Goal: Task Accomplishment & Management: Use online tool/utility

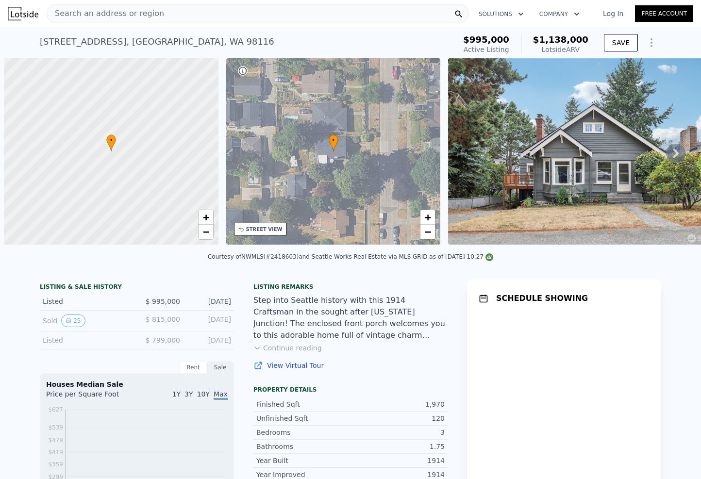
scroll to position [0, 4]
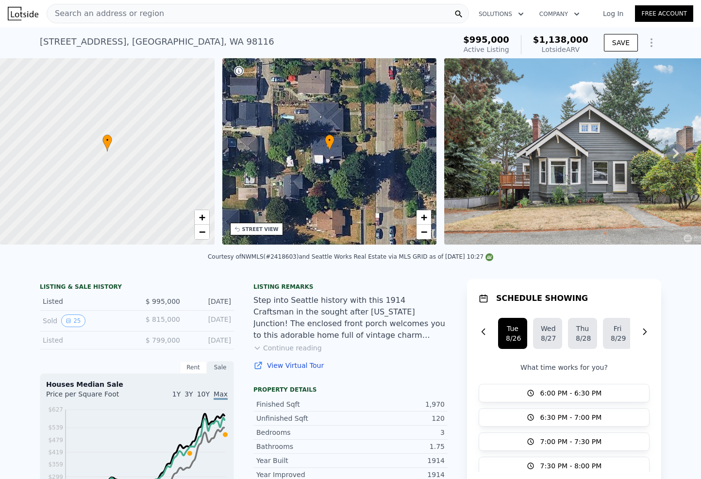
click at [102, 156] on div at bounding box center [107, 152] width 257 height 224
click at [119, 151] on div at bounding box center [107, 152] width 257 height 224
click at [106, 146] on div at bounding box center [107, 152] width 257 height 224
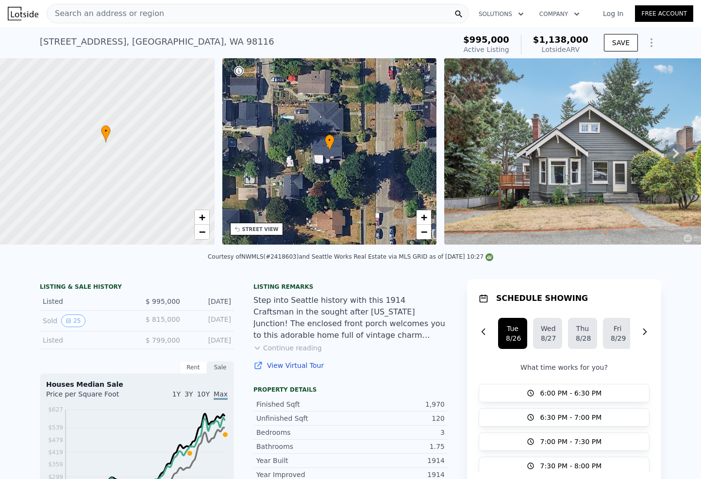
click at [106, 146] on div at bounding box center [107, 152] width 257 height 224
click at [106, 141] on div at bounding box center [107, 152] width 257 height 224
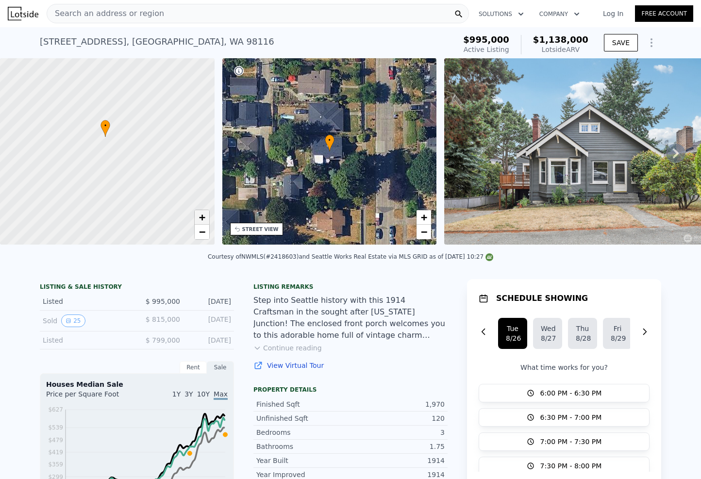
click at [201, 217] on span "+" at bounding box center [202, 217] width 6 height 12
drag, startPoint x: 124, startPoint y: 134, endPoint x: 131, endPoint y: 201, distance: 67.8
click at [131, 201] on div at bounding box center [107, 152] width 257 height 224
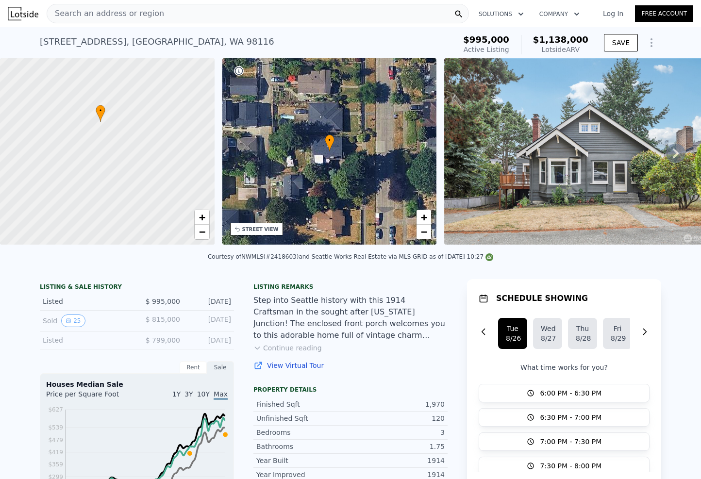
drag, startPoint x: 135, startPoint y: 201, endPoint x: 138, endPoint y: 225, distance: 24.9
click at [138, 225] on div at bounding box center [107, 152] width 257 height 224
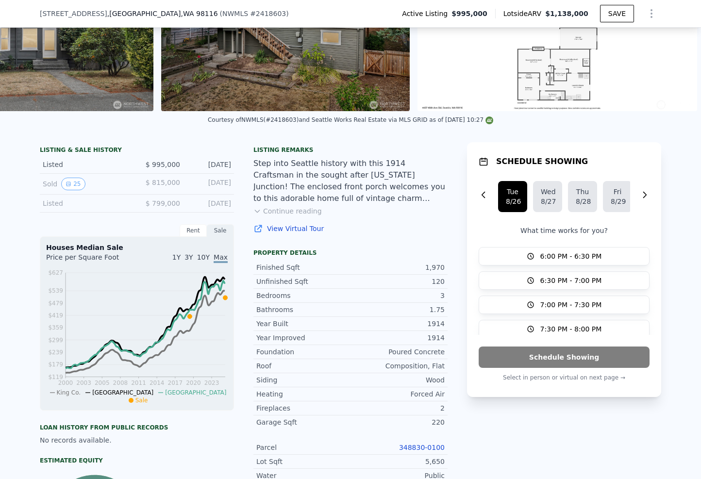
scroll to position [335, 0]
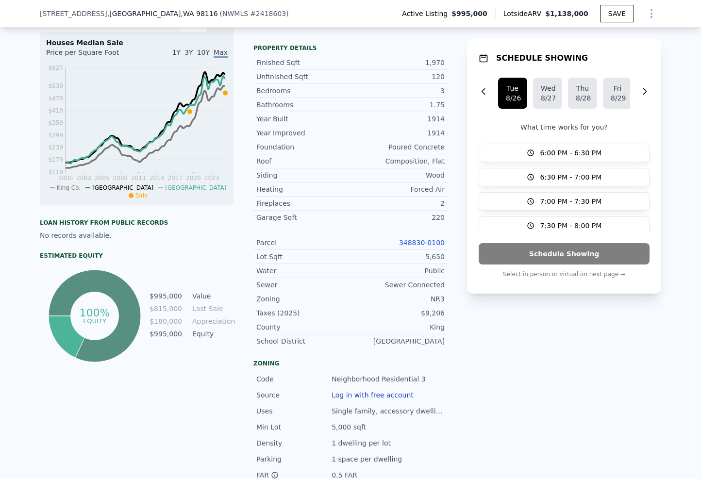
click at [430, 245] on link "348830-0100" at bounding box center [422, 243] width 46 height 8
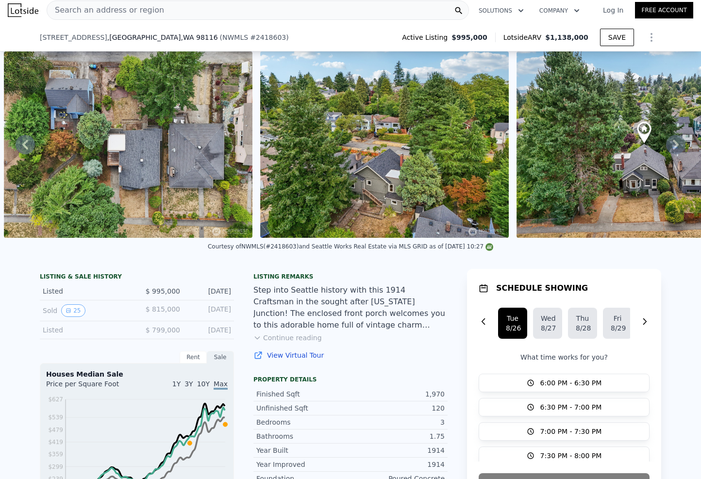
scroll to position [113, 0]
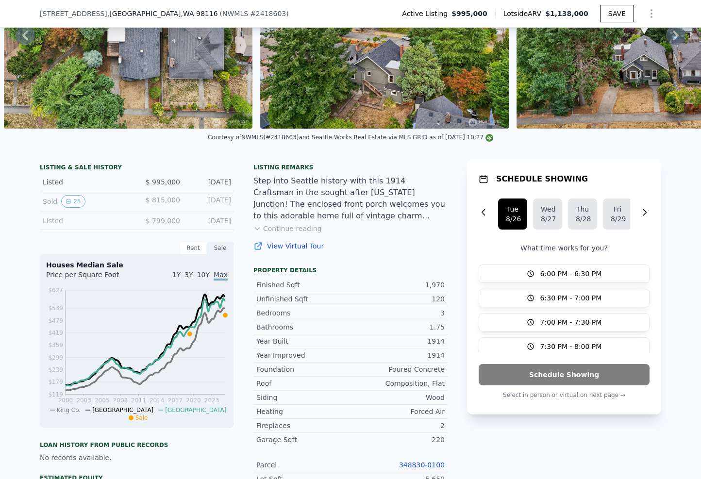
click at [291, 234] on button "Continue reading" at bounding box center [287, 229] width 68 height 10
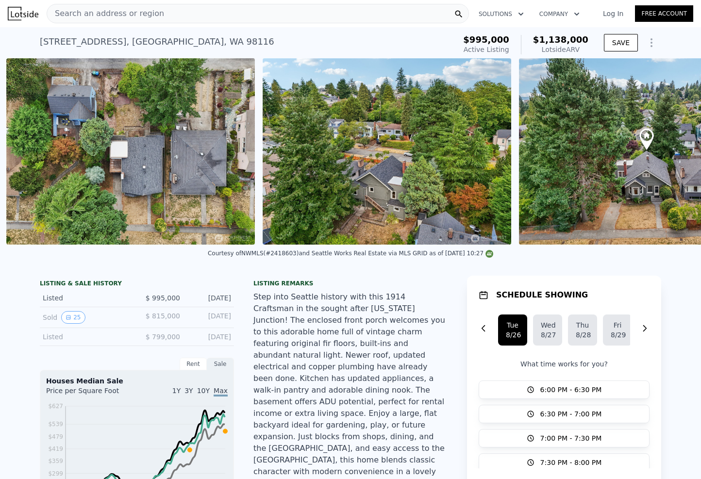
scroll to position [0, 10000]
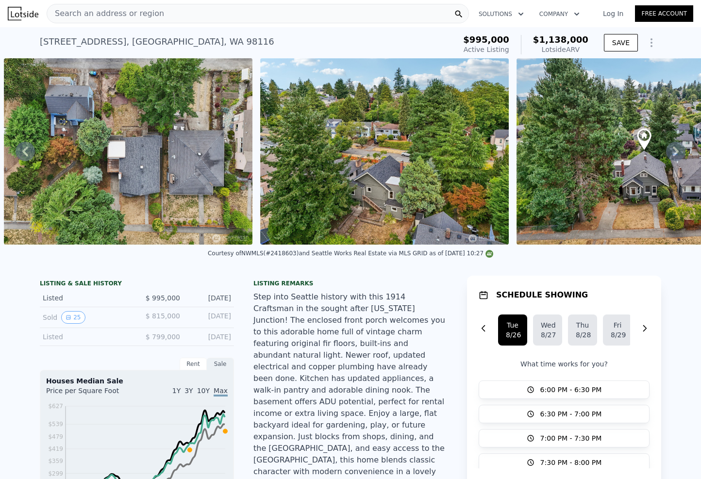
click at [18, 156] on icon at bounding box center [25, 151] width 19 height 19
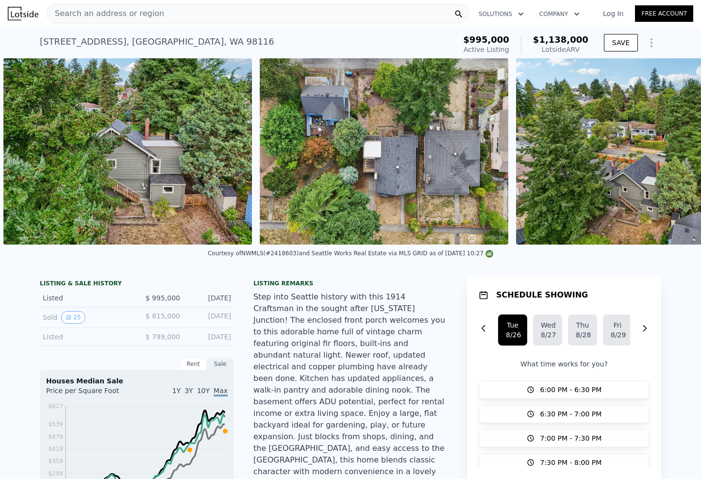
click at [24, 155] on img at bounding box center [127, 151] width 249 height 186
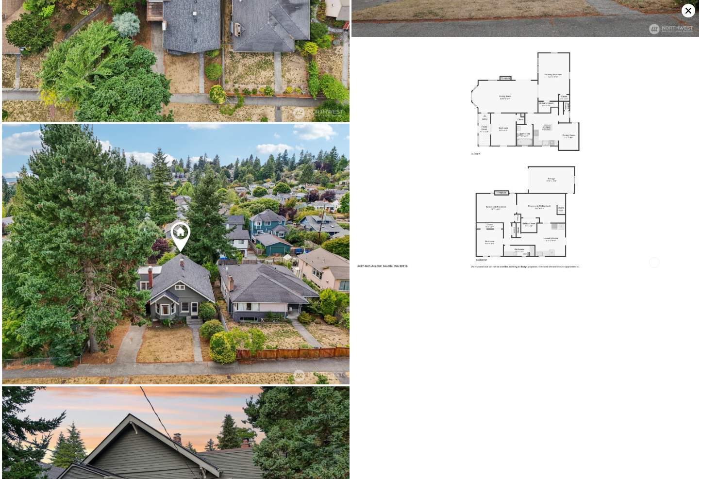
scroll to position [4489, 0]
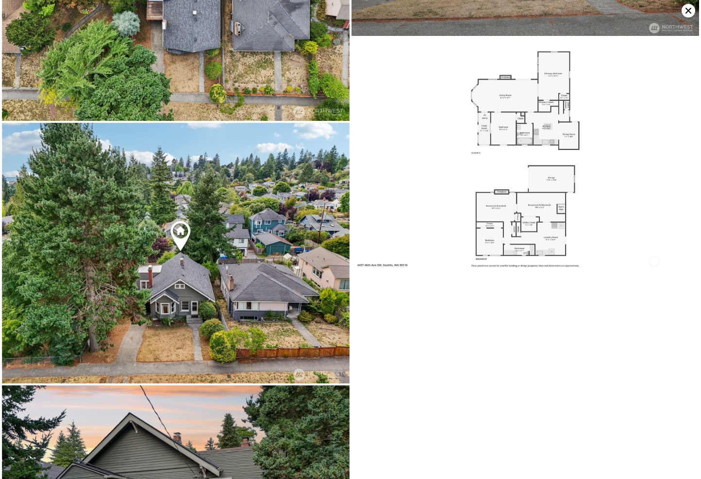
click at [692, 10] on icon at bounding box center [689, 11] width 14 height 14
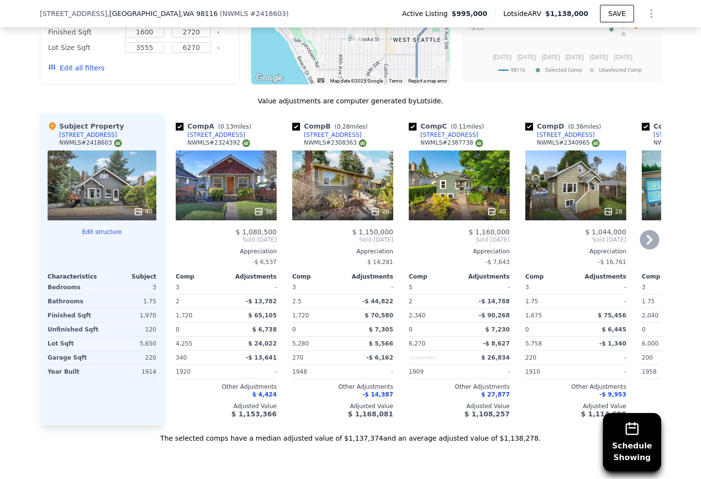
scroll to position [1227, 0]
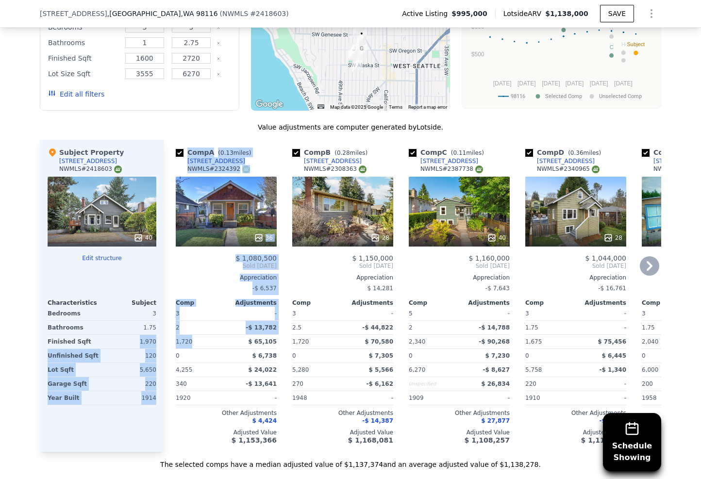
drag, startPoint x: 136, startPoint y: 310, endPoint x: 180, endPoint y: 311, distance: 43.7
click at [180, 311] on div "Subject Property 4437 46th Ave SW NWMLS # 2418603 40 Edit structure Characteris…" at bounding box center [351, 296] width 622 height 312
click at [180, 338] on span "1,720" at bounding box center [184, 341] width 17 height 7
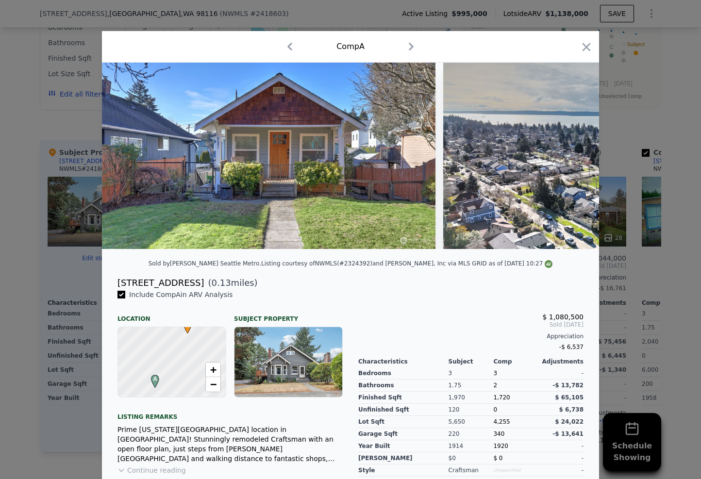
drag, startPoint x: 590, startPoint y: 43, endPoint x: 542, endPoint y: 79, distance: 59.3
click at [589, 43] on icon "button" at bounding box center [587, 47] width 14 height 14
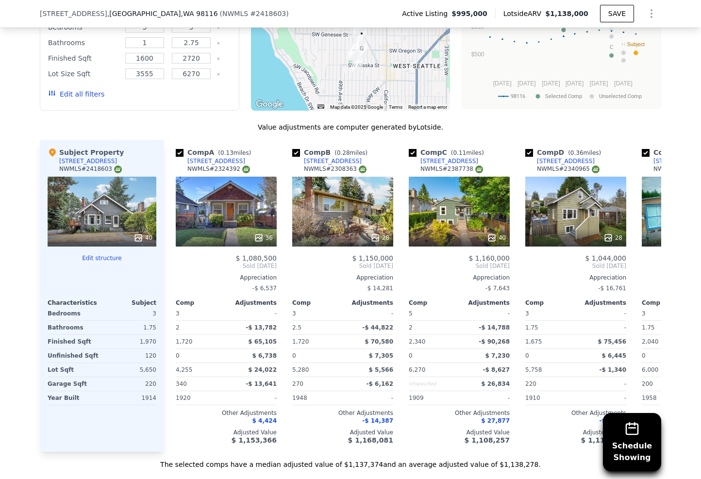
click at [123, 391] on div "Subject Property 4437 46th Ave SW NWMLS # 2418603 40 Edit structure Characteris…" at bounding box center [102, 296] width 124 height 312
click at [411, 149] on input "checkbox" at bounding box center [413, 153] width 8 height 8
checkbox input "false"
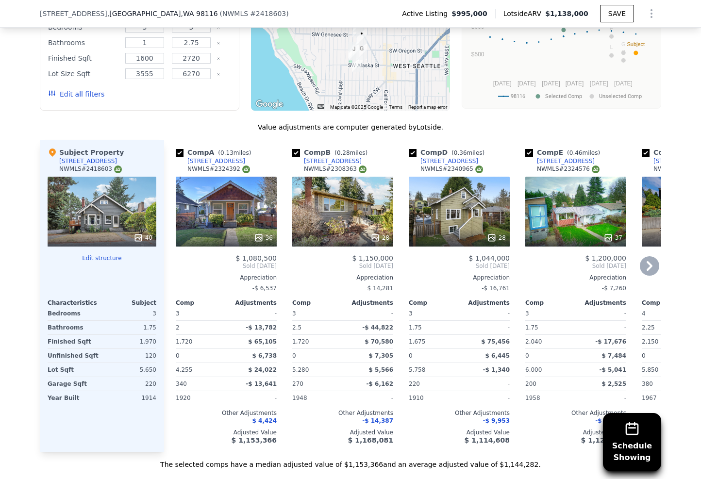
click at [409, 149] on input "checkbox" at bounding box center [413, 153] width 8 height 8
checkbox input "false"
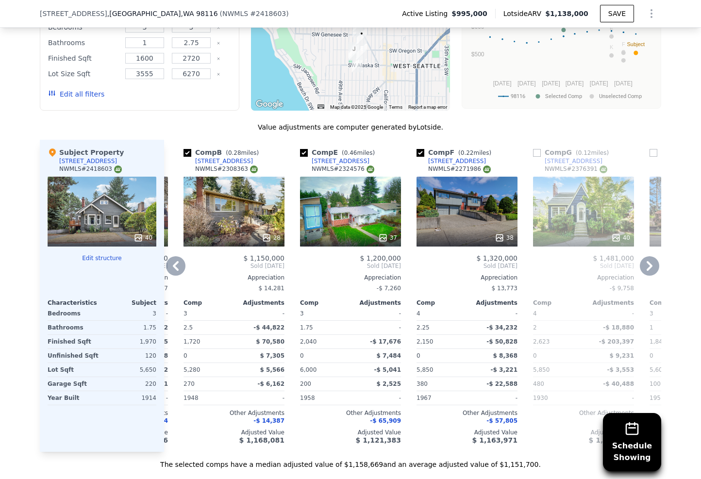
scroll to position [1063, 0]
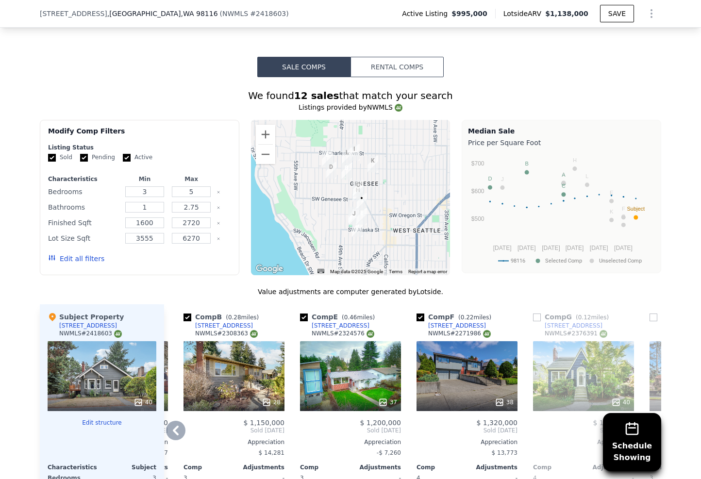
click at [347, 341] on div "37" at bounding box center [350, 376] width 101 height 70
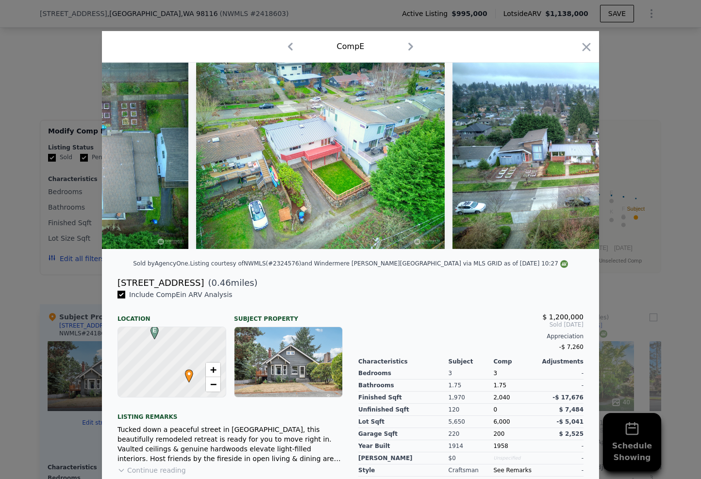
scroll to position [0, 9860]
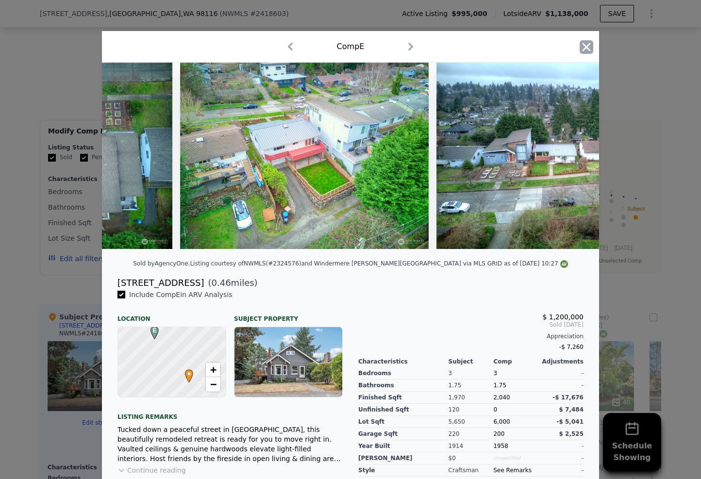
click at [585, 49] on icon "button" at bounding box center [587, 47] width 8 height 8
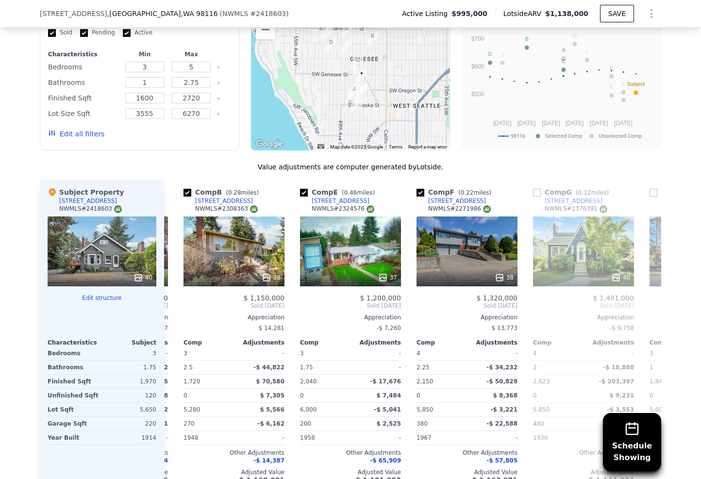
scroll to position [1214, 0]
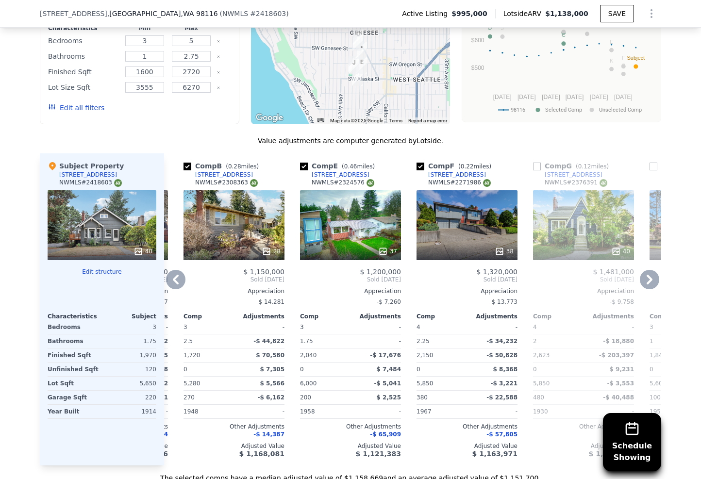
click at [417, 163] on input "checkbox" at bounding box center [421, 167] width 8 height 8
checkbox input "false"
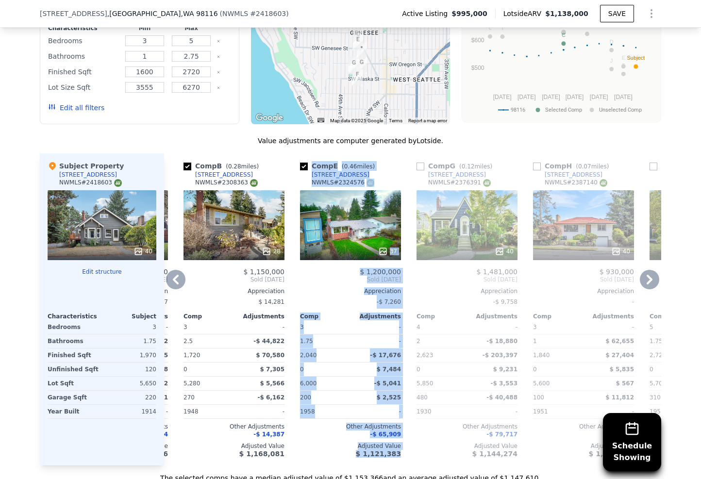
drag, startPoint x: 341, startPoint y: 432, endPoint x: 273, endPoint y: 433, distance: 68.0
click at [272, 433] on div "Comp A ( 0.13 miles) 4531 47th Ave SW NWMLS # 2324392 36 $ 1,080,500 Sold Feb 2…" at bounding box center [412, 309] width 497 height 312
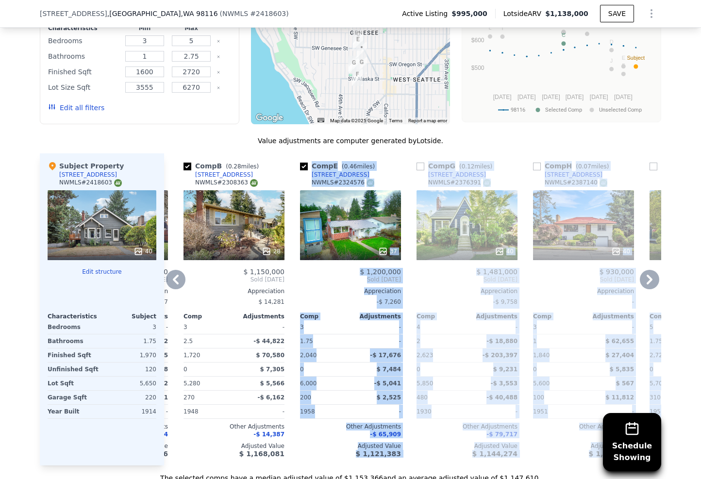
drag, startPoint x: 301, startPoint y: 439, endPoint x: 261, endPoint y: 436, distance: 40.4
click at [261, 436] on div "Value adjustments are computer generated by Lotside . Subject Property 4437 46t…" at bounding box center [351, 309] width 622 height 347
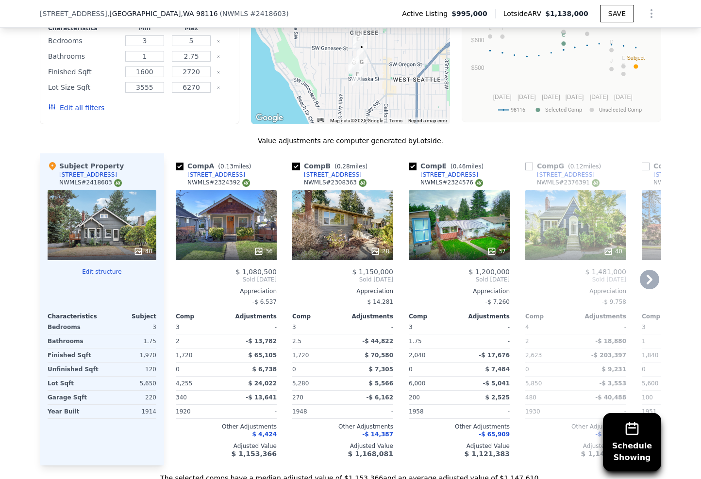
click at [168, 429] on div "Comp A ( 0.13 miles) 4531 47th Ave SW NWMLS # 2324392 36 $ 1,080,500 Sold Feb 2…" at bounding box center [222, 309] width 117 height 312
click at [332, 202] on div "28" at bounding box center [342, 225] width 101 height 70
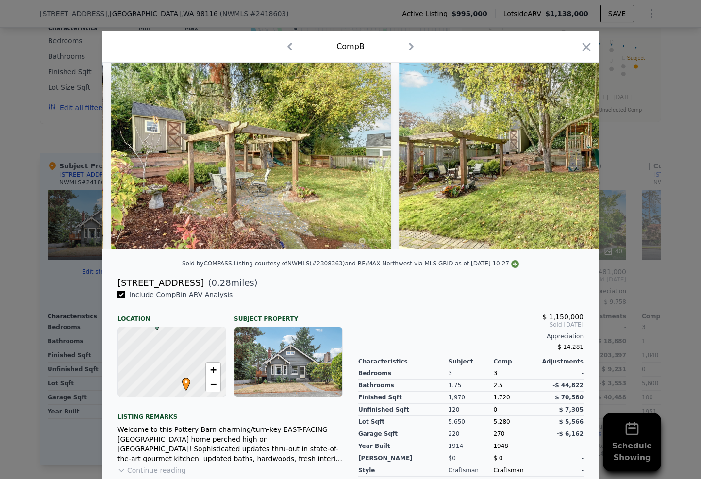
scroll to position [0, 7348]
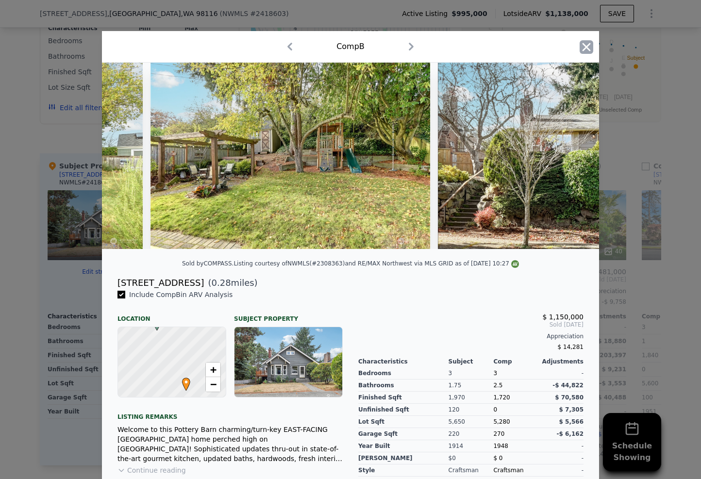
click at [588, 45] on icon "button" at bounding box center [587, 47] width 14 height 14
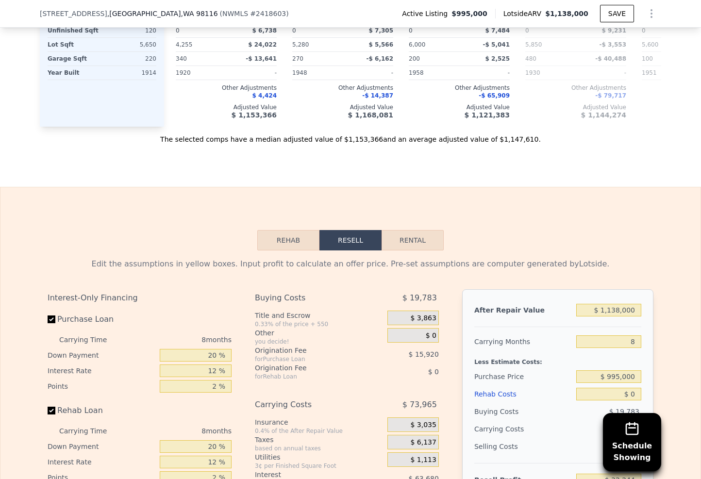
scroll to position [1558, 0]
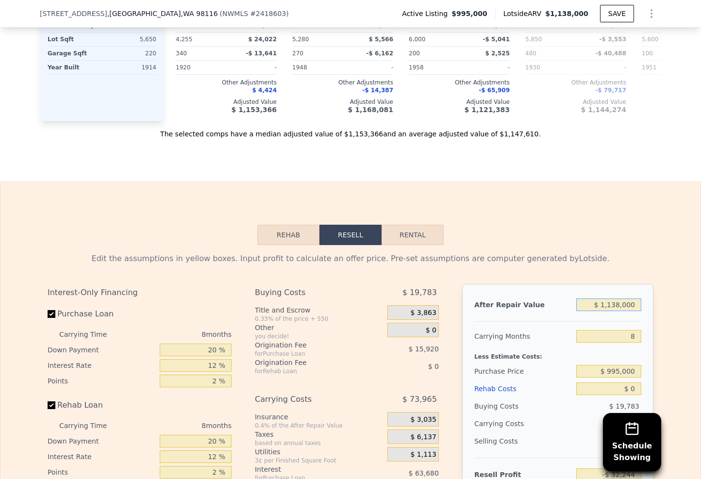
click at [621, 299] on input "$ 1,138,000" at bounding box center [608, 305] width 65 height 13
type input "$ 1"
type input "-$ 1,086,262"
type input "$ 11"
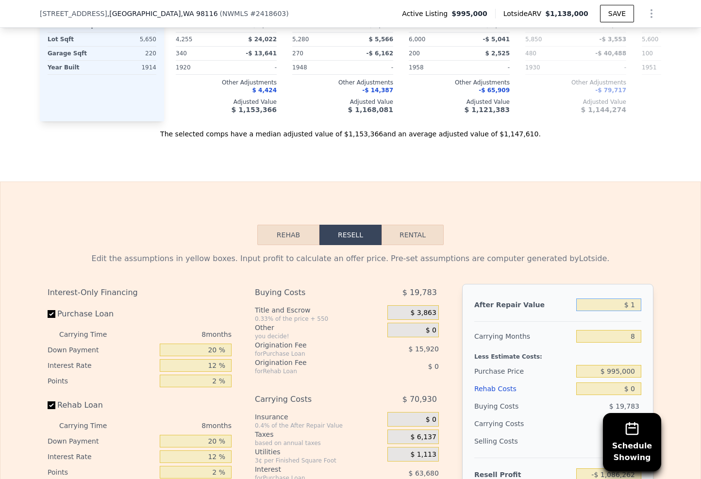
type input "-$ 1,086,252"
type input "$ 115"
type input "-$ 1,086,156"
type input "$ 1,150"
type input "-$ 1,085,198"
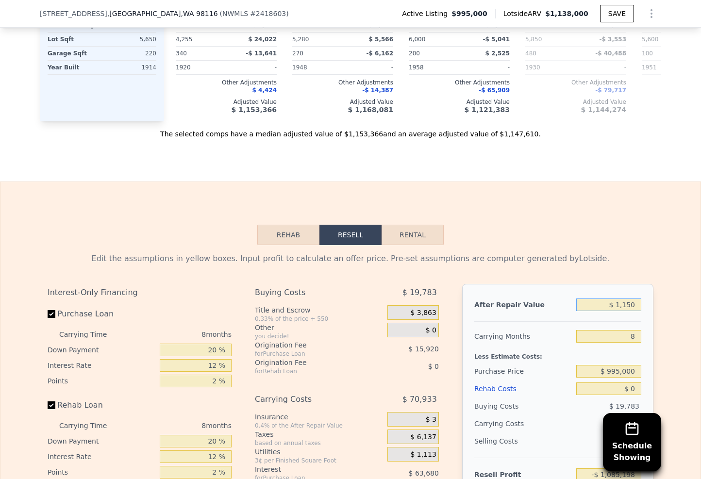
type input "$ 11,500"
type input "-$ 1,075,613"
type input "$ 115,000"
type input "-$ 979,750"
type input "$ 1,150,000"
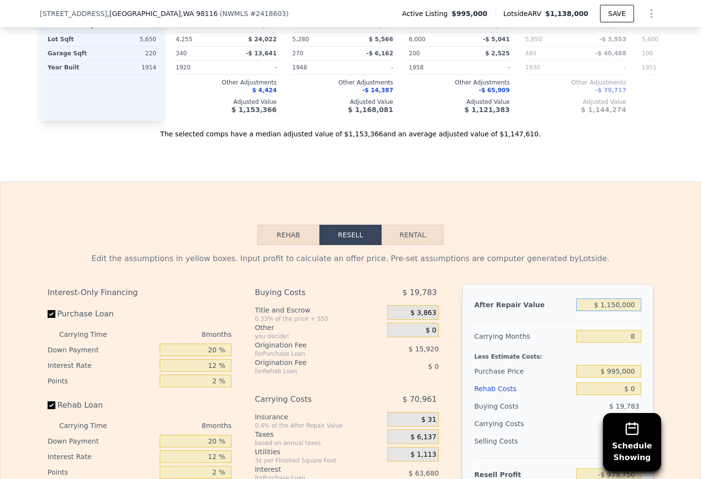
type input "-$ 21,130"
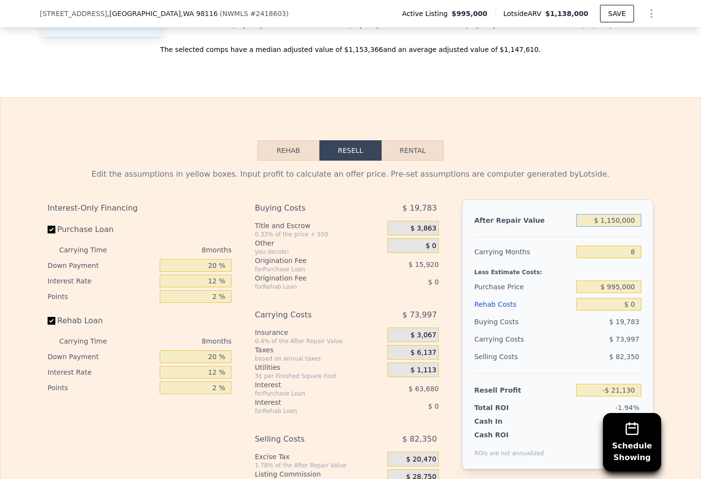
type input "$ 1,150,000"
click at [635, 246] on input "8" at bounding box center [608, 252] width 65 height 13
type input "10"
type input "-$ 39,629"
type input "10"
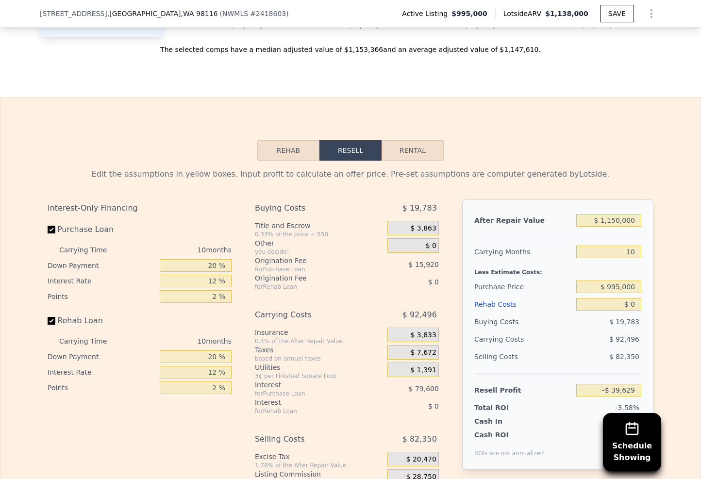
click at [649, 210] on div "After Repair Value $ 1,150,000 Carrying Months 10 Less Estimate Costs: Purchase…" at bounding box center [557, 335] width 191 height 270
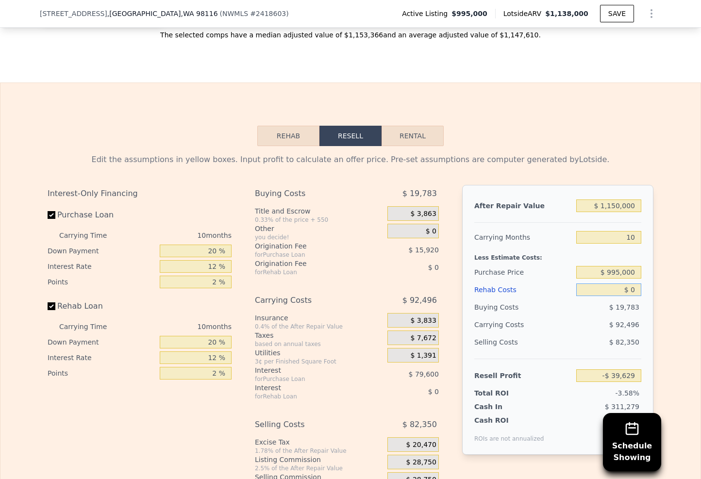
click at [636, 284] on input "$ 0" at bounding box center [608, 290] width 65 height 13
type input "$ 29"
type input "-$ 39,658"
type input "$ 2"
type input "-$ 39,631"
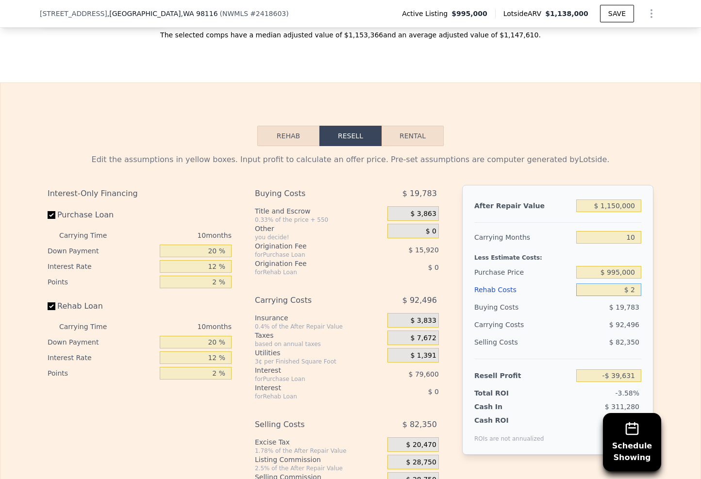
type input "$ 20"
type input "-$ 39,649"
type input "$ 200"
type input "-$ 39,852"
type input "$ 2,000"
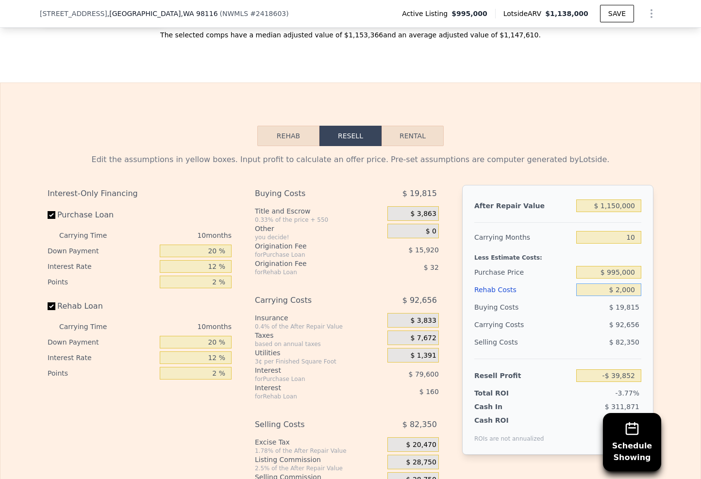
type input "-$ 41,821"
type input "$ 20,000"
type input "-$ 61,549"
type input "$ 200,000"
type input "-$ 258,829"
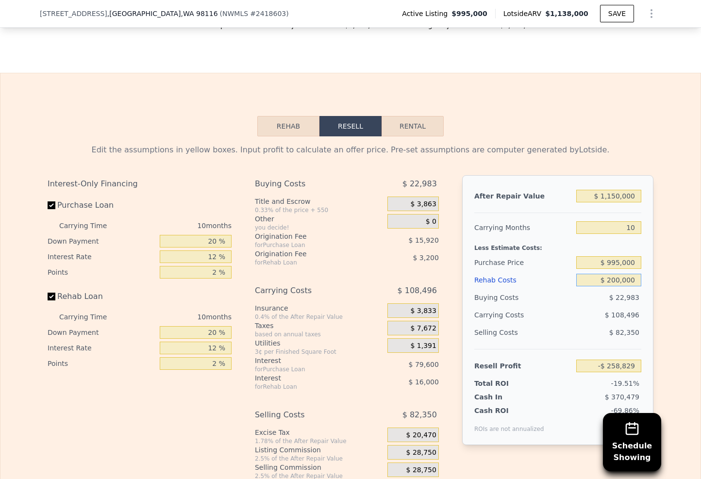
scroll to position [1672, 0]
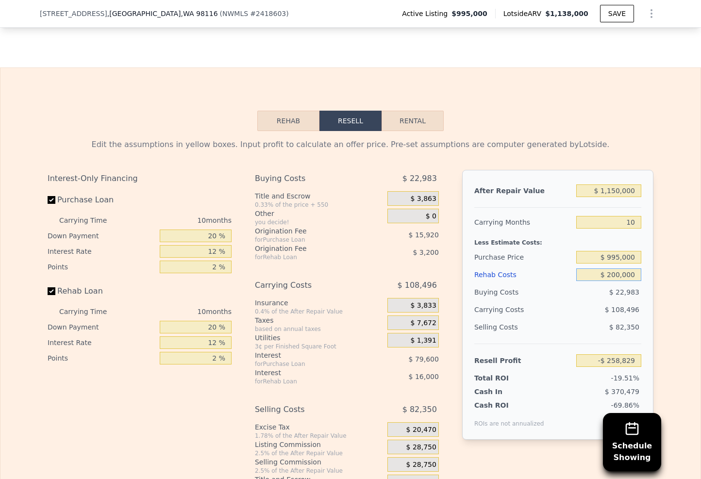
type input "$ 200,000"
click at [216, 245] on input "12 %" at bounding box center [196, 251] width 72 height 13
type input "1 %"
type input "-$ 185,859"
type input "10 %"
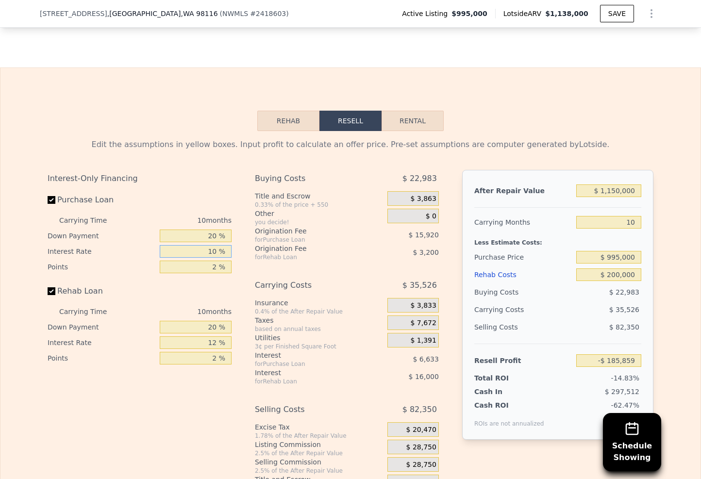
type input "-$ 245,559"
type input "10 %"
click at [214, 230] on input "20 %" at bounding box center [196, 236] width 72 height 13
type input "2 %"
type input "-$ 264,071"
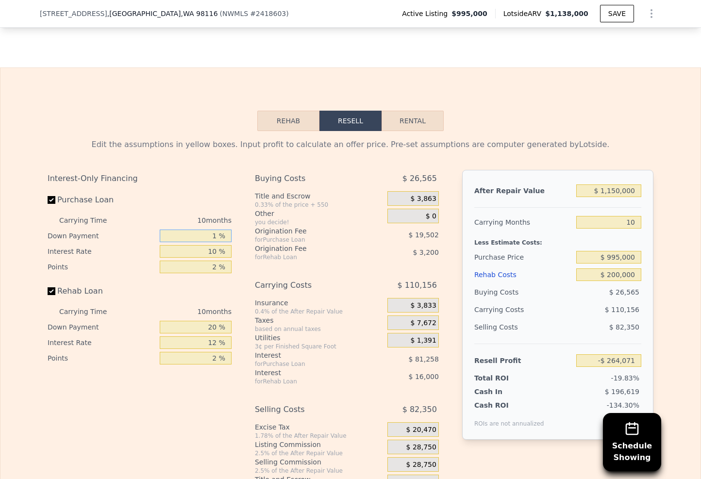
type input "15 %"
type input "-$ 250,704"
type input "15 %"
click at [217, 261] on input "2 %" at bounding box center [196, 267] width 72 height 13
type input "1 %"
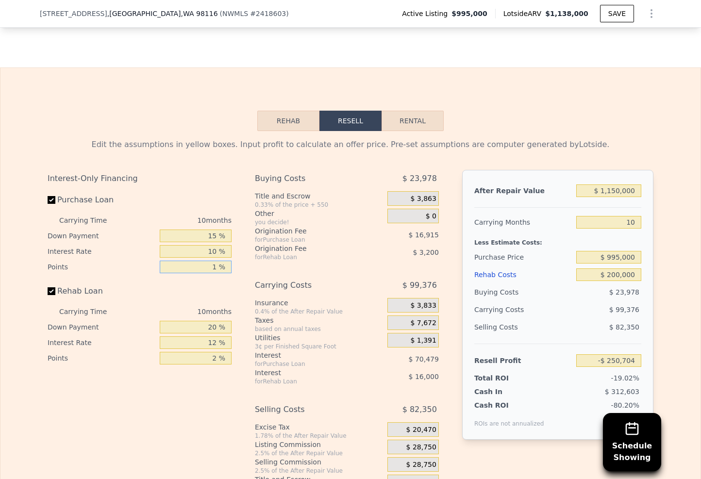
type input "-$ 242,247"
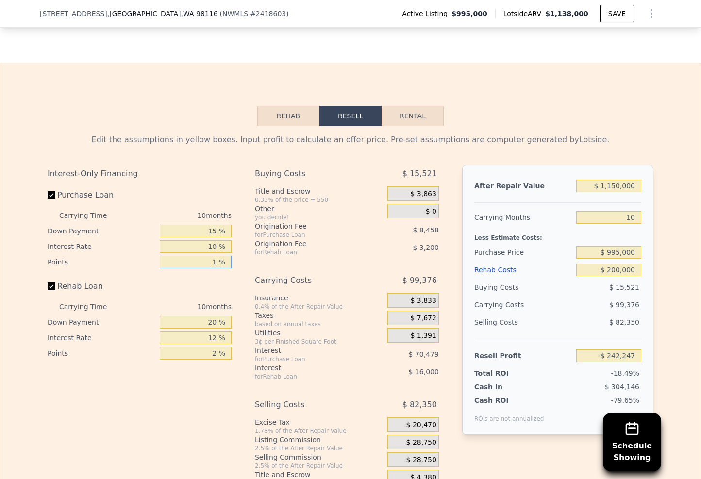
type input "1 %"
click at [411, 435] on div "$ 28,750" at bounding box center [413, 442] width 51 height 15
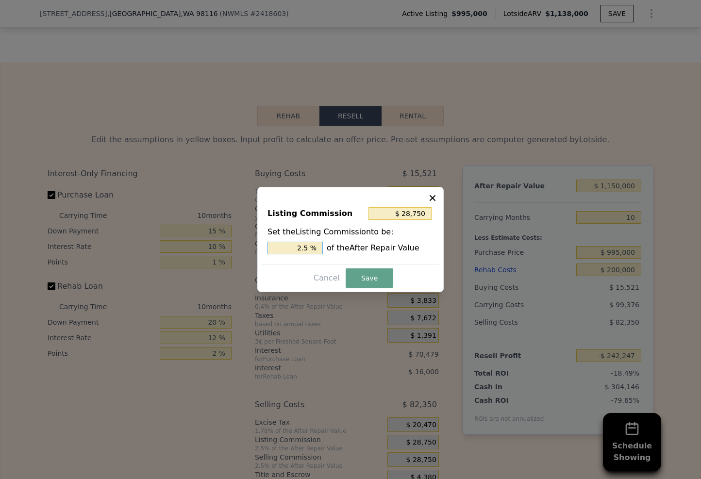
click at [308, 245] on input "2.5 %" at bounding box center [295, 248] width 55 height 13
type input "$ 23,000"
type input "2 %"
type input "$ 11,500"
type input "1 %"
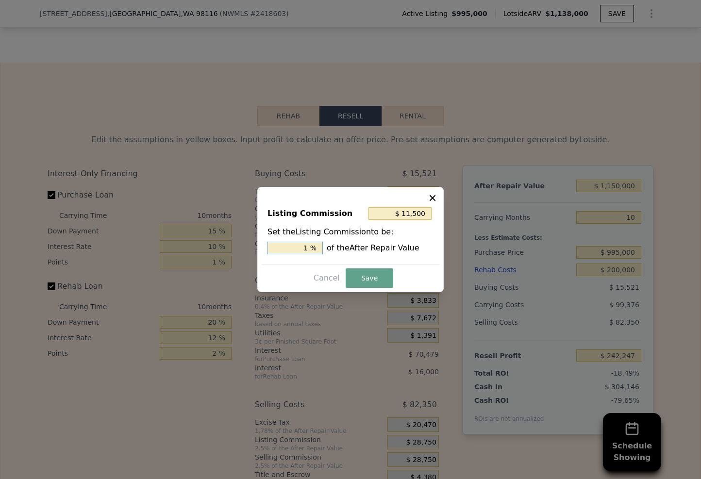
type input "$ 172,500"
type input "15 %"
type input "$ 11,500"
type input "1. %"
type input "$ 17,250"
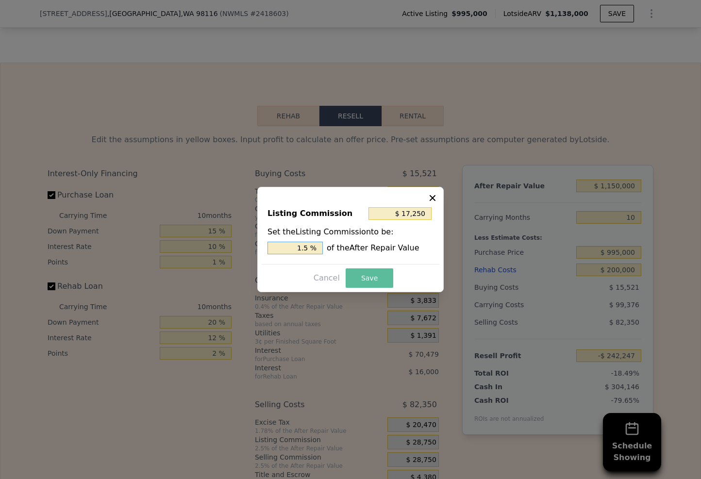
type input "1.5 %"
click at [354, 275] on button "Save" at bounding box center [370, 278] width 48 height 19
type input "-$ 230,747"
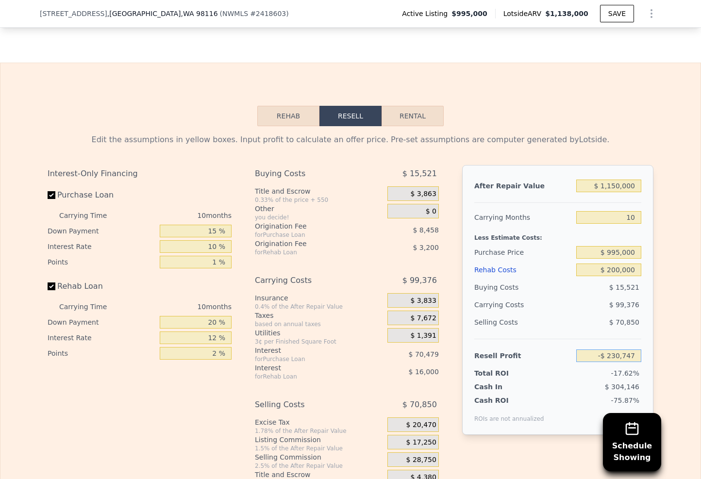
click at [622, 350] on input "-$ 230,747" at bounding box center [608, 356] width 65 height 13
click at [623, 350] on input "-$ 230,747" at bounding box center [608, 356] width 65 height 13
click at [618, 246] on input "$ 995,000" at bounding box center [608, 252] width 65 height 13
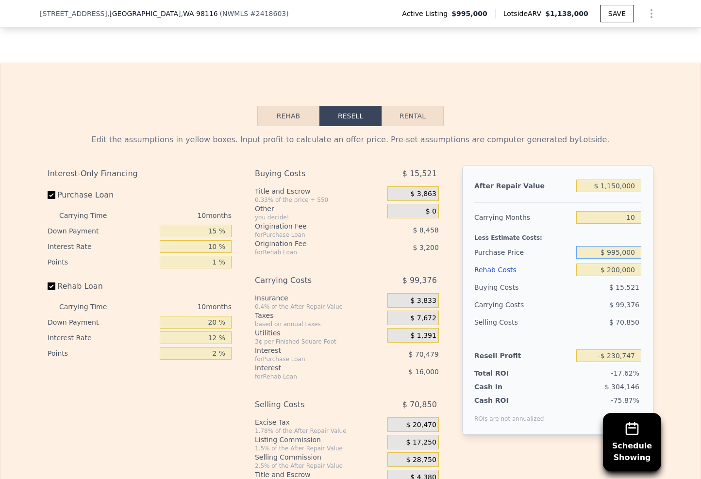
click at [618, 246] on input "$ 995,000" at bounding box center [608, 252] width 65 height 13
type input "$ 800,000"
click at [665, 221] on div "Edit the assumptions in yellow boxes. Input profit to calculate an offer price.…" at bounding box center [350, 306] width 700 height 361
type input "-$ 19,630"
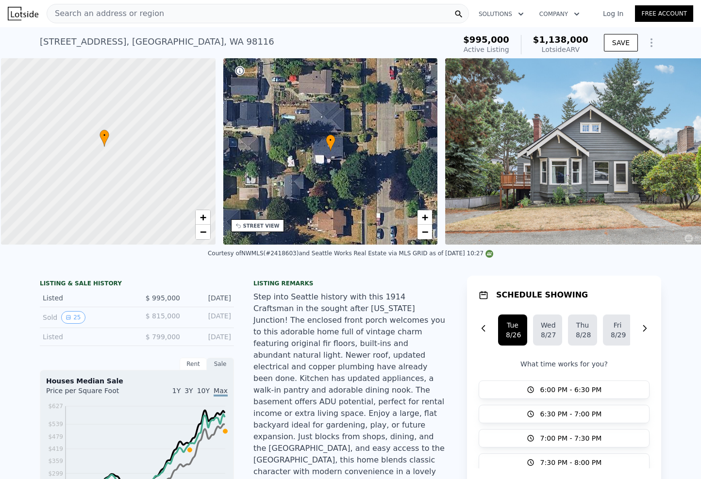
scroll to position [0, 4]
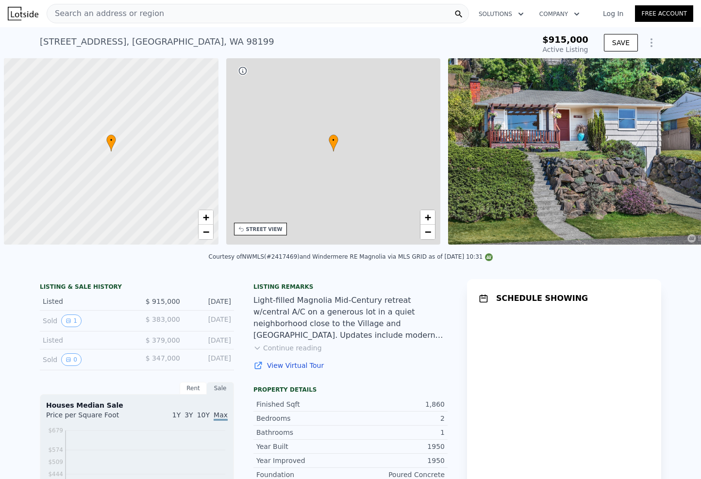
scroll to position [0, 4]
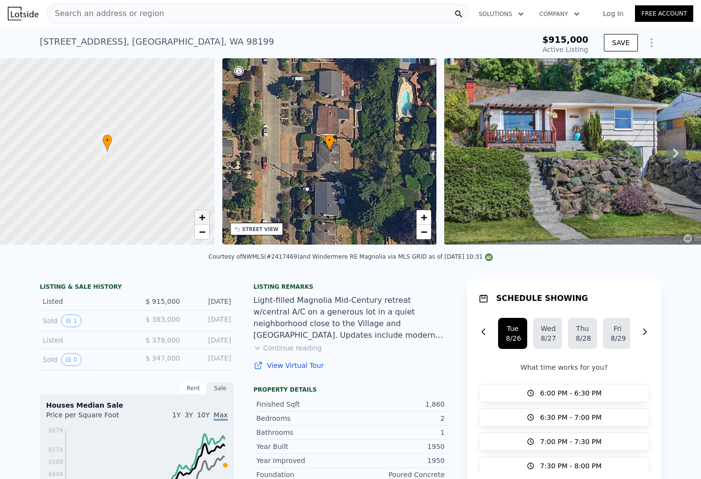
click at [201, 217] on span "+" at bounding box center [202, 217] width 6 height 12
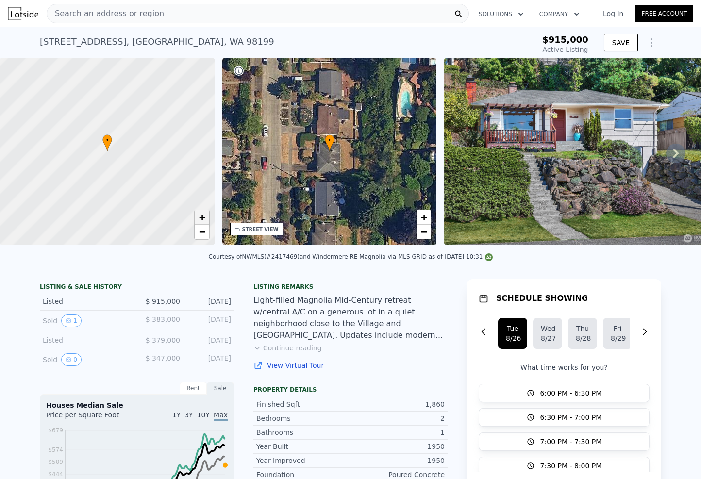
click at [201, 217] on span "+" at bounding box center [202, 217] width 6 height 12
click at [202, 235] on span "−" at bounding box center [202, 232] width 6 height 12
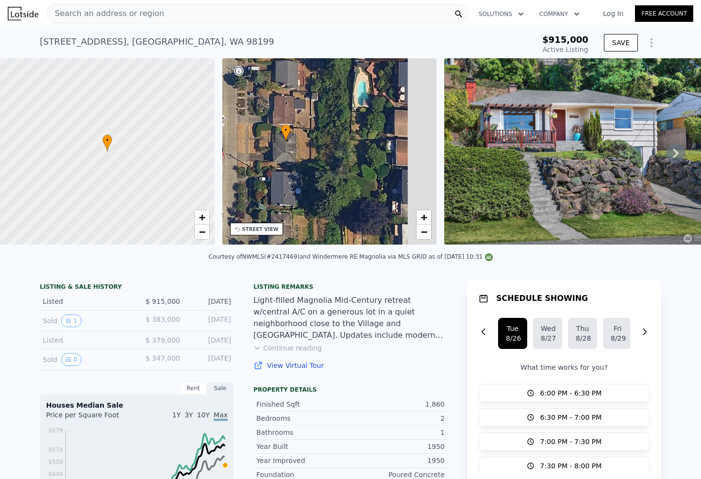
drag, startPoint x: 297, startPoint y: 183, endPoint x: 250, endPoint y: 175, distance: 47.8
click at [253, 173] on div "• + −" at bounding box center [329, 151] width 215 height 186
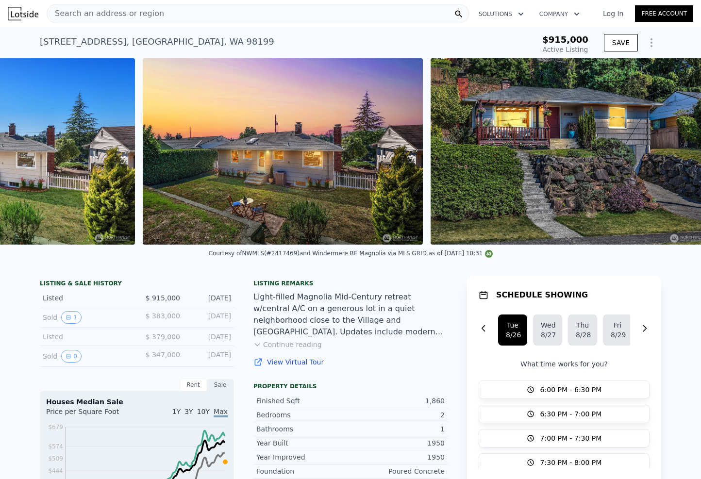
scroll to position [0, 7225]
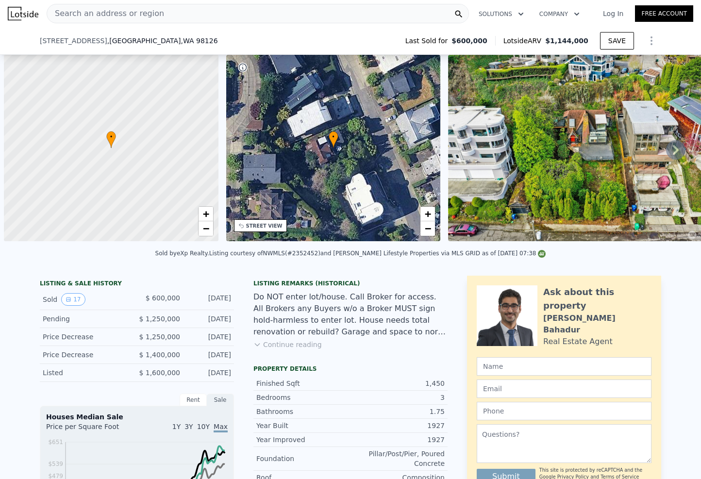
scroll to position [0, 4]
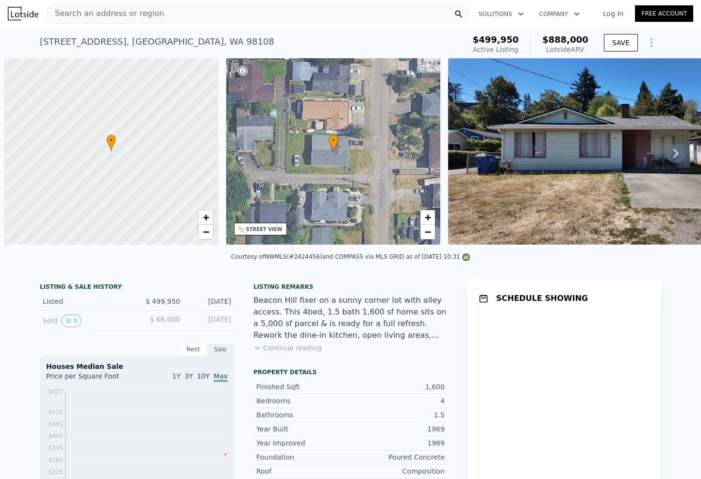
scroll to position [0, 4]
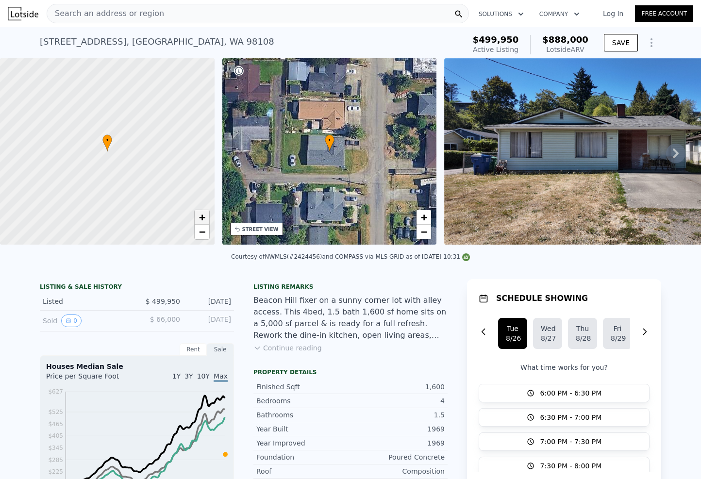
click at [205, 217] on link "+" at bounding box center [202, 217] width 15 height 15
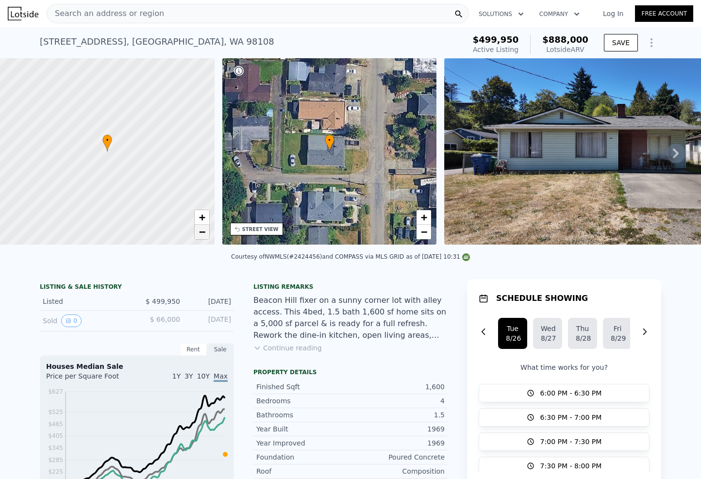
click at [203, 228] on span "−" at bounding box center [202, 232] width 6 height 12
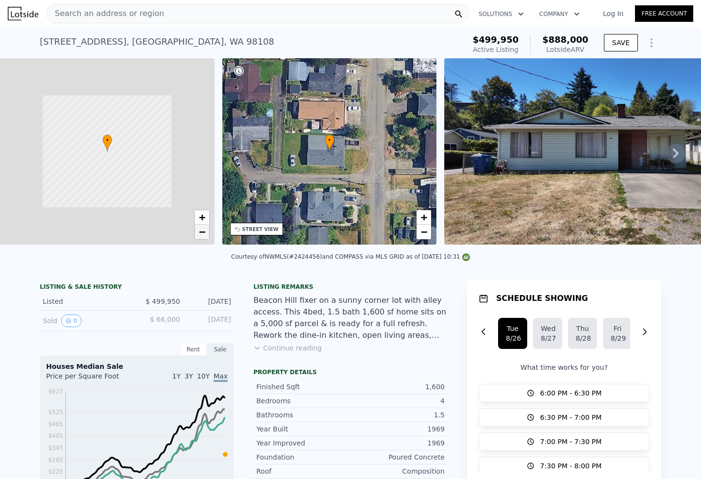
click at [203, 228] on span "−" at bounding box center [202, 232] width 6 height 12
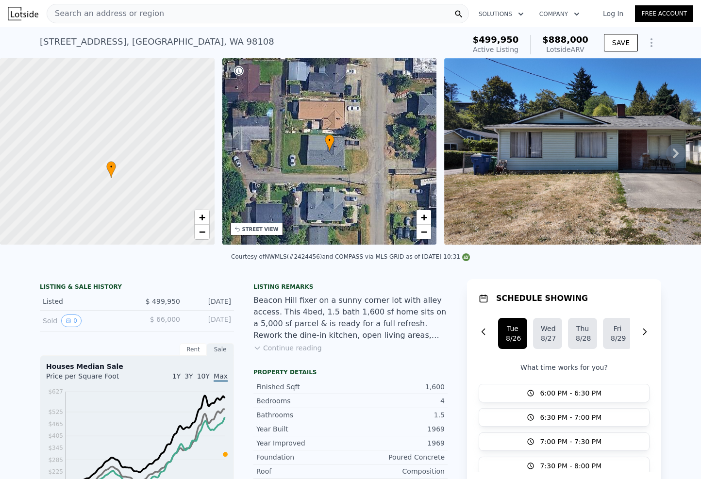
drag, startPoint x: 120, startPoint y: 145, endPoint x: 121, endPoint y: 154, distance: 9.3
click at [121, 154] on div at bounding box center [107, 152] width 257 height 224
click at [99, 167] on div at bounding box center [107, 152] width 257 height 224
click at [110, 155] on div at bounding box center [107, 152] width 257 height 224
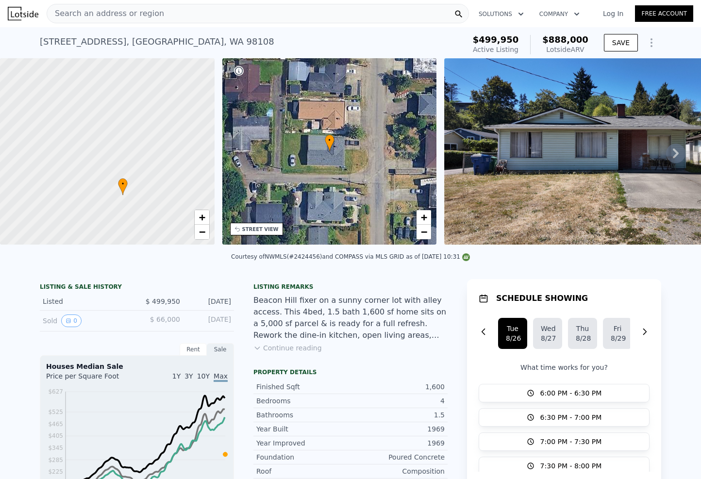
click at [110, 155] on div at bounding box center [107, 152] width 257 height 224
drag, startPoint x: 68, startPoint y: 134, endPoint x: 79, endPoint y: 125, distance: 14.2
click at [88, 128] on div at bounding box center [107, 152] width 257 height 224
drag, startPoint x: 124, startPoint y: 164, endPoint x: 102, endPoint y: 143, distance: 30.2
click at [102, 143] on div at bounding box center [107, 152] width 257 height 224
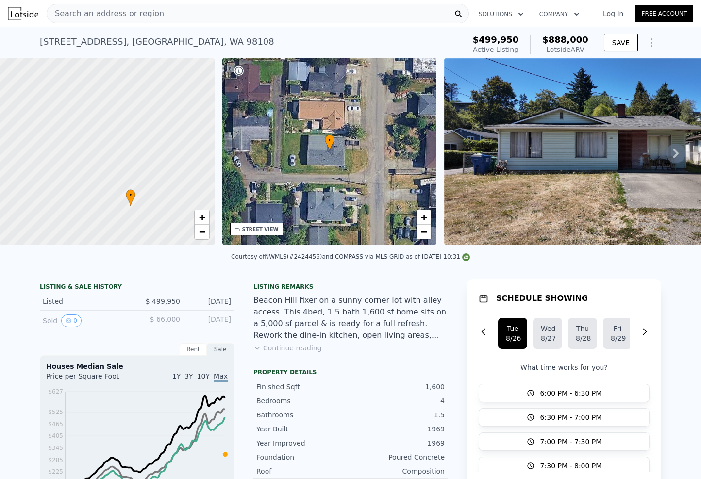
scroll to position [10, 0]
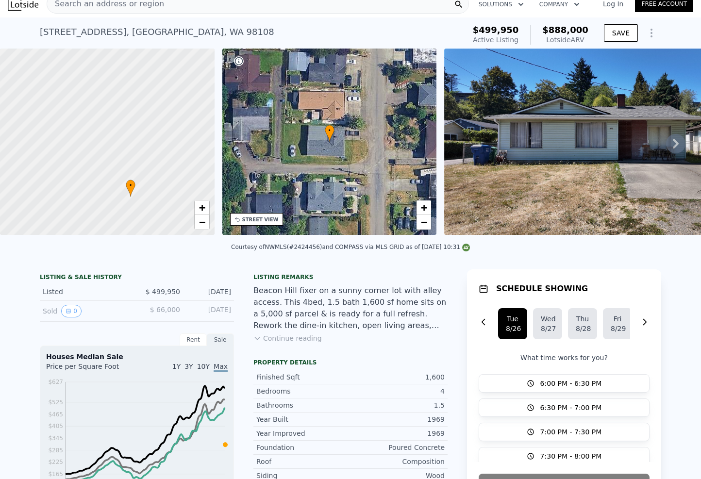
drag, startPoint x: 110, startPoint y: 135, endPoint x: 110, endPoint y: 140, distance: 4.9
click at [110, 140] on div at bounding box center [107, 142] width 257 height 224
drag, startPoint x: 111, startPoint y: 148, endPoint x: 111, endPoint y: 159, distance: 11.7
click at [110, 160] on div at bounding box center [106, 147] width 257 height 224
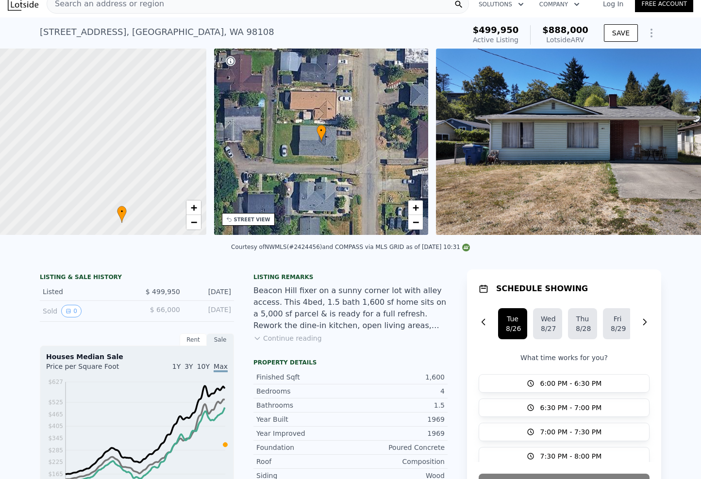
scroll to position [0, 4]
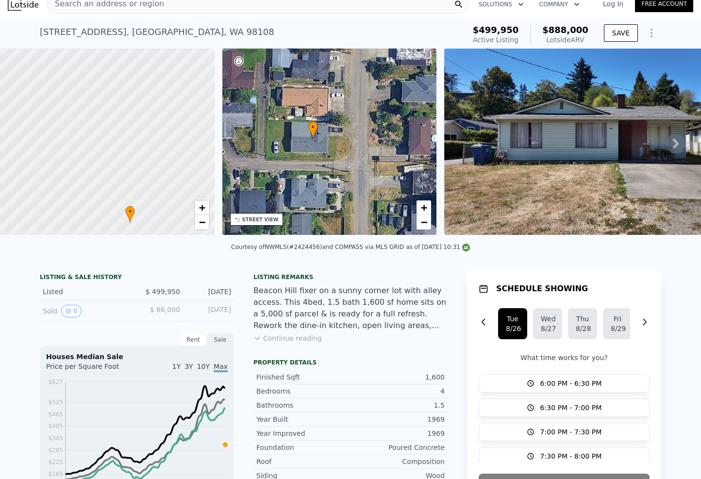
drag, startPoint x: 287, startPoint y: 150, endPoint x: 266, endPoint y: 146, distance: 21.7
click at [266, 146] on div "• + −" at bounding box center [329, 142] width 215 height 186
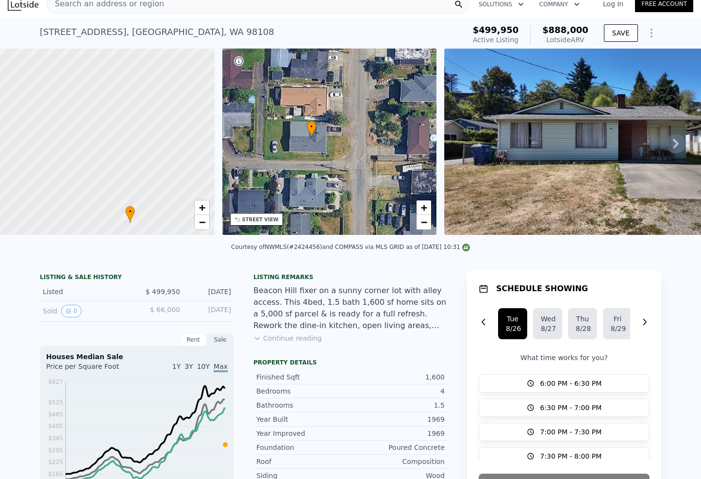
drag, startPoint x: 287, startPoint y: 142, endPoint x: 309, endPoint y: 139, distance: 22.5
click at [309, 139] on div "• + −" at bounding box center [329, 142] width 215 height 186
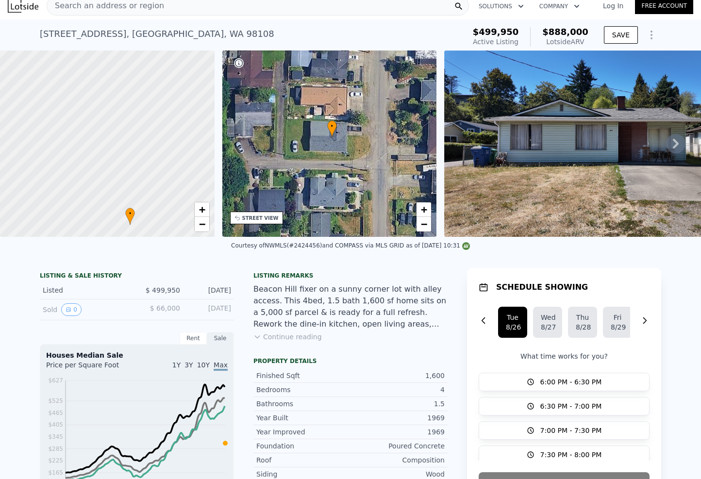
click at [116, 39] on div "4935 30th Ave S , Seattle , WA 98108" at bounding box center [157, 34] width 235 height 14
click at [116, 37] on div "4935 30th Ave S , Seattle , WA 98108" at bounding box center [157, 34] width 235 height 14
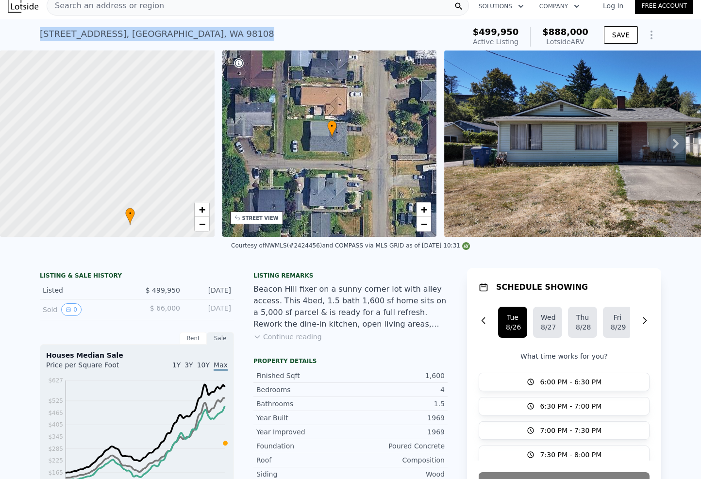
click at [116, 37] on div "4935 30th Ave S , Seattle , WA 98108" at bounding box center [157, 34] width 235 height 14
copy div "4935 30th Ave S , Seattle , WA 98108 Active at $499,950 (~ARV $888k )"
drag, startPoint x: 336, startPoint y: 129, endPoint x: 337, endPoint y: 152, distance: 22.8
click at [337, 131] on span "•" at bounding box center [332, 126] width 10 height 9
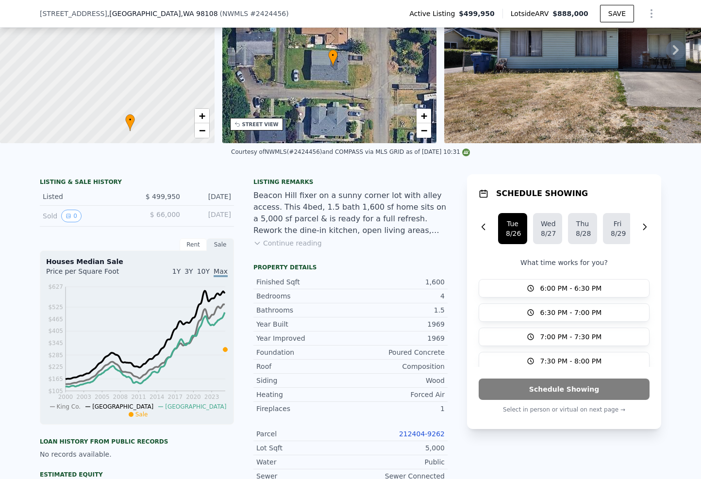
scroll to position [54, 0]
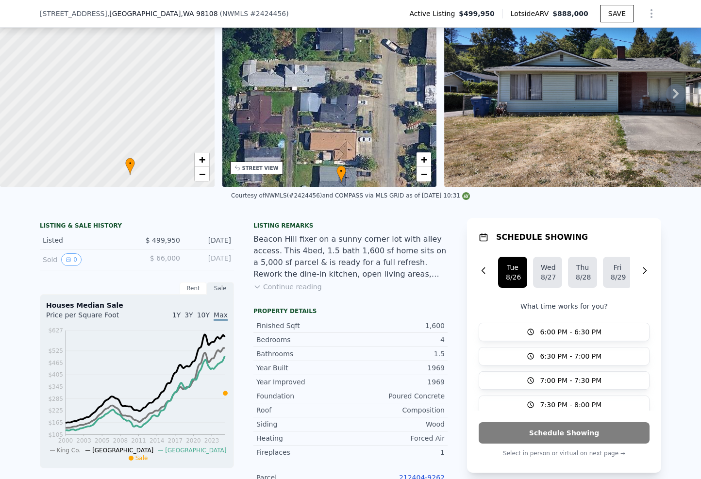
drag, startPoint x: 321, startPoint y: 97, endPoint x: 329, endPoint y: 169, distance: 72.8
click at [329, 169] on div "• + −" at bounding box center [329, 93] width 215 height 186
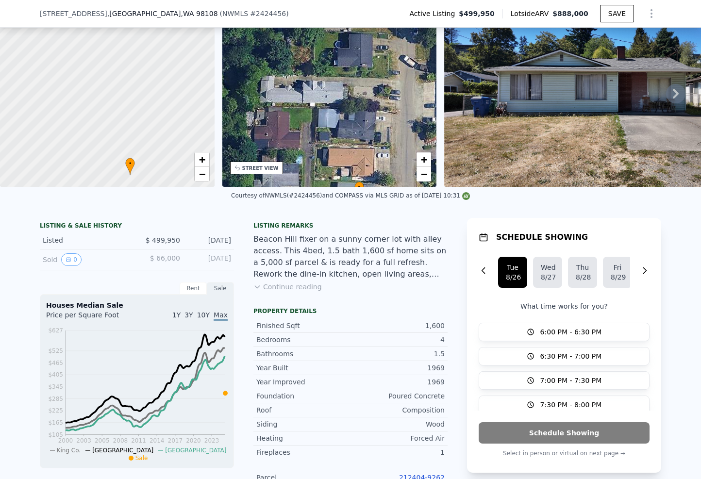
drag, startPoint x: 346, startPoint y: 121, endPoint x: 364, endPoint y: 137, distance: 24.1
click at [364, 137] on div "• + −" at bounding box center [329, 93] width 215 height 186
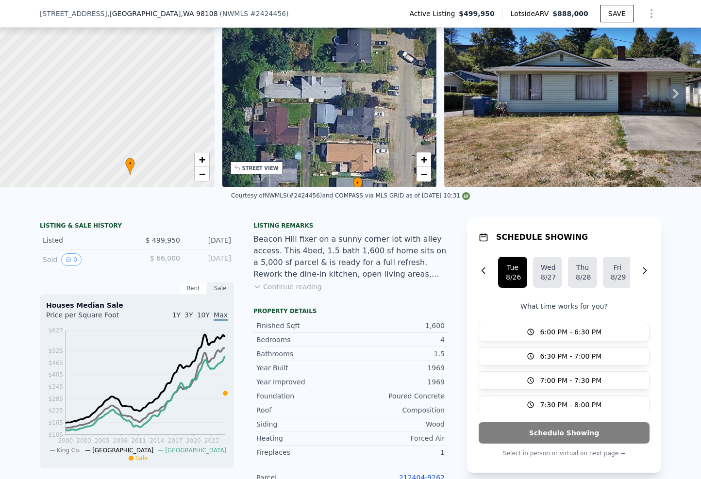
click at [334, 117] on div "• + −" at bounding box center [329, 93] width 215 height 186
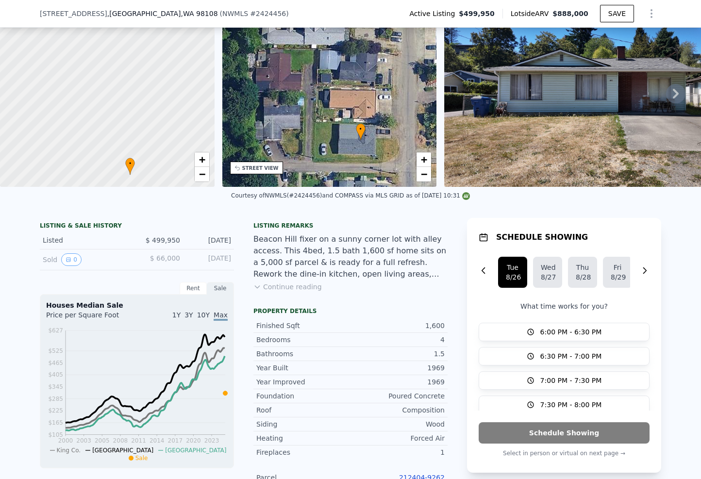
drag, startPoint x: 334, startPoint y: 116, endPoint x: 335, endPoint y: 76, distance: 40.3
click at [335, 76] on div "• + −" at bounding box center [329, 93] width 215 height 186
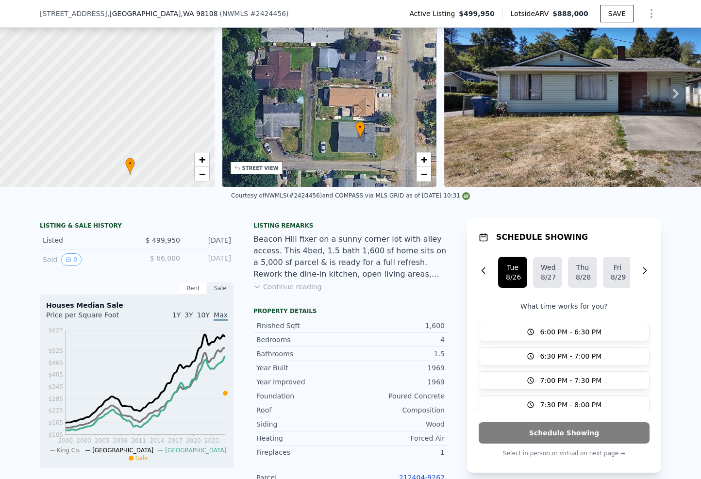
click at [361, 69] on div "• + −" at bounding box center [329, 93] width 215 height 186
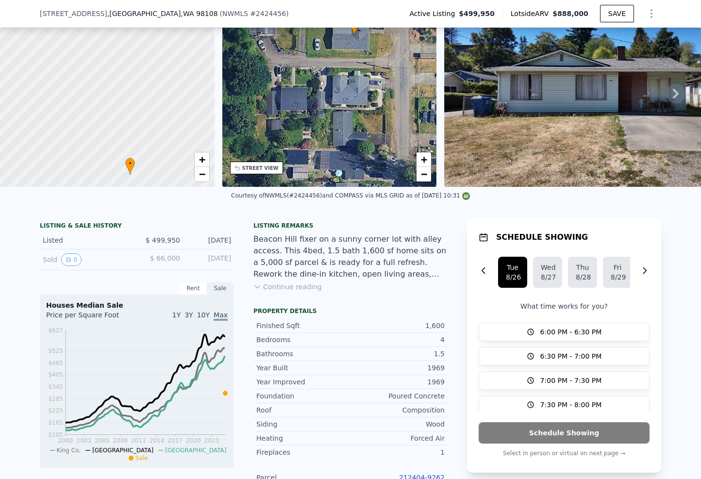
drag, startPoint x: 360, startPoint y: 120, endPoint x: 345, endPoint y: 78, distance: 45.3
click at [345, 79] on div "• + −" at bounding box center [329, 93] width 215 height 186
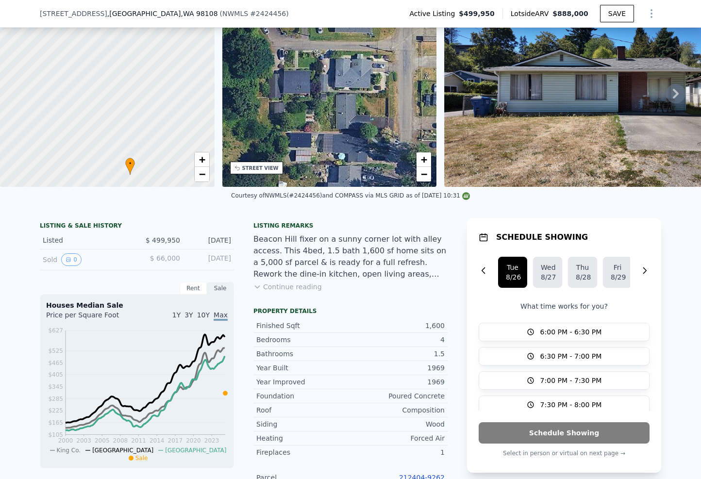
click at [341, 114] on div "• + −" at bounding box center [329, 93] width 215 height 186
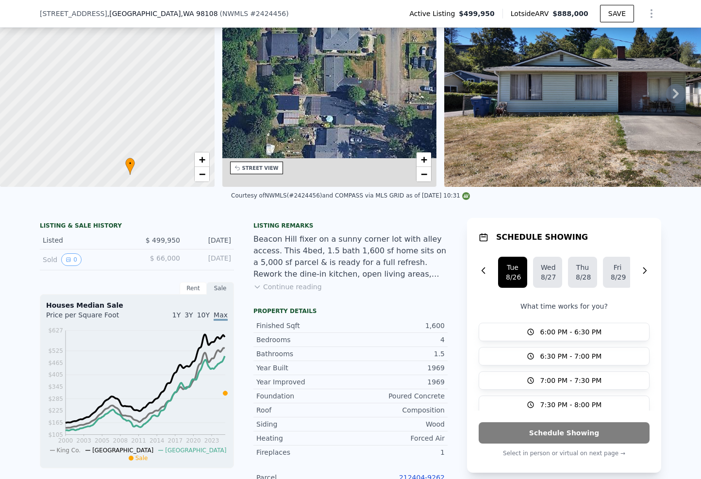
drag, startPoint x: 331, startPoint y: 104, endPoint x: 318, endPoint y: 68, distance: 38.1
click at [318, 68] on div "• + −" at bounding box center [329, 93] width 215 height 186
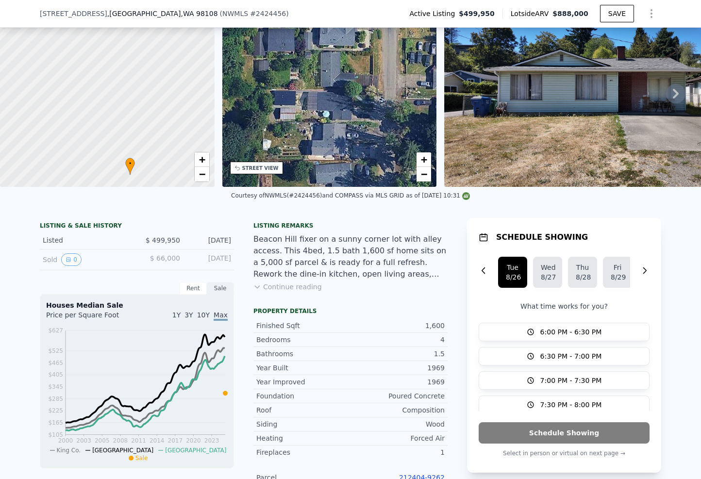
click at [325, 83] on div "• + −" at bounding box center [329, 93] width 215 height 186
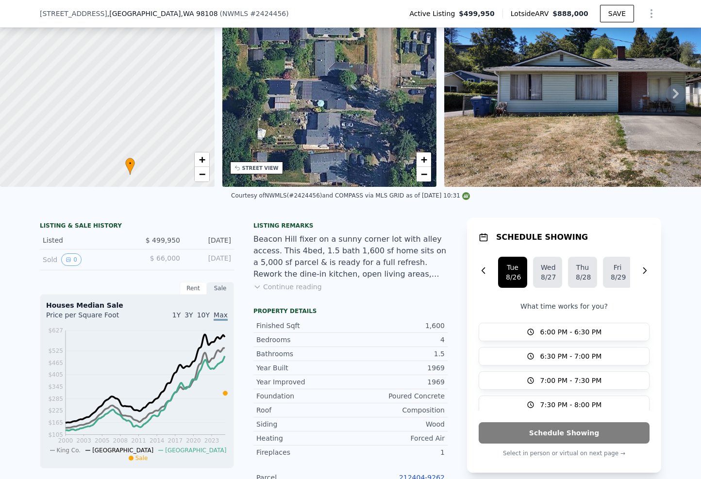
drag, startPoint x: 304, startPoint y: 101, endPoint x: 276, endPoint y: 58, distance: 50.7
click at [276, 58] on div "• + −" at bounding box center [329, 93] width 215 height 186
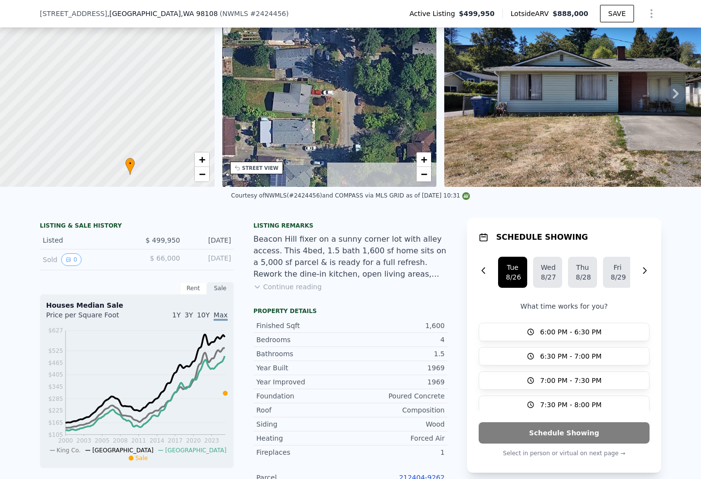
drag, startPoint x: 326, startPoint y: 106, endPoint x: 340, endPoint y: 62, distance: 46.4
click at [319, 44] on div "• + −" at bounding box center [329, 93] width 215 height 186
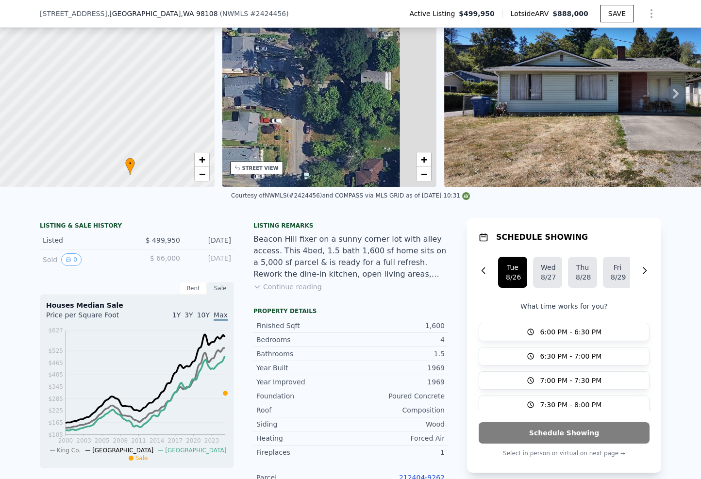
click at [282, 107] on div "• + −" at bounding box center [329, 93] width 215 height 186
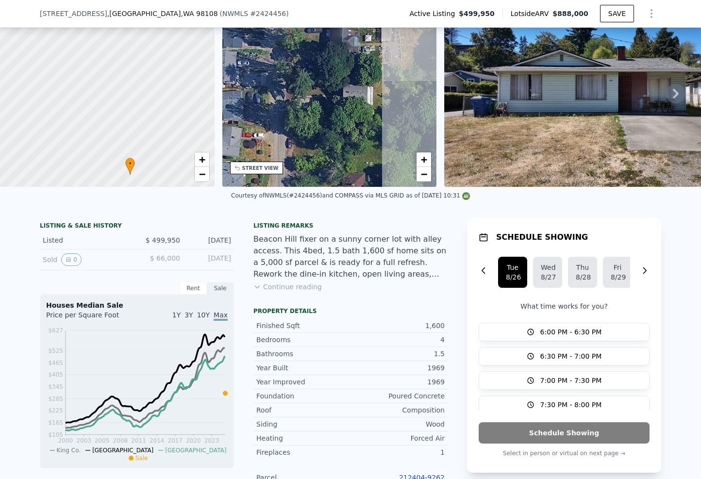
drag, startPoint x: 322, startPoint y: 90, endPoint x: 278, endPoint y: 112, distance: 49.3
click at [277, 114] on div "• + −" at bounding box center [329, 93] width 215 height 186
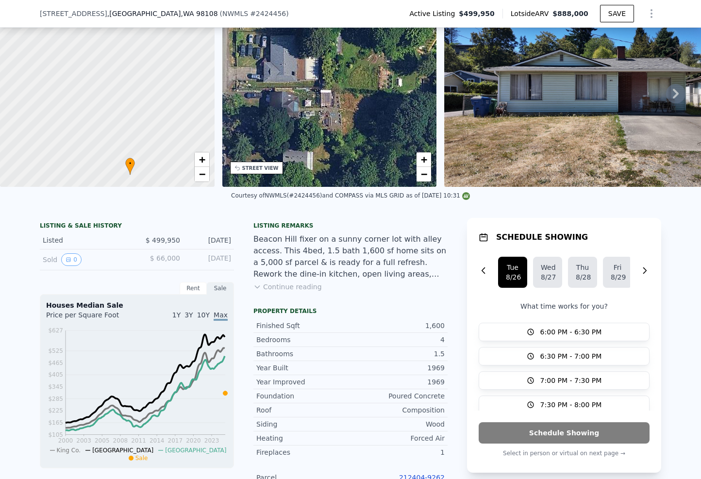
drag, startPoint x: 313, startPoint y: 86, endPoint x: 299, endPoint y: 89, distance: 14.0
click at [298, 131] on div "• + −" at bounding box center [329, 93] width 215 height 186
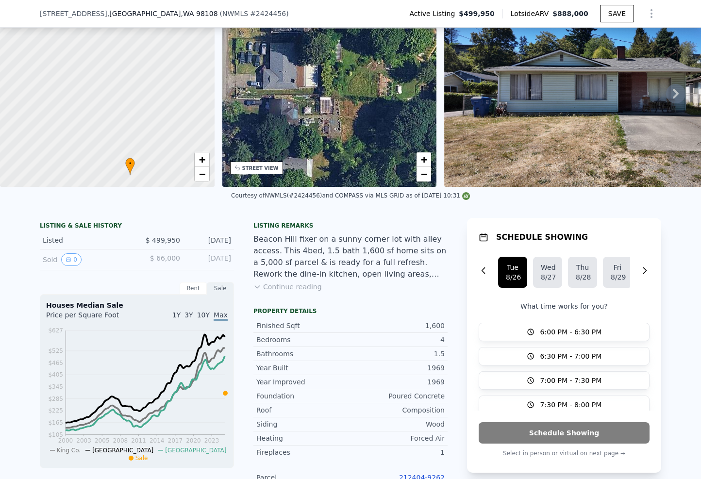
drag, startPoint x: 299, startPoint y: 91, endPoint x: 307, endPoint y: 103, distance: 14.0
click at [323, 134] on div "• + −" at bounding box center [329, 93] width 215 height 186
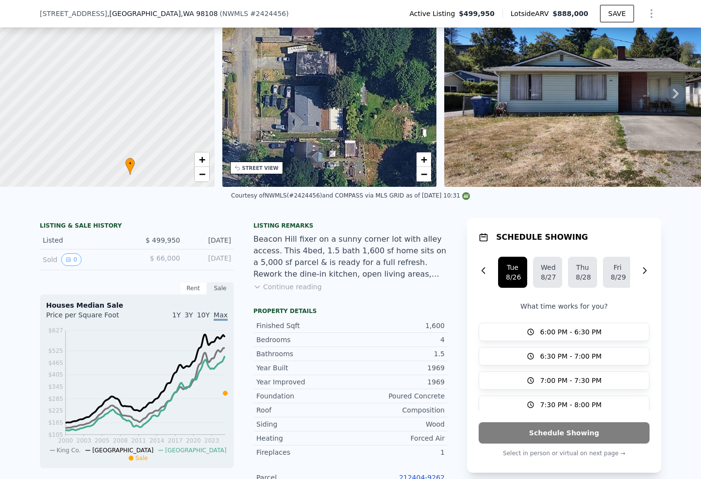
drag, startPoint x: 316, startPoint y: 146, endPoint x: 316, endPoint y: 128, distance: 18.0
click at [318, 150] on div "• + −" at bounding box center [329, 93] width 215 height 186
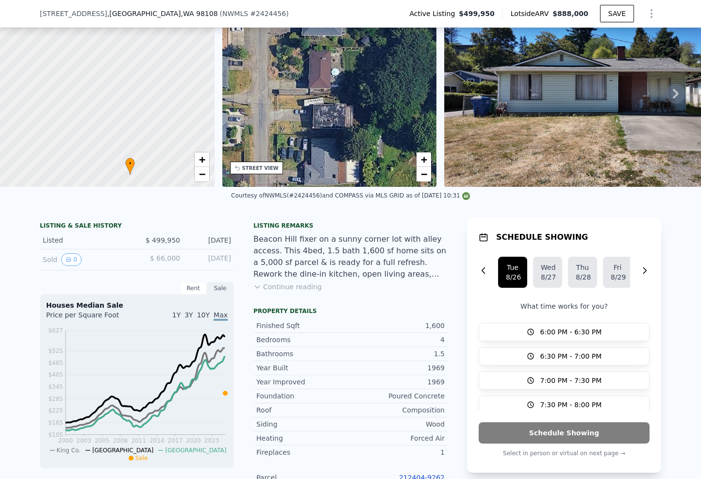
drag, startPoint x: 287, startPoint y: 120, endPoint x: 279, endPoint y: 131, distance: 13.5
click at [279, 131] on div "• + −" at bounding box center [329, 93] width 215 height 186
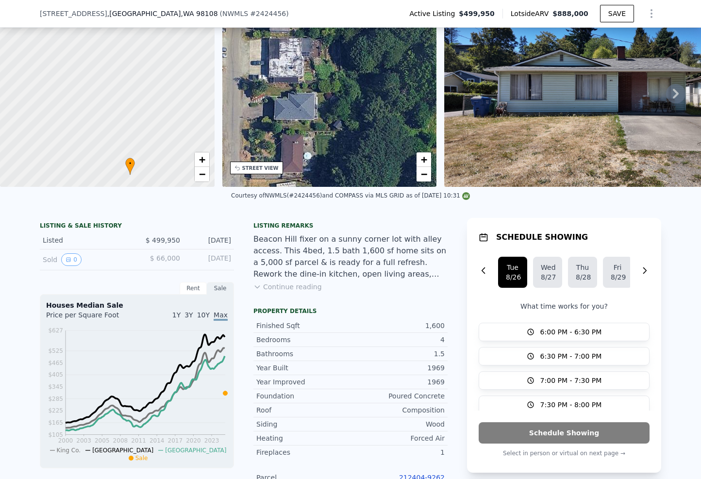
drag, startPoint x: 287, startPoint y: 125, endPoint x: 303, endPoint y: 127, distance: 16.1
click at [302, 156] on div "• + −" at bounding box center [329, 93] width 215 height 186
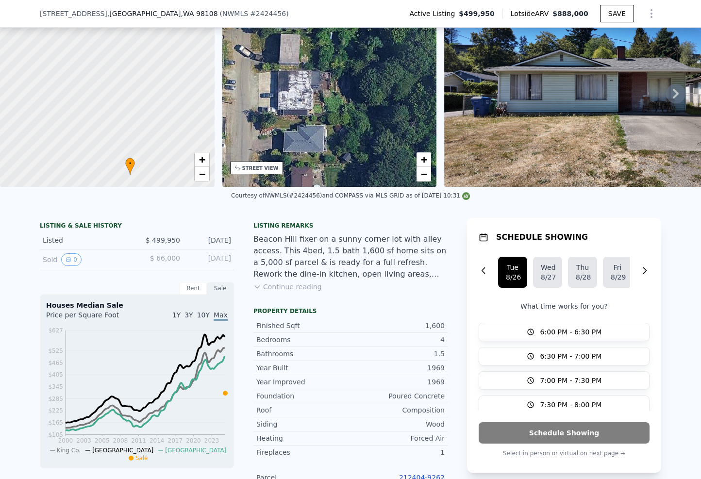
drag, startPoint x: 292, startPoint y: 110, endPoint x: 306, endPoint y: 136, distance: 30.4
click at [304, 151] on div "• + −" at bounding box center [329, 93] width 215 height 186
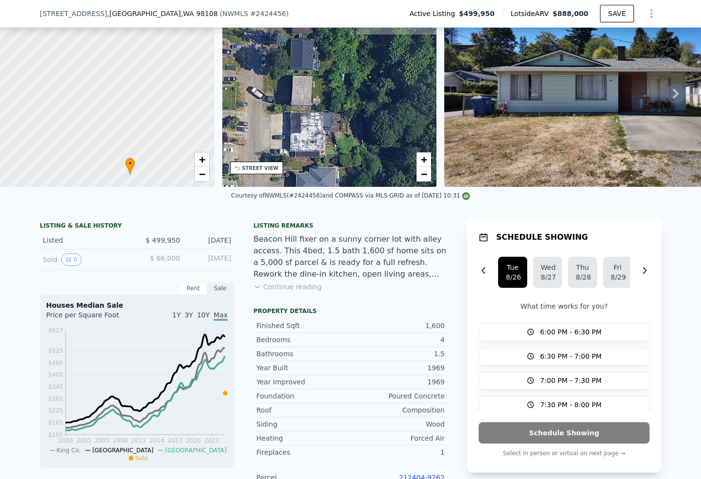
drag, startPoint x: 304, startPoint y: 114, endPoint x: 308, endPoint y: 151, distance: 37.1
click at [308, 152] on div "• + −" at bounding box center [329, 93] width 215 height 186
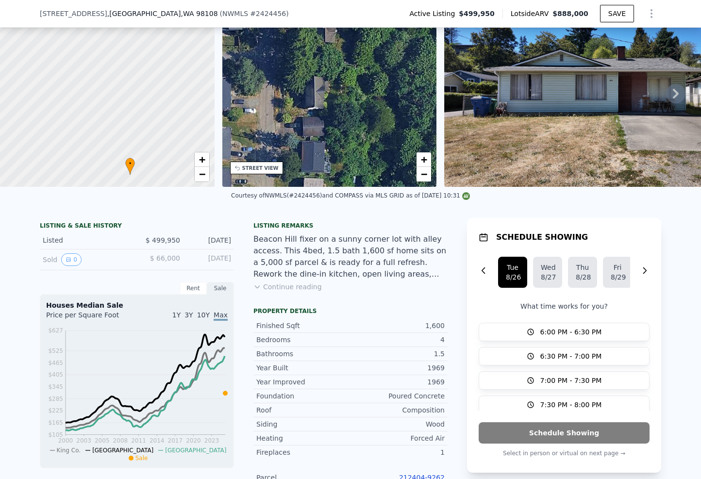
drag, startPoint x: 305, startPoint y: 102, endPoint x: 314, endPoint y: 154, distance: 53.2
click at [314, 154] on div "• + −" at bounding box center [329, 93] width 215 height 186
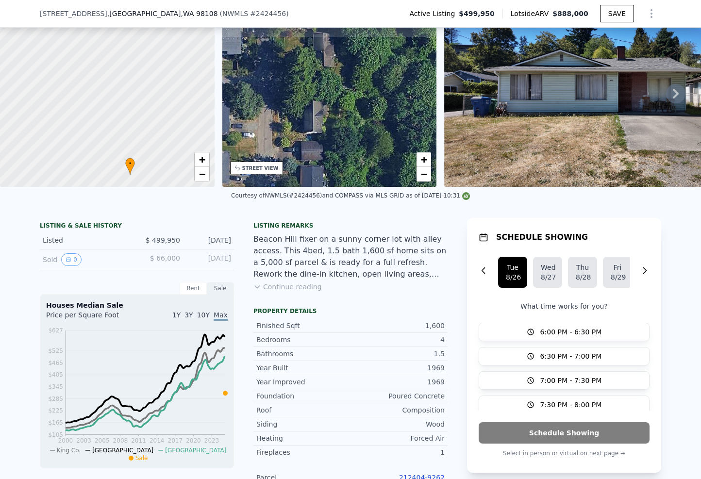
drag, startPoint x: 302, startPoint y: 101, endPoint x: 304, endPoint y: 144, distance: 42.3
click at [304, 144] on div "• + −" at bounding box center [329, 93] width 215 height 186
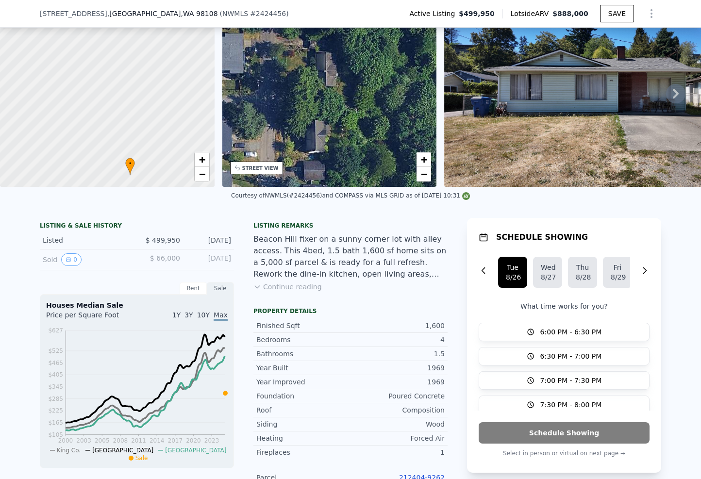
drag, startPoint x: 303, startPoint y: 98, endPoint x: 303, endPoint y: 158, distance: 59.7
click at [303, 158] on div "• + −" at bounding box center [329, 93] width 215 height 186
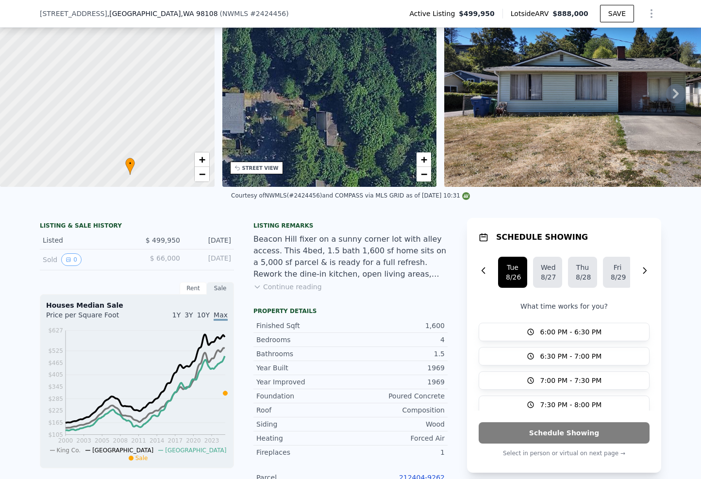
drag, startPoint x: 286, startPoint y: 88, endPoint x: 295, endPoint y: 143, distance: 55.2
click at [295, 143] on div "• + −" at bounding box center [329, 93] width 215 height 186
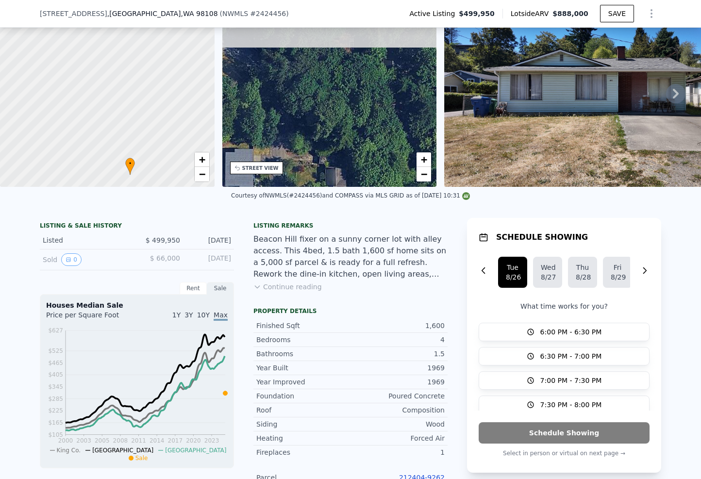
drag, startPoint x: 337, startPoint y: 103, endPoint x: 366, endPoint y: 78, distance: 38.2
click at [369, 72] on div "• + −" at bounding box center [329, 93] width 215 height 186
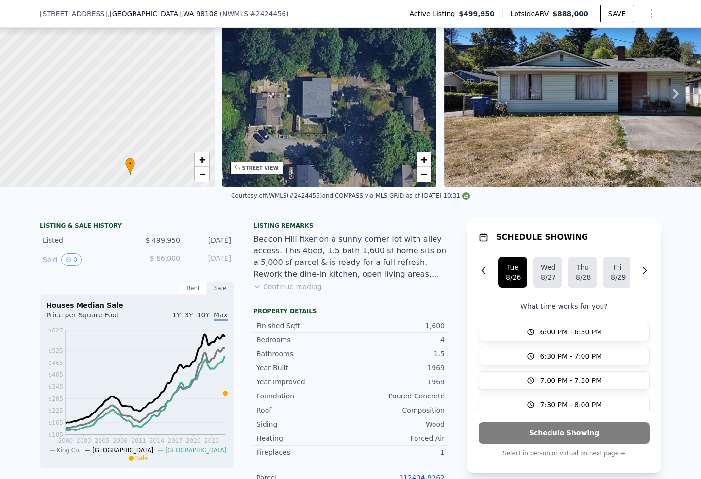
drag, startPoint x: 318, startPoint y: 125, endPoint x: 367, endPoint y: 71, distance: 72.6
click at [362, 74] on div "• + −" at bounding box center [329, 93] width 215 height 186
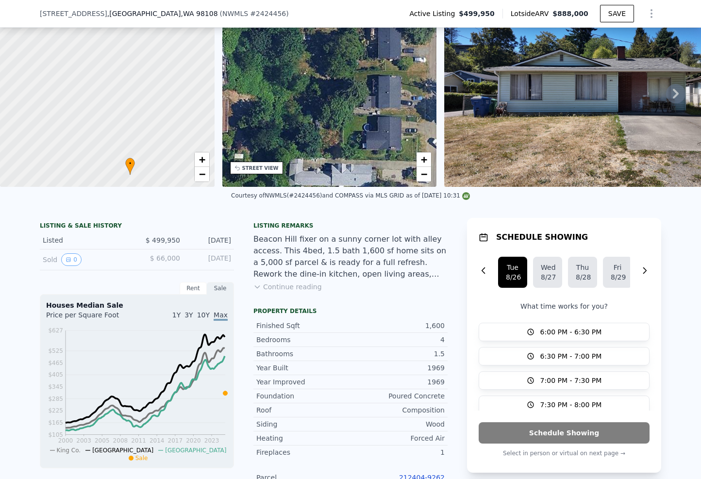
drag, startPoint x: 331, startPoint y: 122, endPoint x: 330, endPoint y: 66, distance: 56.8
click at [335, 69] on div "• + −" at bounding box center [329, 93] width 215 height 186
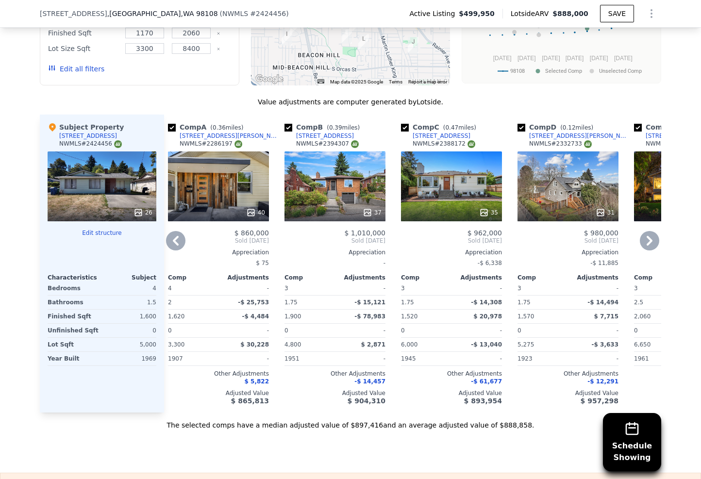
scroll to position [0, 0]
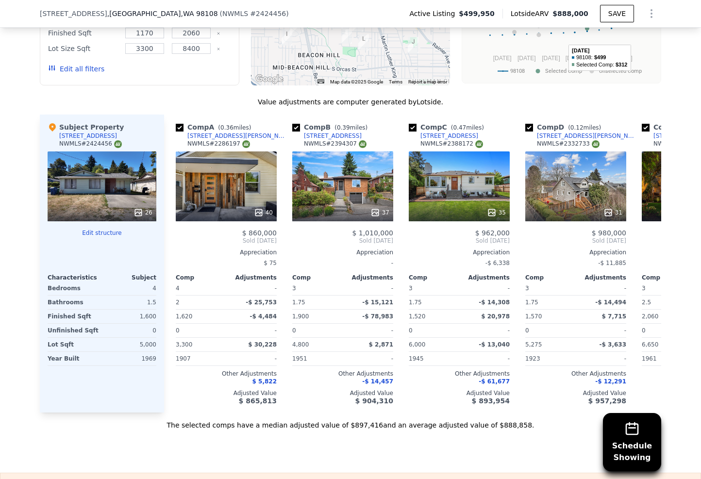
click at [651, 17] on icon "Show Options" at bounding box center [651, 14] width 1 height 8
click at [632, 33] on div "Edit Structure" at bounding box center [607, 38] width 109 height 19
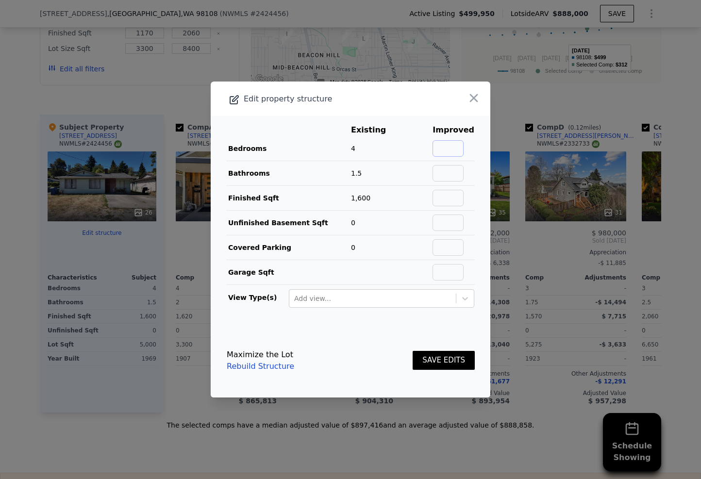
click at [439, 150] on input "text" at bounding box center [448, 148] width 31 height 17
type input "3"
click at [444, 172] on input "text" at bounding box center [448, 173] width 31 height 17
type input "2.5"
click at [405, 179] on td "67%" at bounding box center [416, 173] width 31 height 25
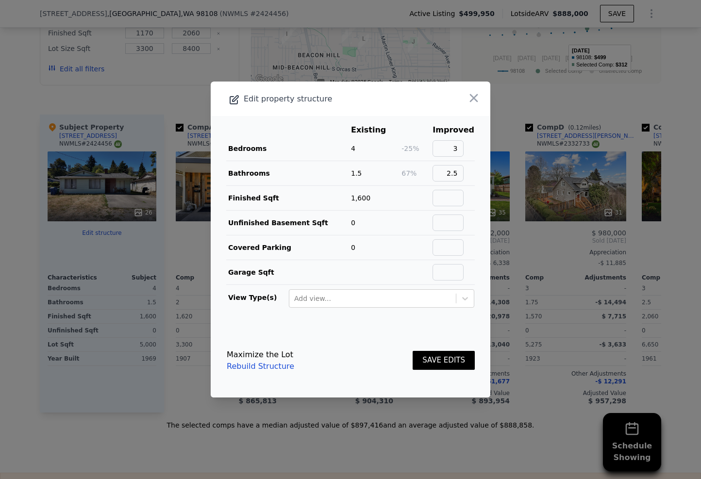
click at [398, 234] on td "0" at bounding box center [376, 223] width 51 height 25
click at [433, 363] on button "SAVE EDITS" at bounding box center [444, 360] width 62 height 19
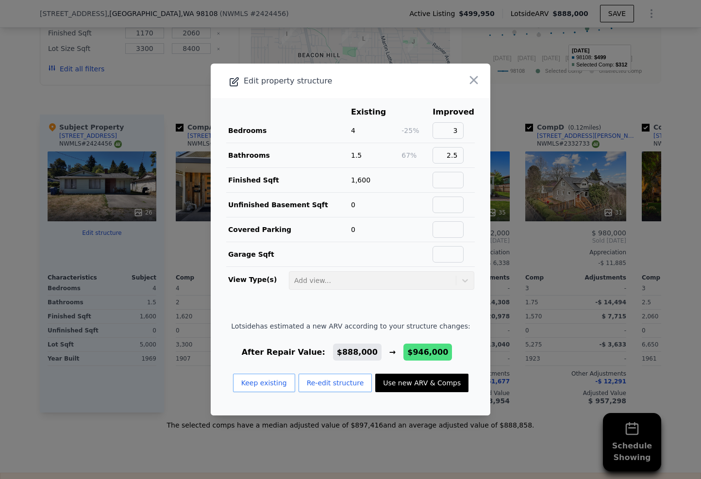
click at [416, 385] on button "Use new ARV & Comps" at bounding box center [421, 383] width 93 height 18
type input "3"
type input "2200"
type input "2980"
checkbox input "false"
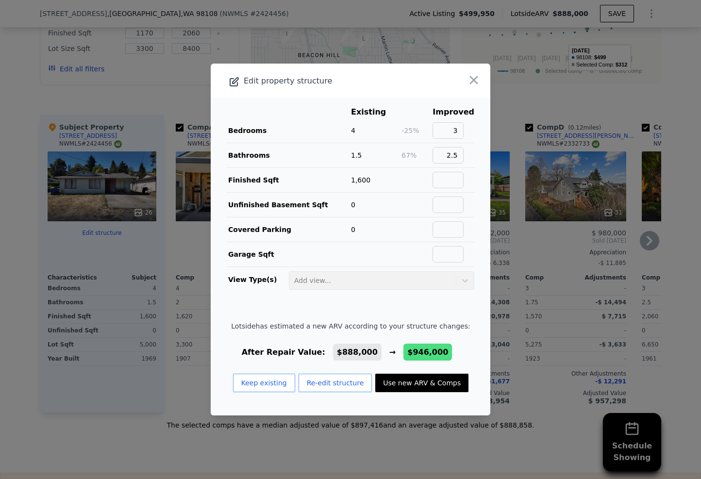
type input "$ 946,000"
type input "$ 338,016"
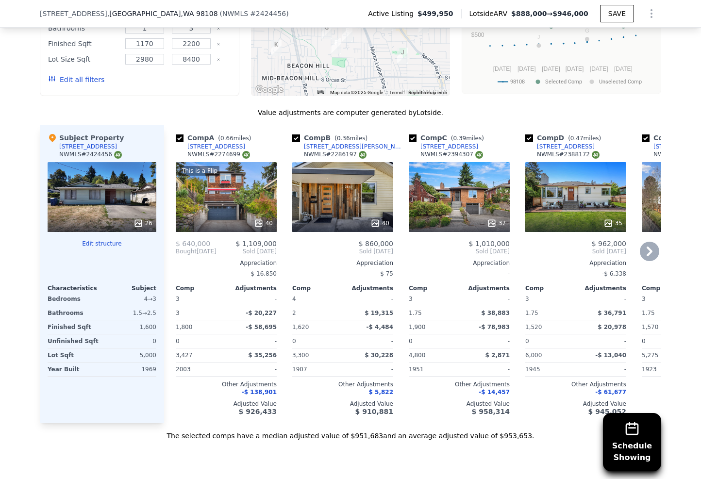
scroll to position [1040, 0]
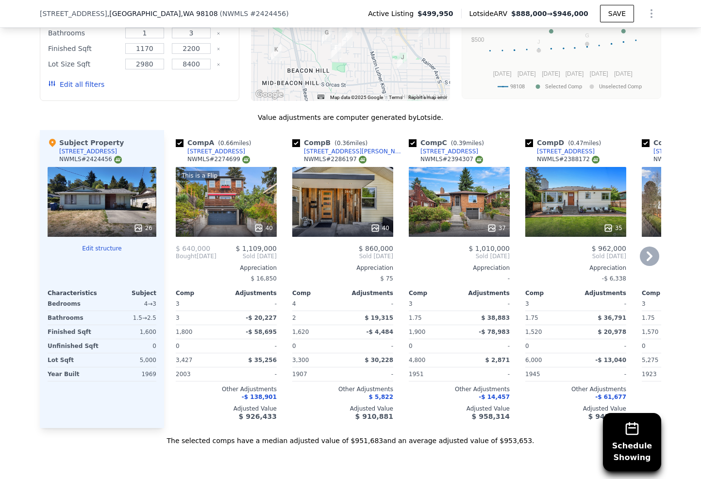
click at [177, 147] on input "checkbox" at bounding box center [180, 143] width 8 height 8
checkbox input "false"
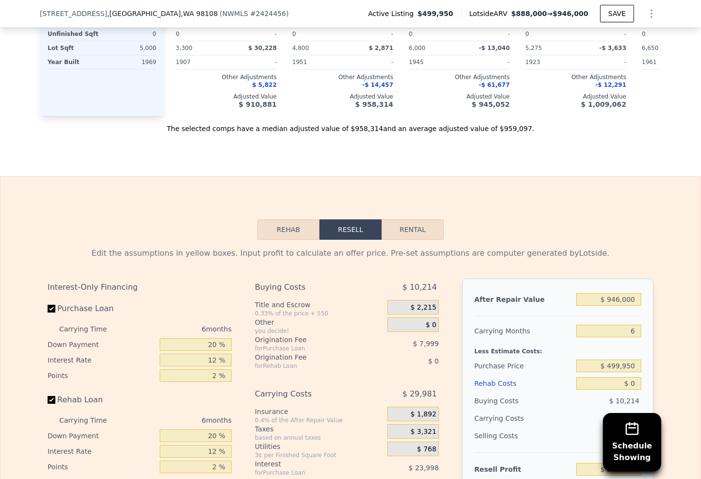
scroll to position [1447, 0]
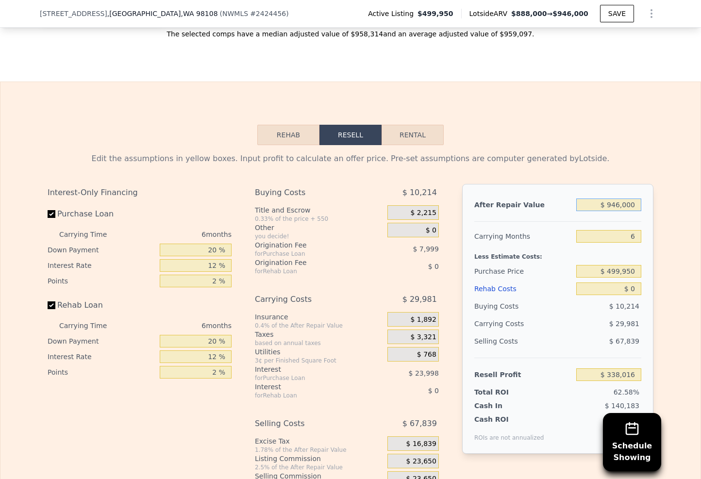
click at [609, 207] on input "$ 946,000" at bounding box center [608, 205] width 65 height 13
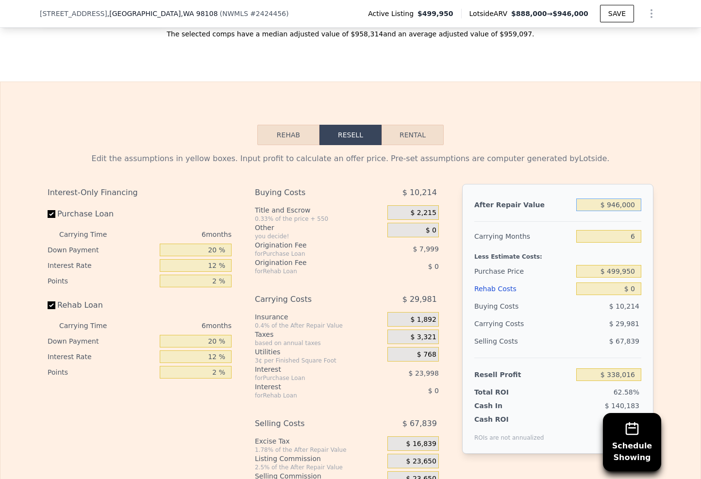
type input "$ 8"
type input "-$ 538,795"
type input "$ 850"
type input "-$ 538,015"
type input "$ 8,500"
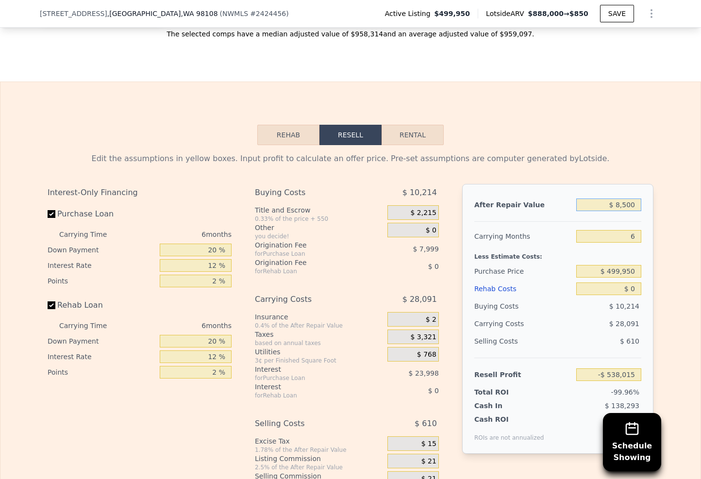
type input "-$ 530,925"
type input "$ 85,000"
type input "-$ 460,019"
type input "$ 850,000"
type input "$ 249,036"
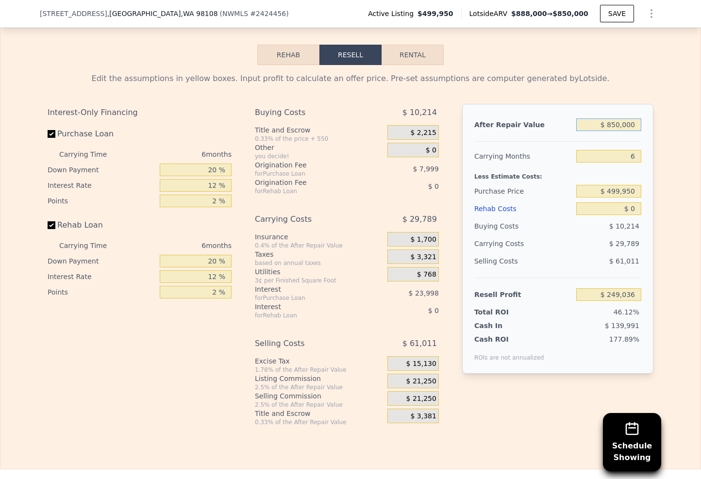
scroll to position [1560, 0]
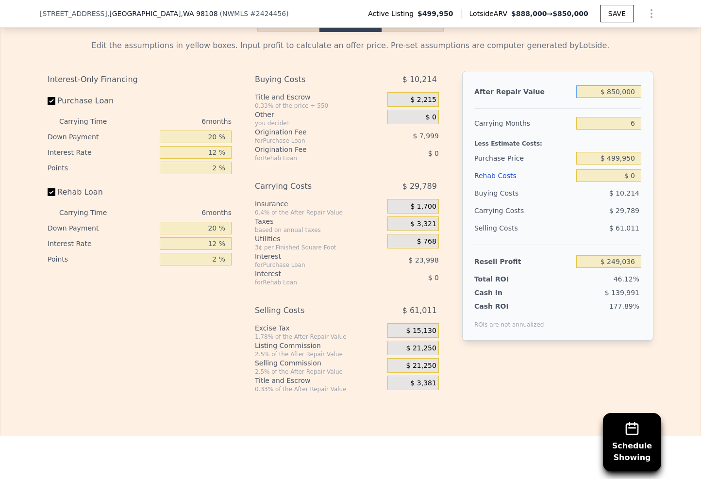
type input "$ 850,000"
click at [652, 150] on div "Edit the assumptions in yellow boxes. Input profit to calculate an offer price.…" at bounding box center [351, 212] width 622 height 361
click at [631, 180] on input "$ 0" at bounding box center [608, 175] width 65 height 13
type input "$ 1"
type input "$ 249,035"
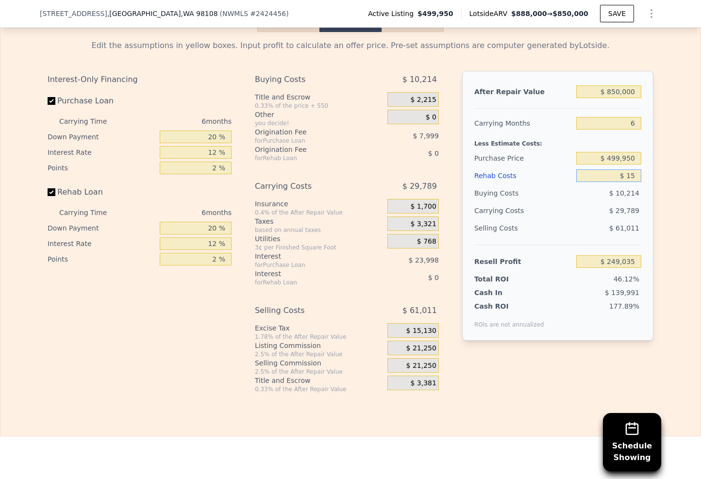
type input "$ 150"
type input "$ 248,878"
type input "$ 1,500"
type input "$ 247,440"
type input "$ 15,000"
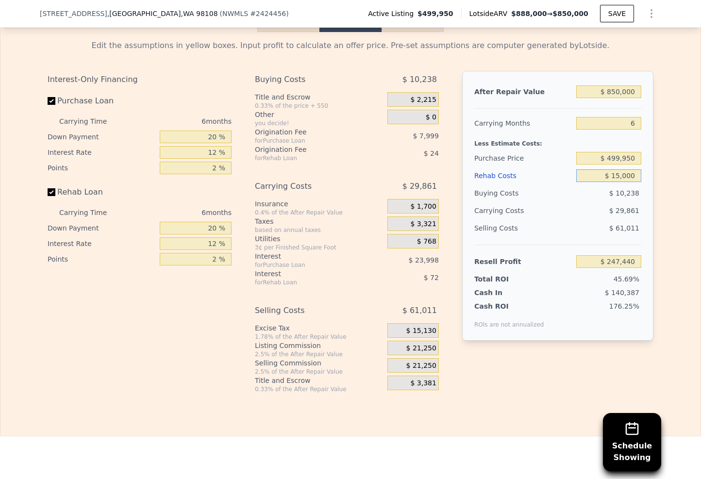
type input "$ 233,076"
type input "$ 150,000"
type input "$ 89,436"
type input "$ 150,000"
click at [646, 178] on div "After Repair Value $ 850,000 Carrying Months 6 Less Estimate Costs: Purchase Pr…" at bounding box center [557, 206] width 191 height 270
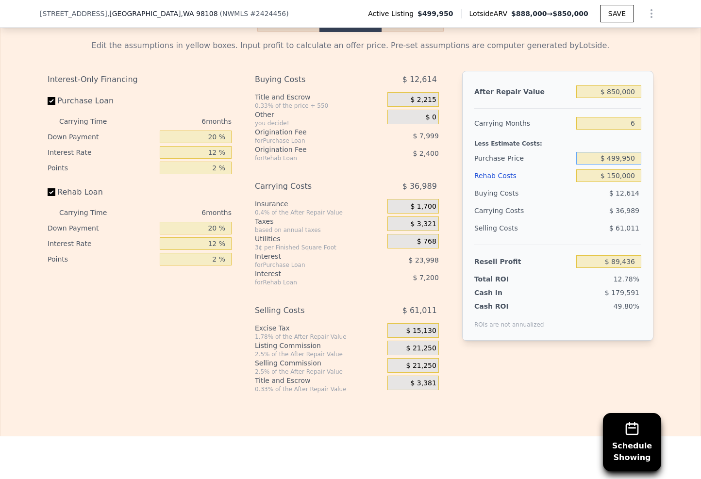
click at [634, 165] on input "$ 499,950" at bounding box center [608, 158] width 65 height 13
type input "$ 500,000"
click at [655, 180] on div "Edit the assumptions in yellow boxes. Input profit to calculate an offer price.…" at bounding box center [351, 212] width 622 height 361
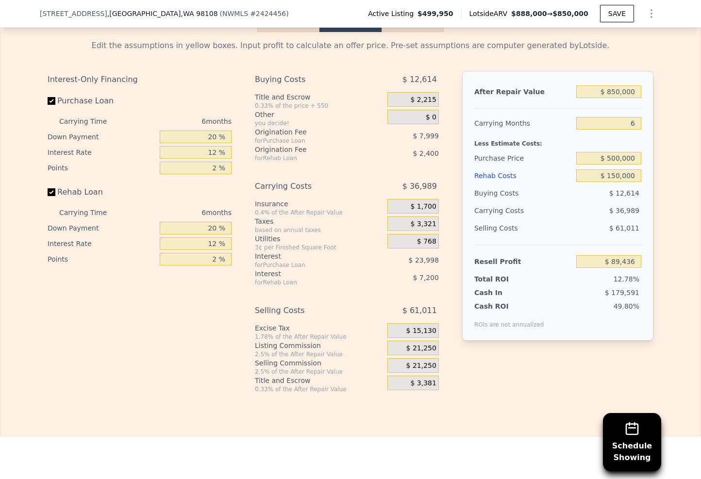
type input "$ 89,385"
click at [636, 130] on input "6" at bounding box center [608, 123] width 65 height 13
type input "10"
type input "$ 64,727"
type input "10"
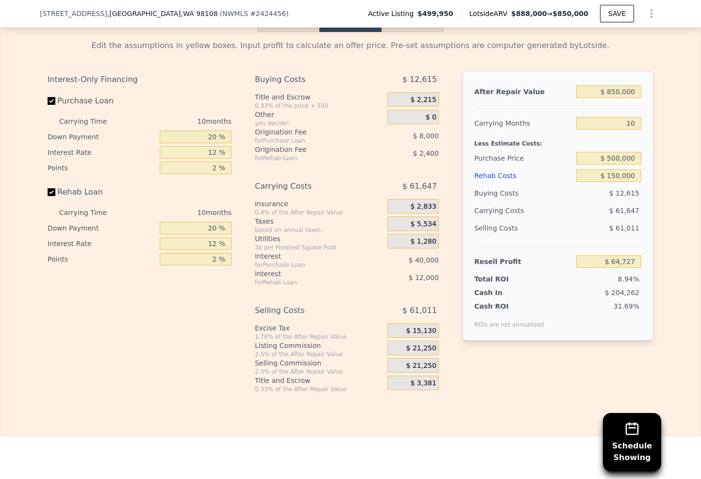
click at [657, 145] on div "Edit the assumptions in yellow boxes. Input profit to calculate an offer price.…" at bounding box center [351, 212] width 622 height 361
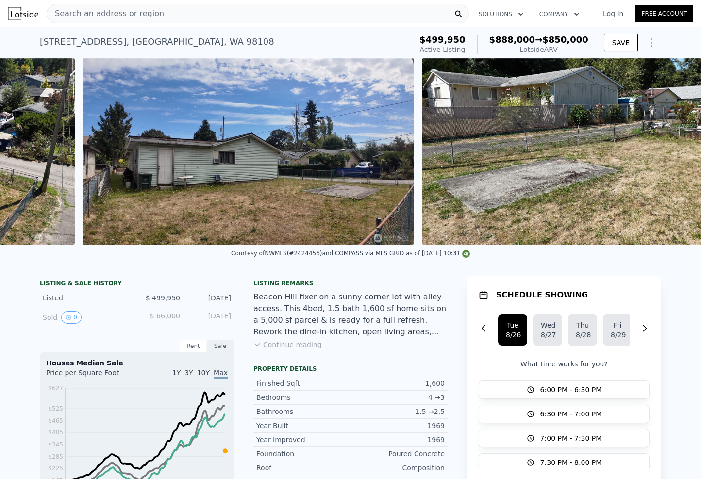
scroll to position [0, 8578]
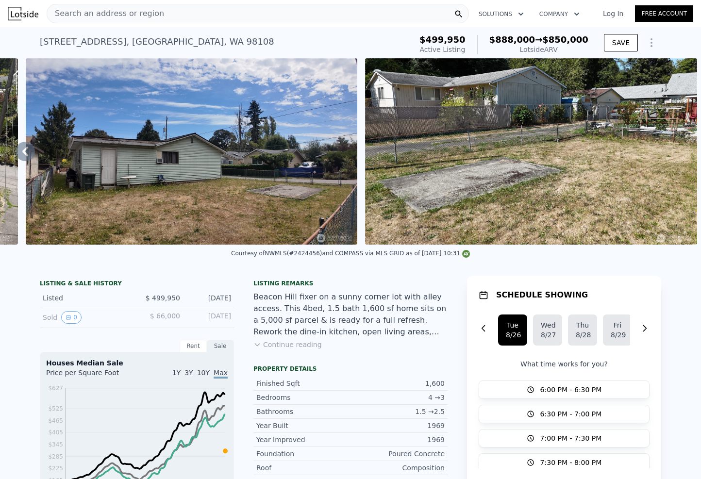
click at [213, 180] on img at bounding box center [192, 151] width 332 height 186
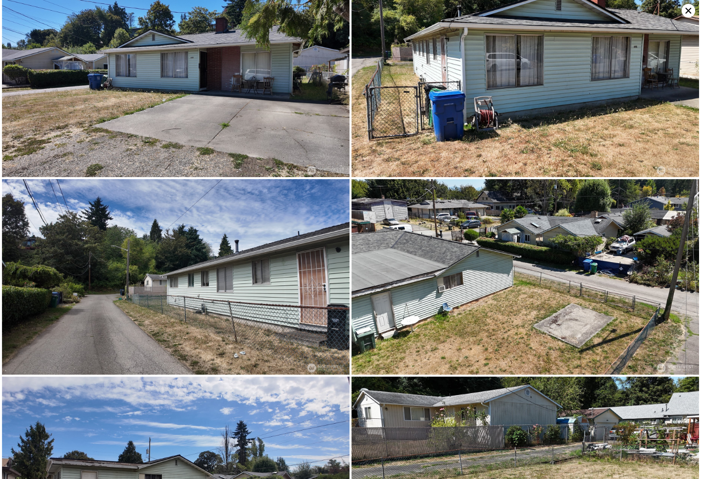
scroll to position [1872, 0]
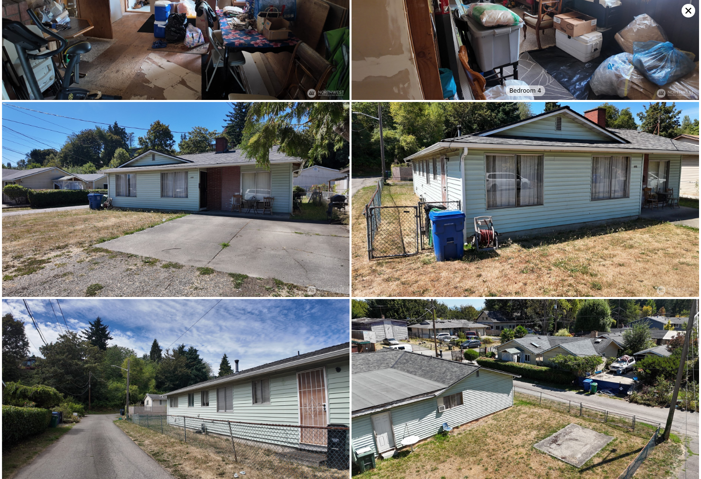
click at [687, 12] on icon at bounding box center [689, 11] width 6 height 6
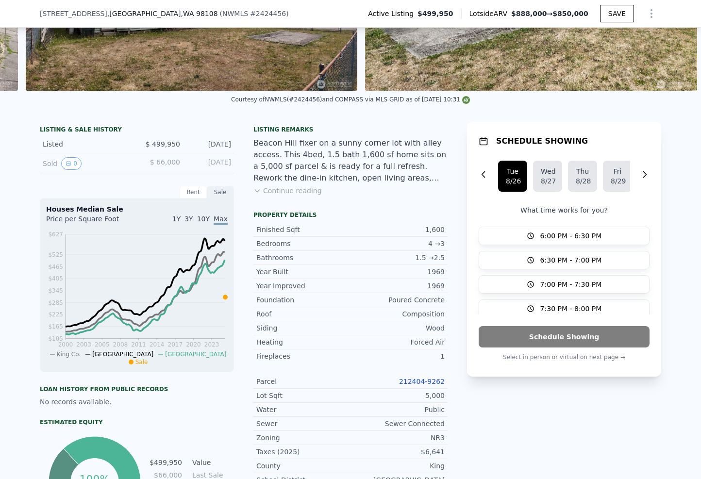
scroll to position [205, 0]
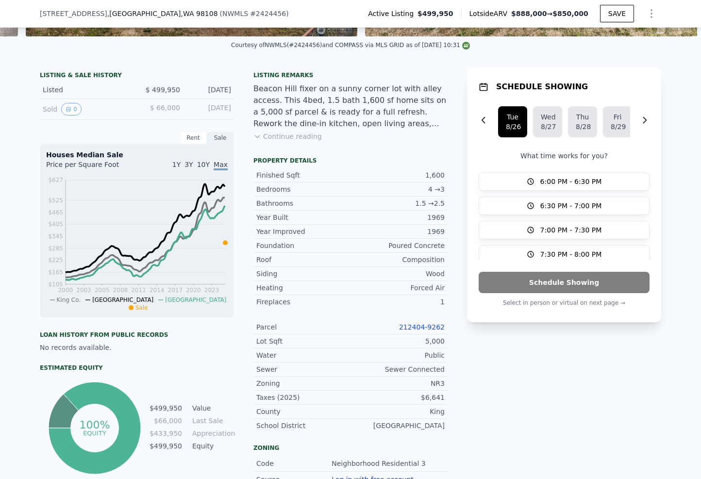
click at [425, 326] on div "Parcel 212404-9262" at bounding box center [350, 328] width 194 height 14
click at [425, 329] on link "212404-9262" at bounding box center [422, 327] width 46 height 8
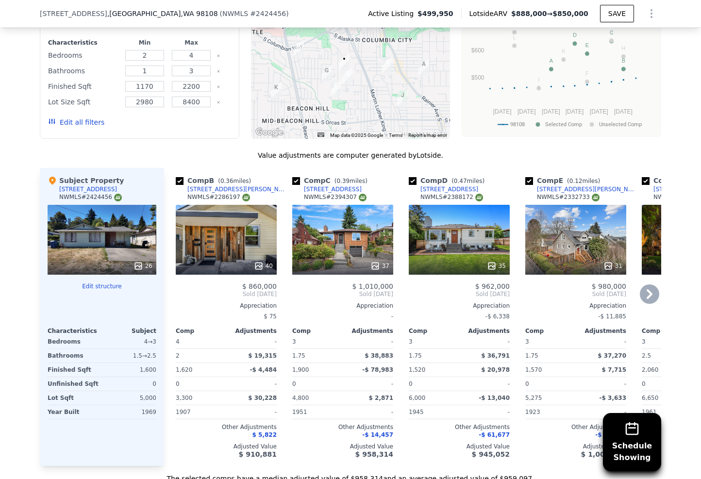
scroll to position [1073, 0]
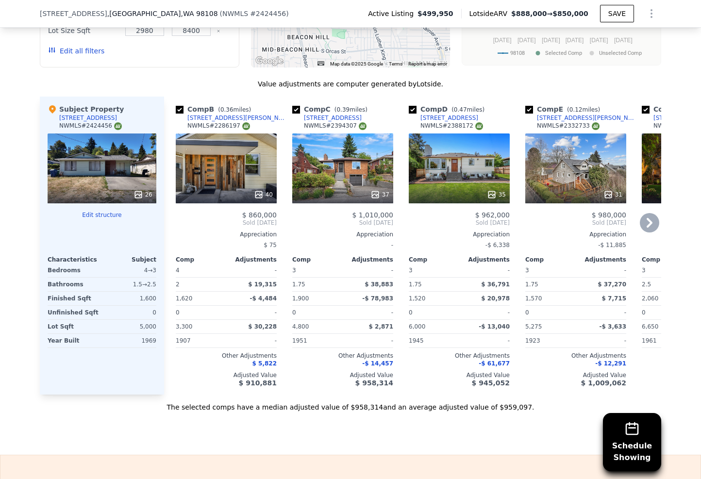
click at [225, 184] on div "40" at bounding box center [226, 169] width 101 height 70
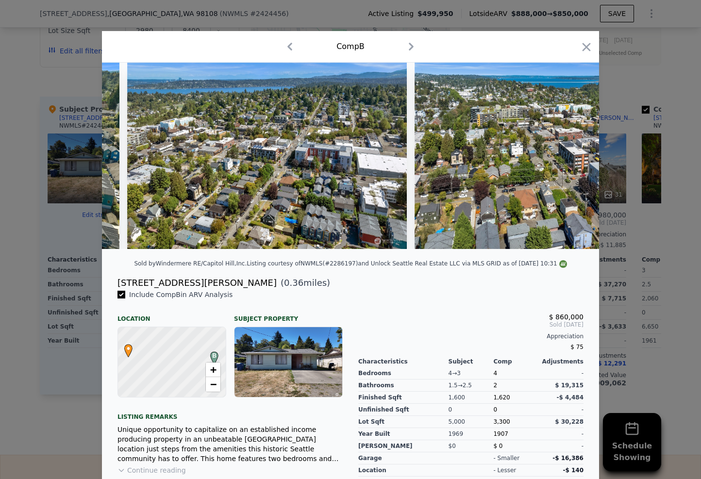
scroll to position [0, 10996]
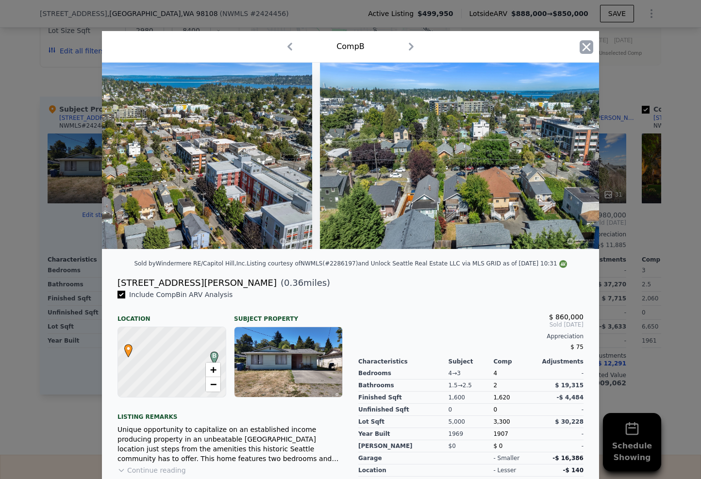
click at [584, 44] on icon "button" at bounding box center [587, 47] width 14 height 14
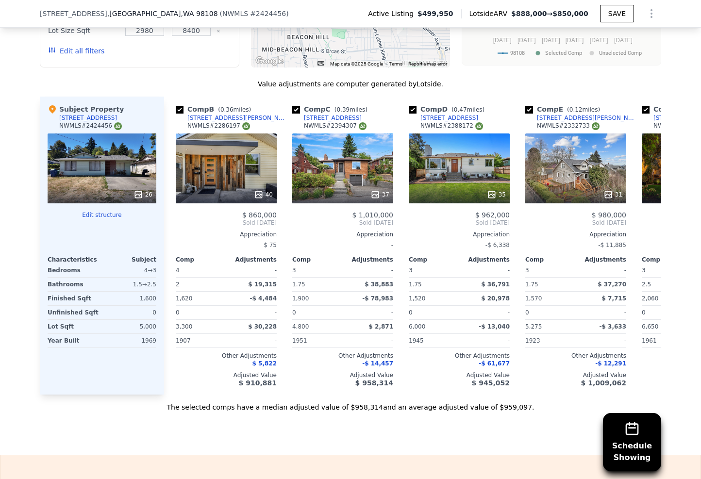
scroll to position [877, 0]
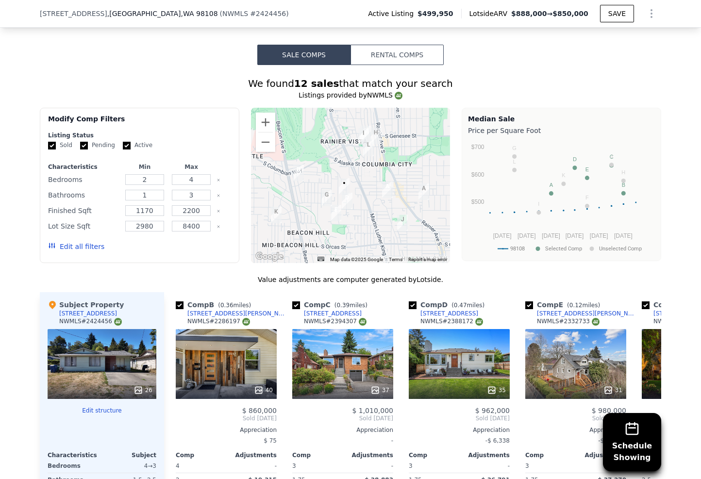
click at [302, 183] on div at bounding box center [351, 185] width 200 height 155
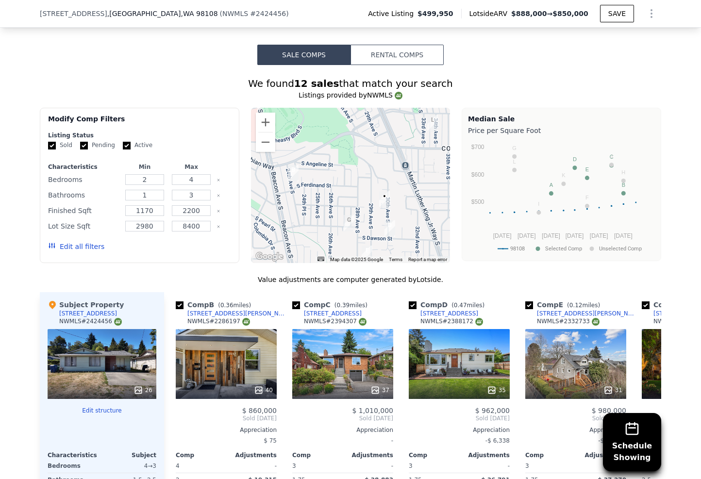
click at [408, 215] on div at bounding box center [351, 185] width 200 height 155
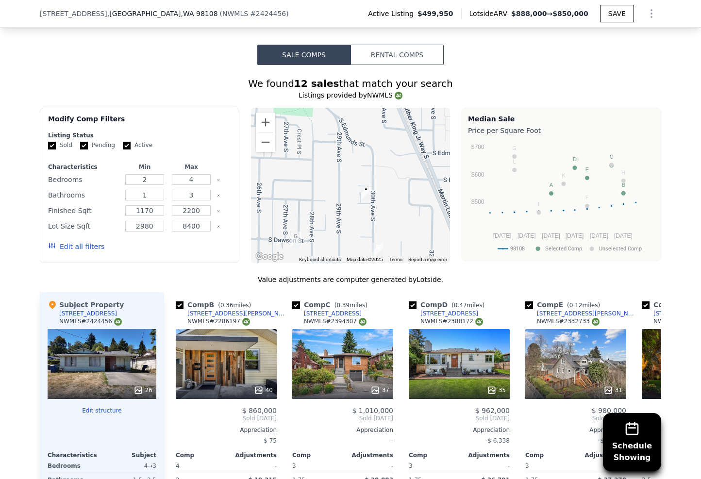
drag, startPoint x: 398, startPoint y: 175, endPoint x: 407, endPoint y: 171, distance: 9.8
click at [407, 172] on div at bounding box center [351, 185] width 200 height 155
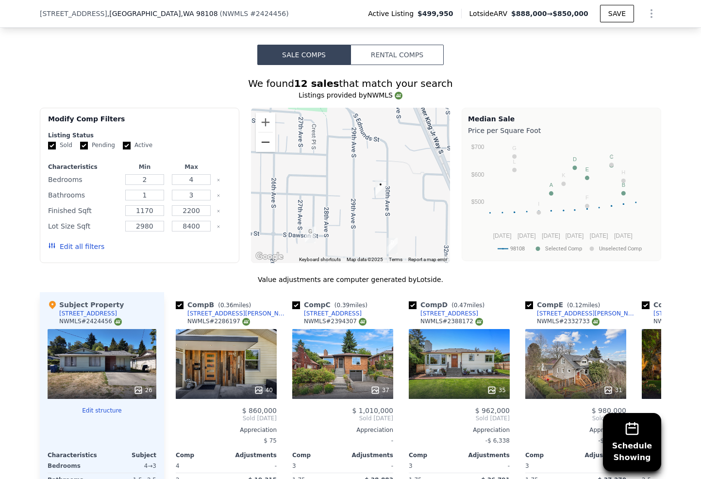
click at [262, 149] on button "Zoom out" at bounding box center [265, 142] width 19 height 19
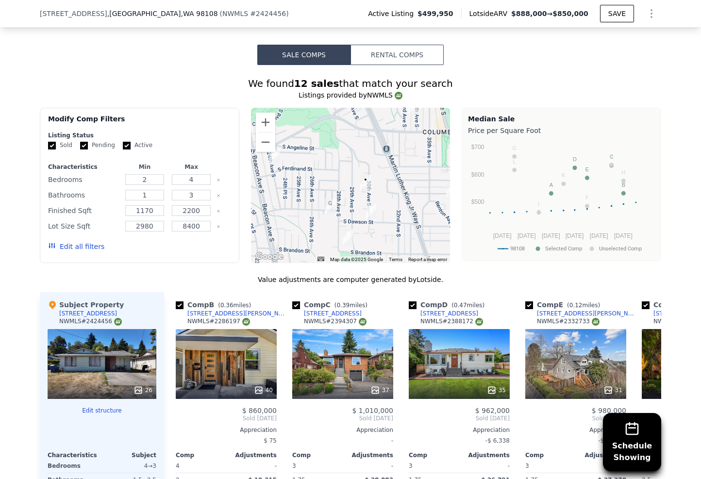
drag, startPoint x: 299, startPoint y: 184, endPoint x: 312, endPoint y: 194, distance: 16.5
click at [312, 194] on div at bounding box center [351, 185] width 200 height 155
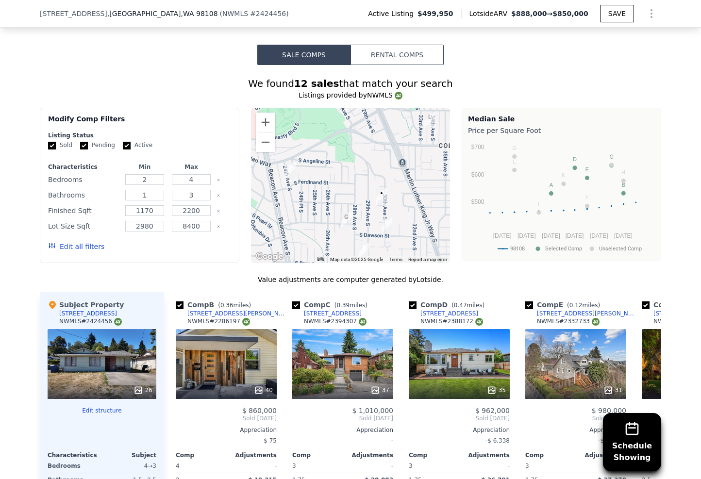
drag, startPoint x: 311, startPoint y: 194, endPoint x: 327, endPoint y: 202, distance: 17.8
click at [327, 202] on div at bounding box center [351, 185] width 200 height 155
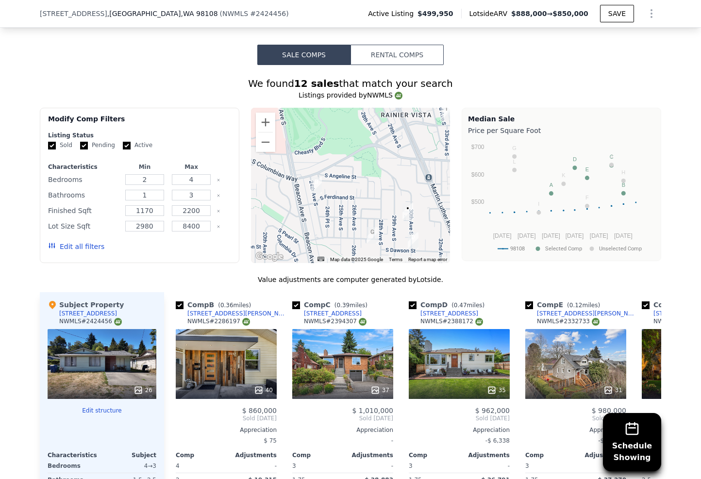
drag, startPoint x: 343, startPoint y: 168, endPoint x: 332, endPoint y: 163, distance: 12.4
click at [333, 163] on div at bounding box center [351, 185] width 200 height 155
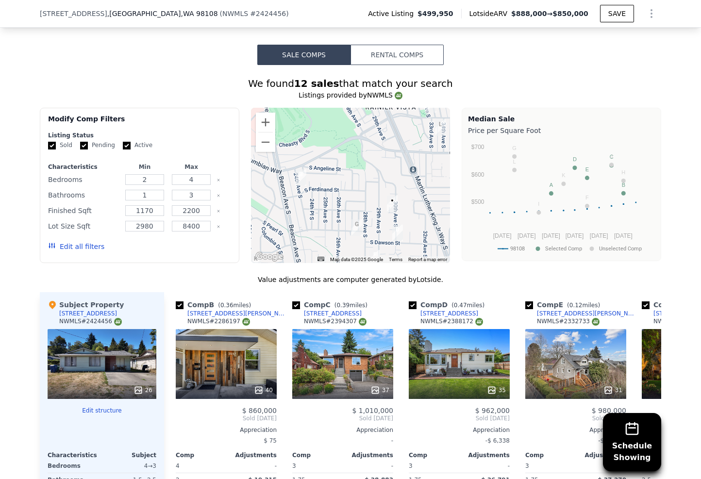
click at [397, 223] on div at bounding box center [351, 185] width 200 height 155
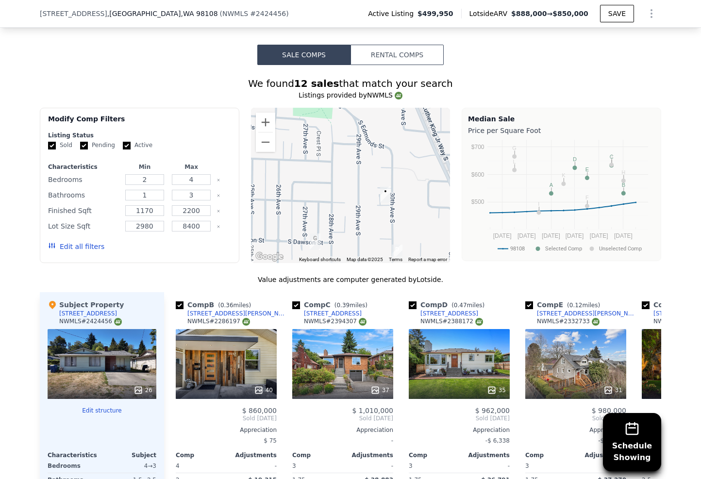
drag, startPoint x: 382, startPoint y: 217, endPoint x: 386, endPoint y: 206, distance: 11.8
click at [386, 206] on div at bounding box center [351, 185] width 200 height 155
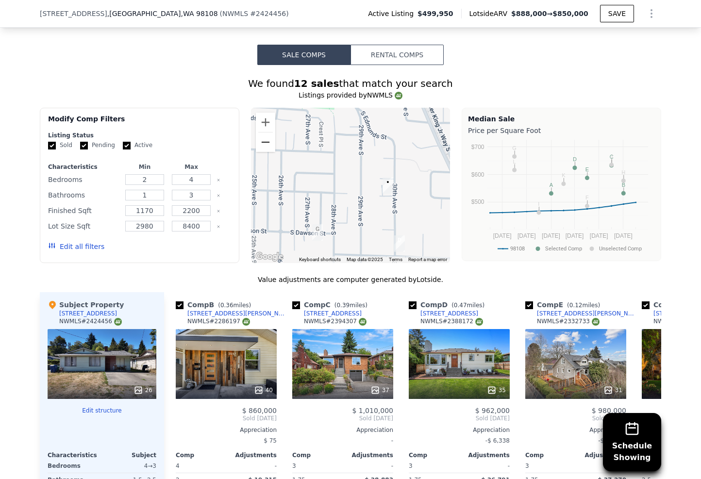
click at [258, 145] on button "Zoom out" at bounding box center [265, 142] width 19 height 19
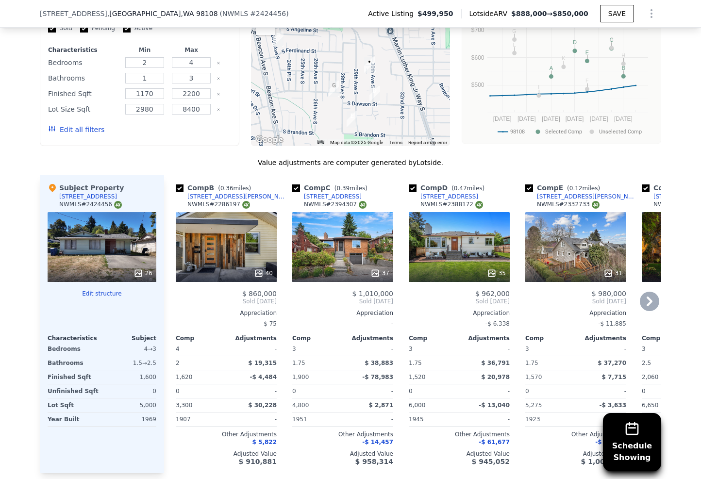
scroll to position [953, 0]
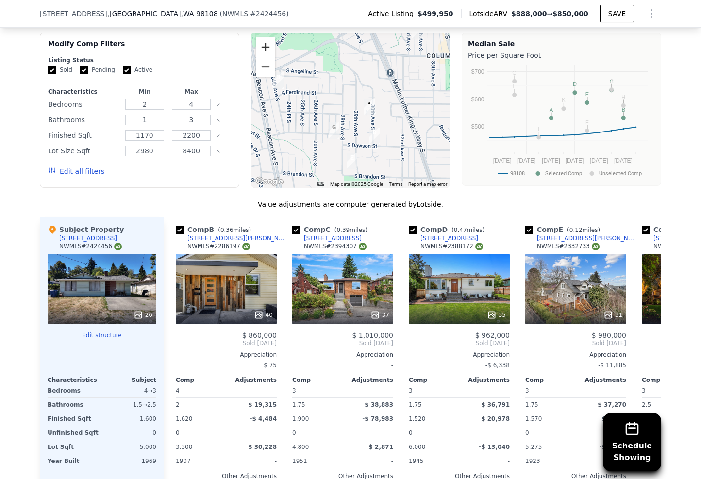
click at [260, 49] on button "Zoom in" at bounding box center [265, 46] width 19 height 19
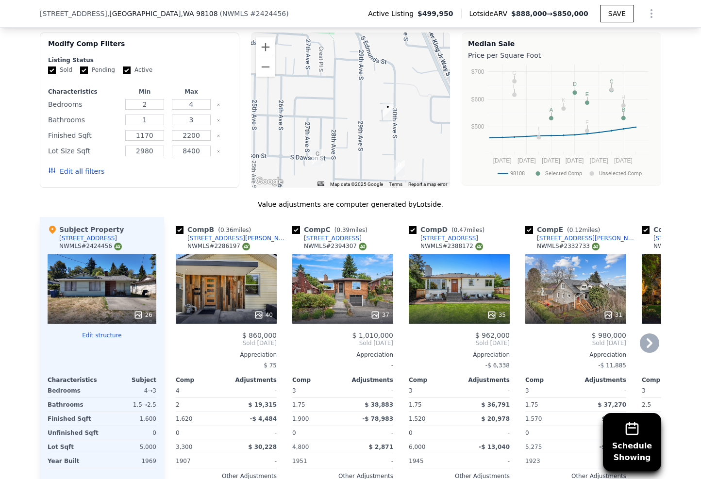
click at [456, 278] on div "35" at bounding box center [459, 289] width 101 height 70
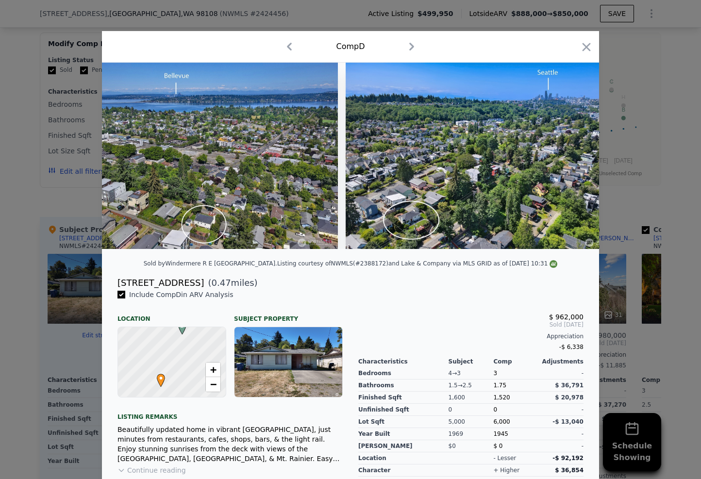
scroll to position [0, 9360]
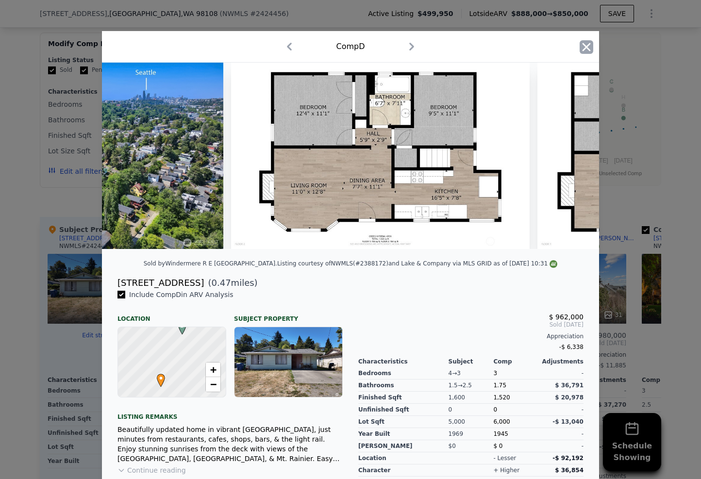
click at [584, 48] on icon "button" at bounding box center [587, 47] width 8 height 8
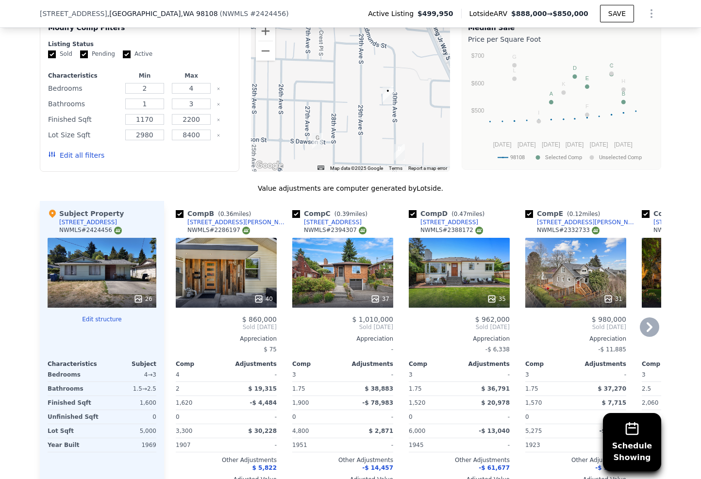
scroll to position [1022, 0]
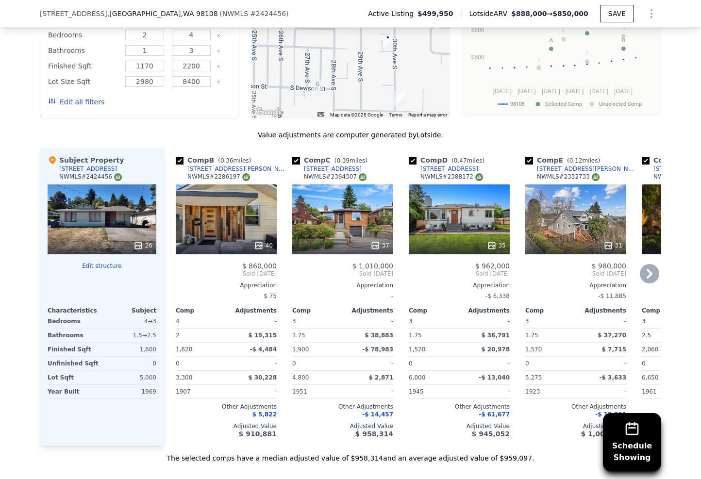
click at [292, 164] on input "checkbox" at bounding box center [296, 161] width 8 height 8
checkbox input "false"
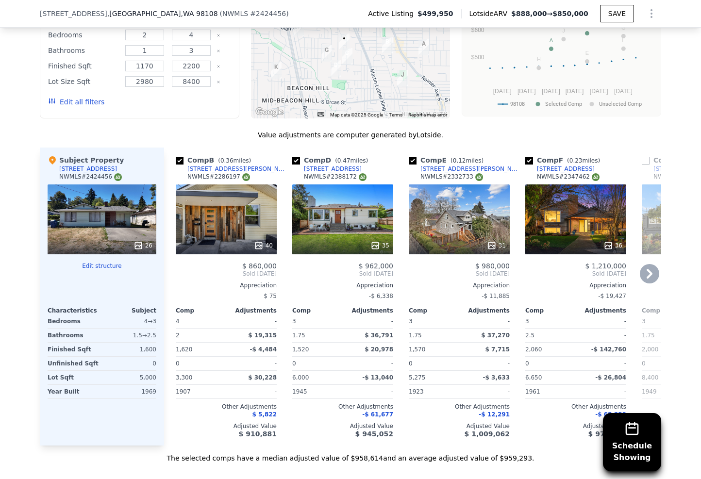
click at [292, 164] on input "checkbox" at bounding box center [296, 161] width 8 height 8
checkbox input "false"
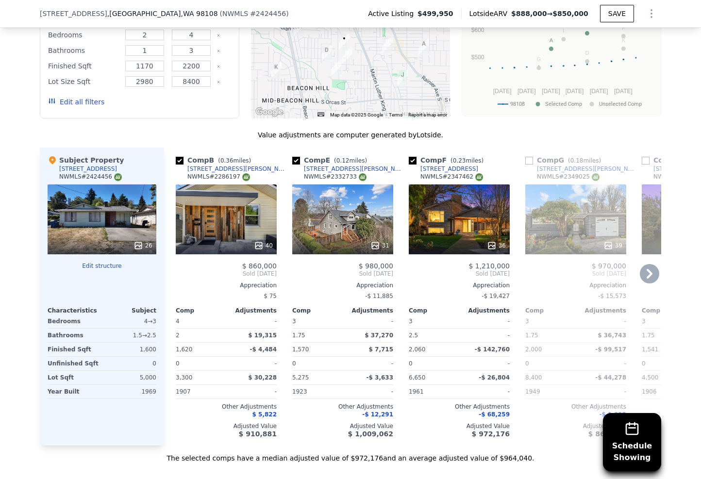
click at [409, 163] on input "checkbox" at bounding box center [413, 161] width 8 height 8
checkbox input "false"
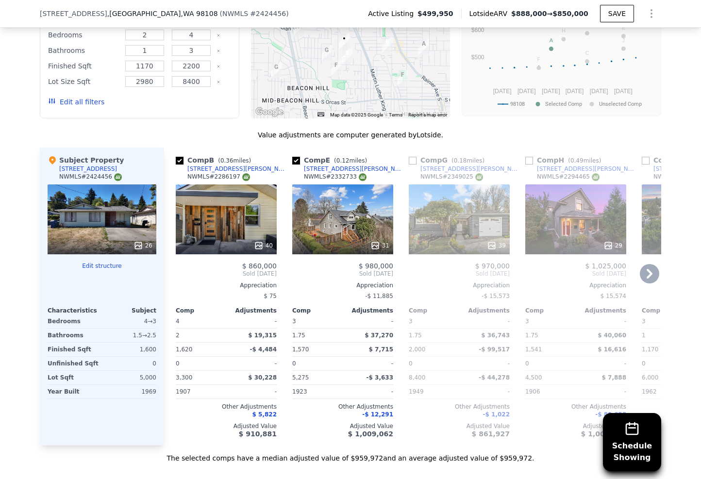
click at [324, 227] on div "31" at bounding box center [342, 220] width 101 height 70
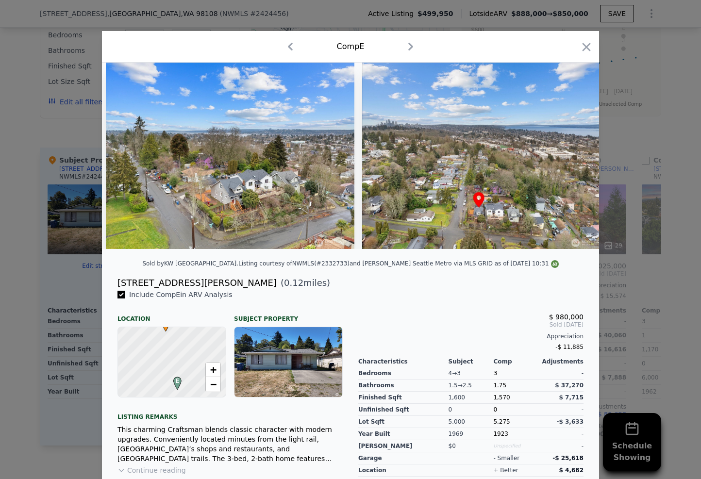
scroll to position [0, 8312]
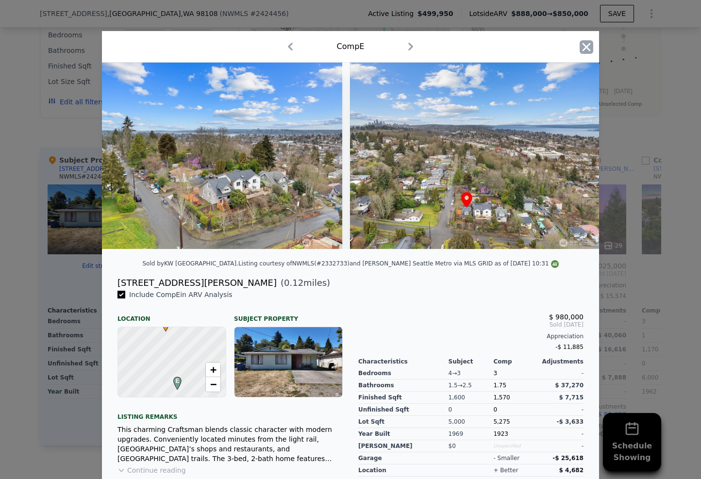
click at [587, 51] on icon "button" at bounding box center [587, 47] width 8 height 8
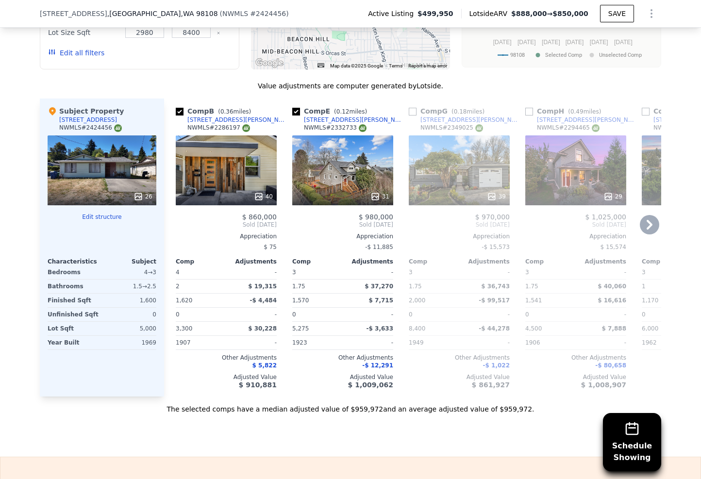
scroll to position [1081, 0]
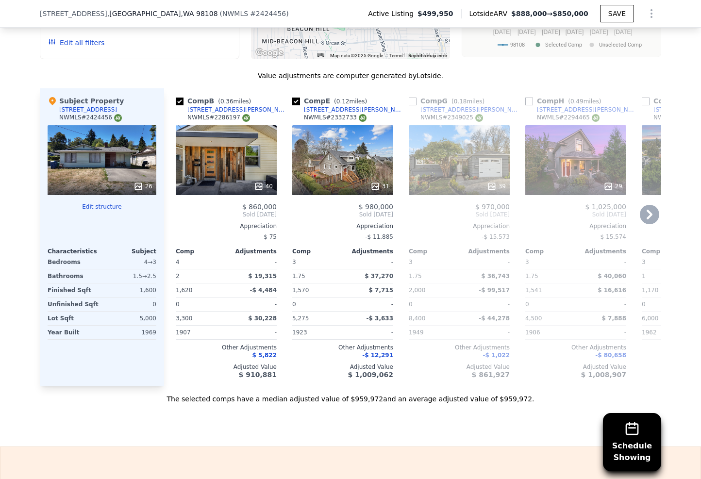
click at [228, 170] on div "40" at bounding box center [226, 160] width 101 height 70
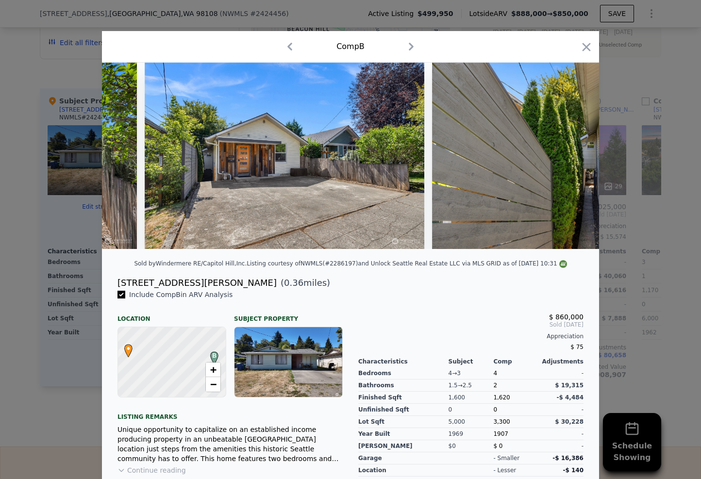
scroll to position [0, 8735]
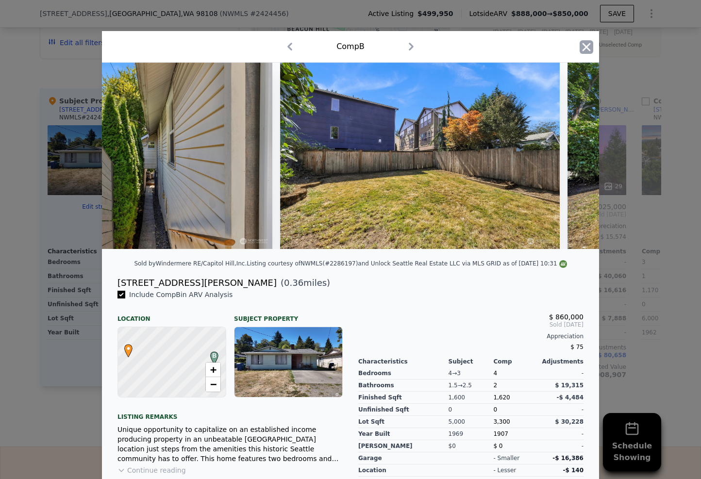
click at [589, 44] on icon "button" at bounding box center [587, 47] width 14 height 14
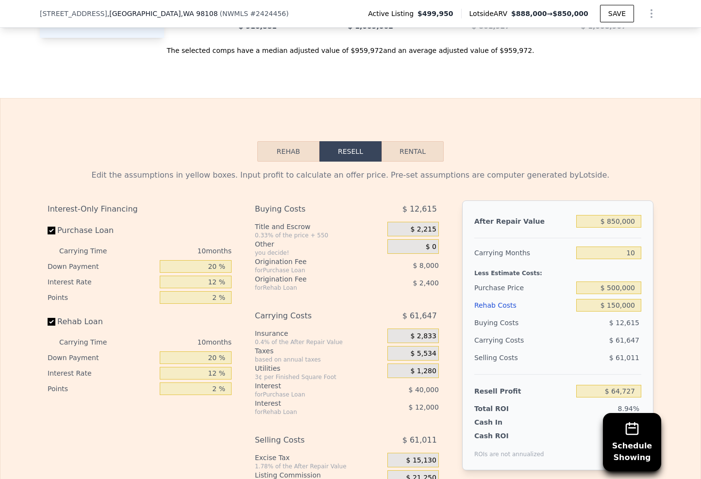
scroll to position [1515, 0]
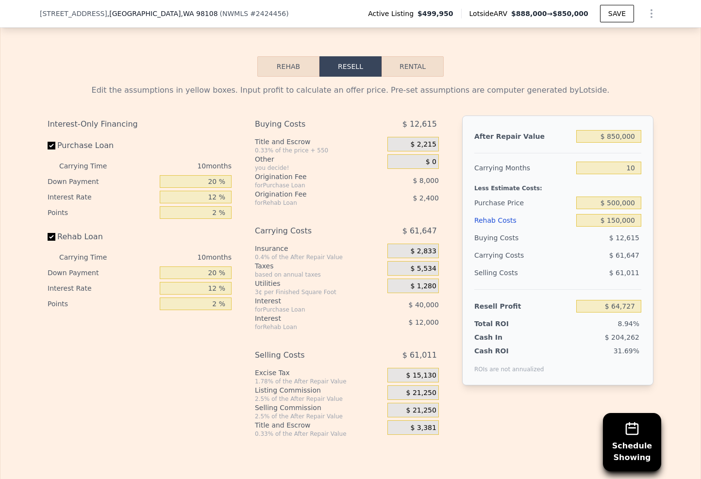
click at [590, 131] on div "After Repair Value $ 850,000 Carrying Months 10 Less Estimate Costs: Purchase P…" at bounding box center [557, 251] width 191 height 270
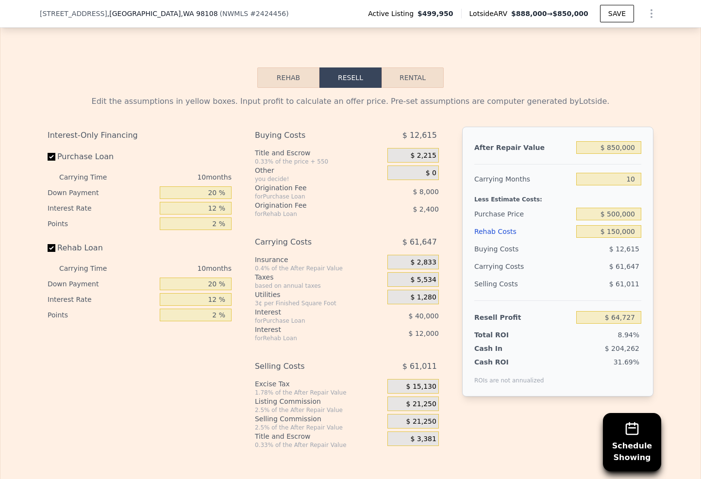
scroll to position [1552, 0]
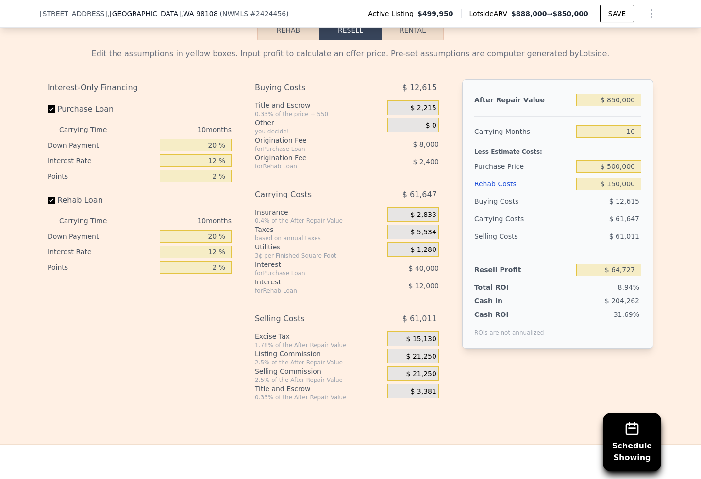
click at [516, 192] on div "Rehab Costs" at bounding box center [523, 183] width 98 height 17
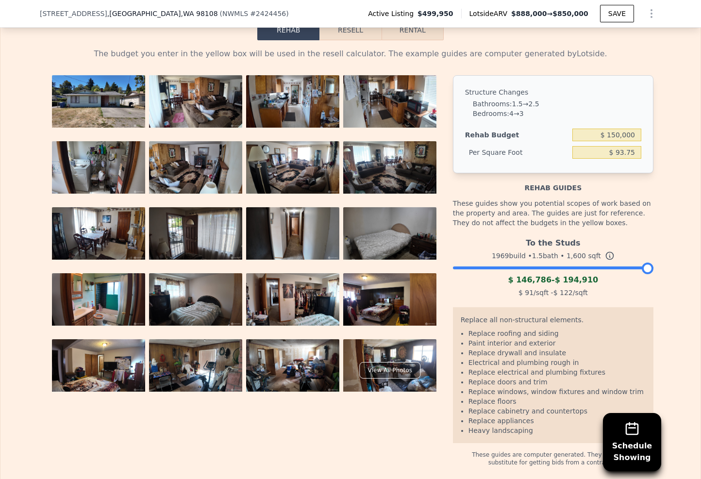
click at [343, 40] on button "Resell" at bounding box center [351, 30] width 62 height 20
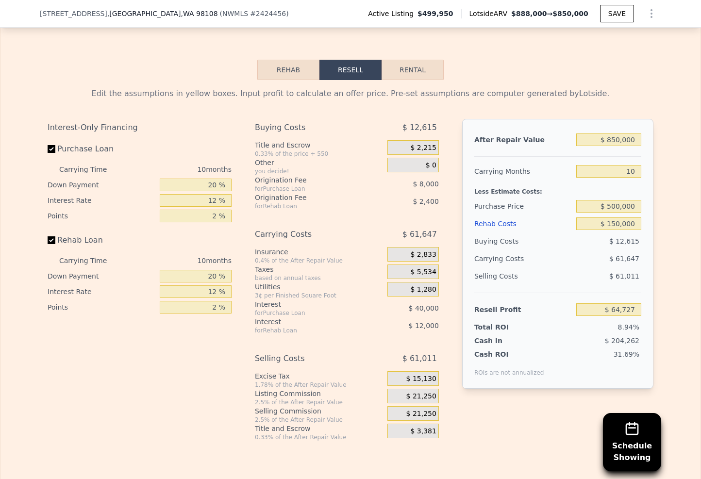
scroll to position [1517, 0]
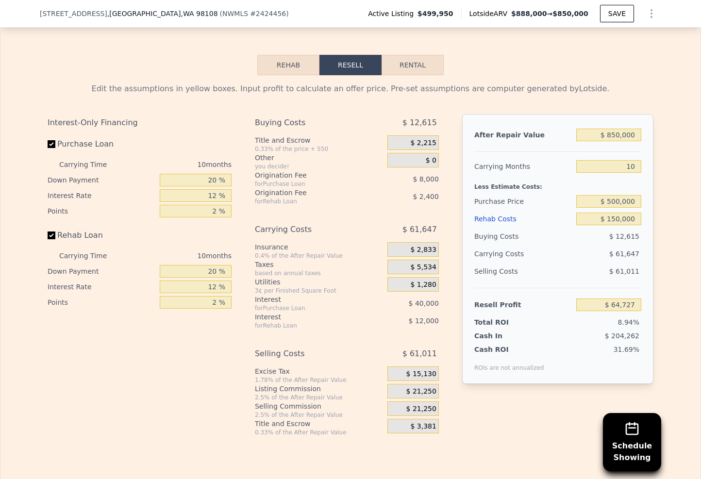
click at [425, 393] on div "$ 21,250" at bounding box center [413, 391] width 51 height 15
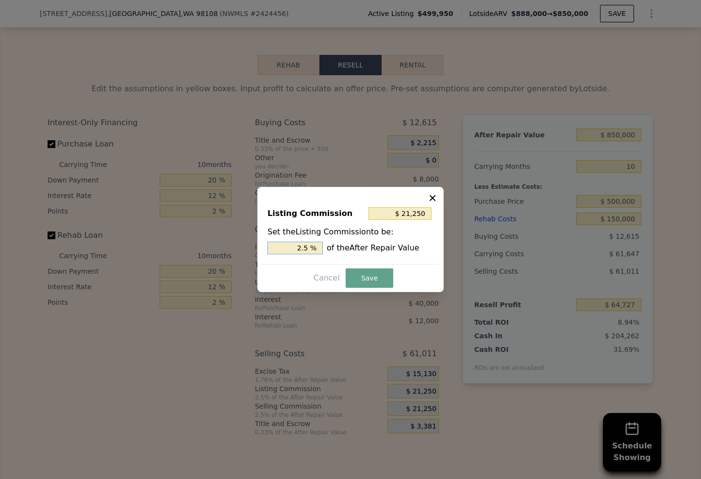
click at [303, 246] on input "2.5 %" at bounding box center [295, 248] width 55 height 13
type input "$ 4,250"
type input ".5 %"
type input "$ 12,750"
type input "1.5 %"
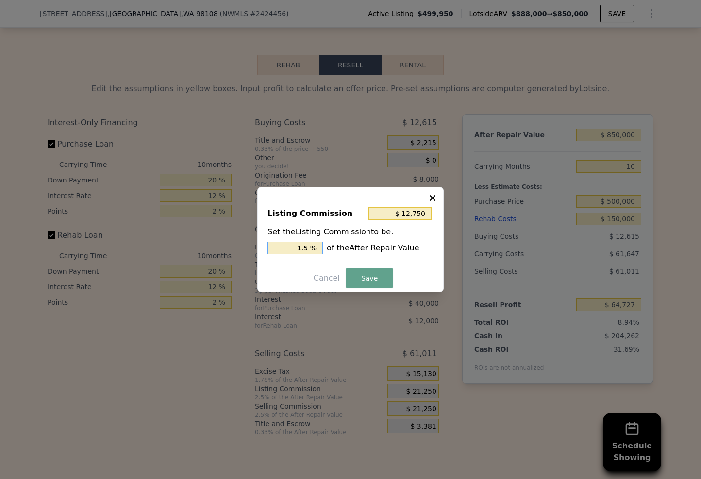
click at [309, 249] on input "1.5 %" at bounding box center [295, 248] width 55 height 13
type input "$ 8,500"
type input "1. %"
type input "$ 10,200"
type input "1.2 %"
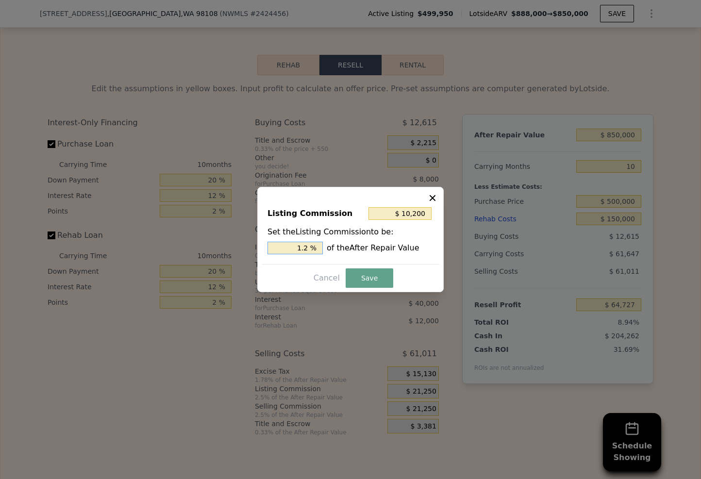
type input "$ 10,625"
type input "1.25 %"
click at [389, 275] on button "Save" at bounding box center [370, 278] width 48 height 19
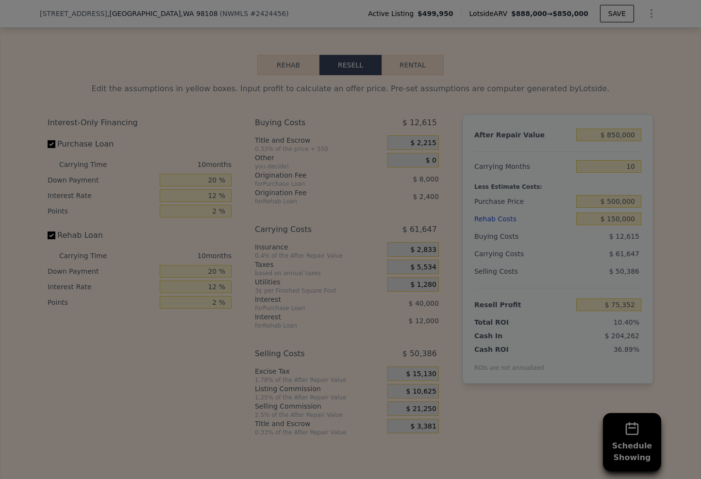
type input "$ 75,352"
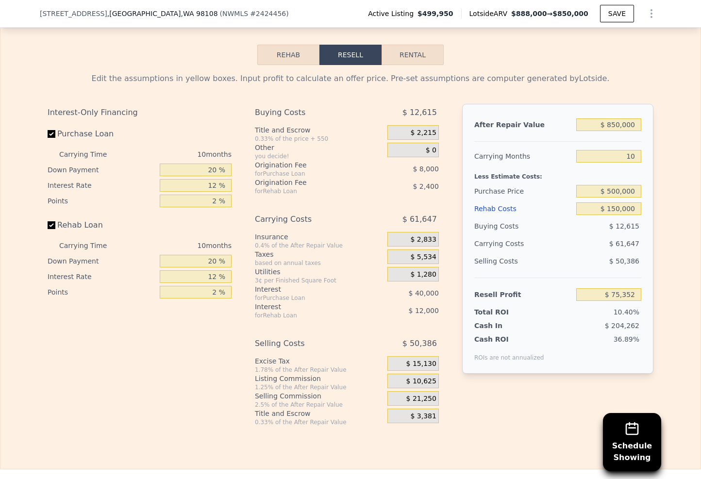
scroll to position [1566, 0]
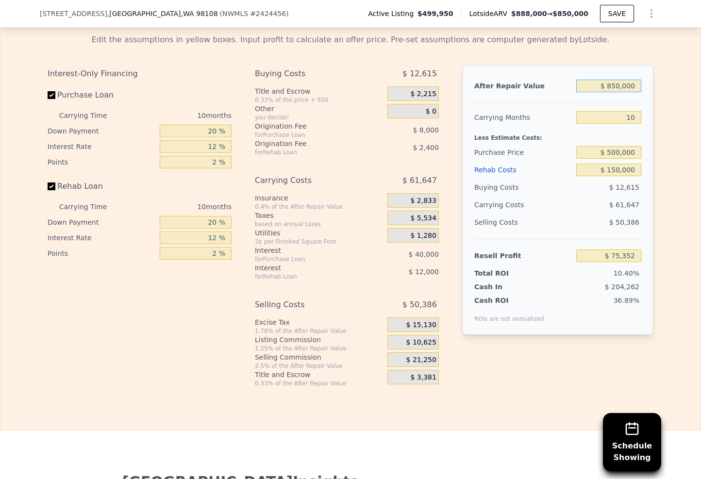
click at [615, 92] on input "$ 850,000" at bounding box center [608, 86] width 65 height 13
type input "$ 80,000"
type input "-$ 646,936"
type input "$ 820,000"
type input "$ 47,211"
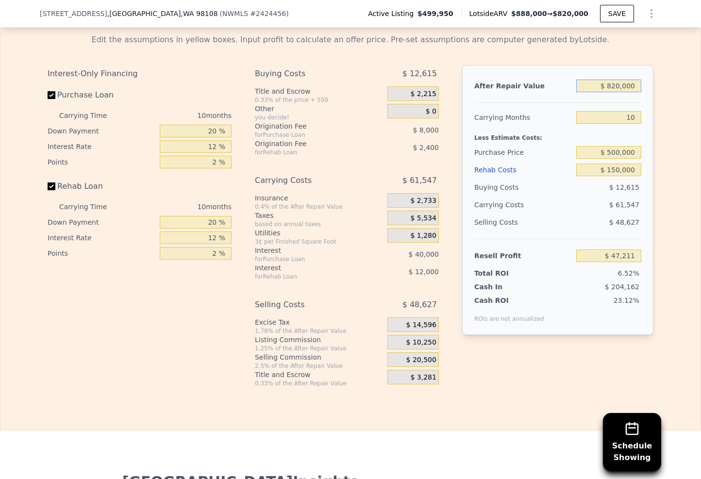
type input "$ 820,000"
click at [670, 183] on div "Edit the assumptions in yellow boxes. Input profit to calculate an offer price.…" at bounding box center [350, 206] width 700 height 361
click at [614, 176] on input "$ 150,000" at bounding box center [608, 170] width 65 height 13
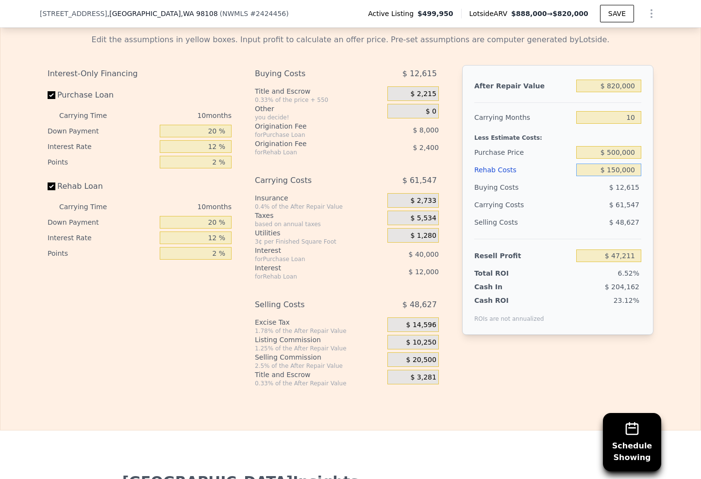
type input "$ 1"
type input "$ 211,610"
type input "$ 18"
type input "$ 211,593"
type input "$ 1"
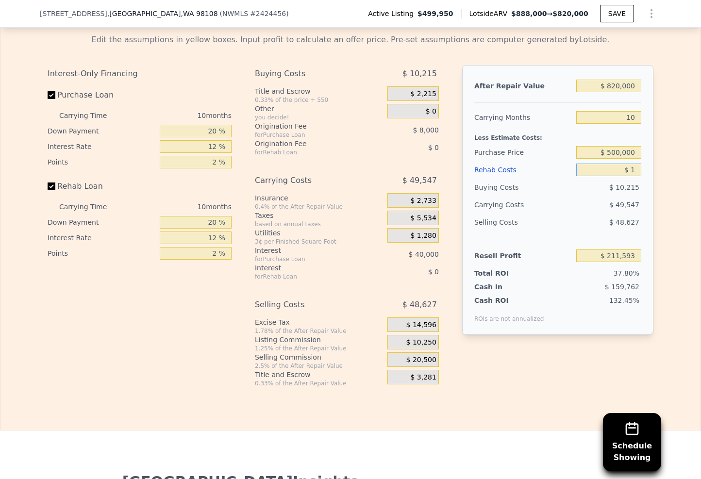
type input "$ 211,610"
type input "$ 19"
type input "$ 211,592"
type input "$ 1"
type input "$ 211,610"
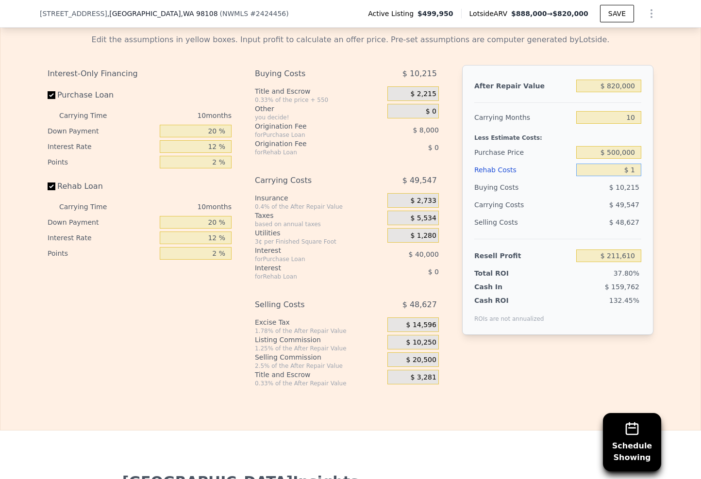
type input "$ 18"
type input "$ 211,593"
type input "$ 180"
type input "$ 211,418"
type input "$ 1,800"
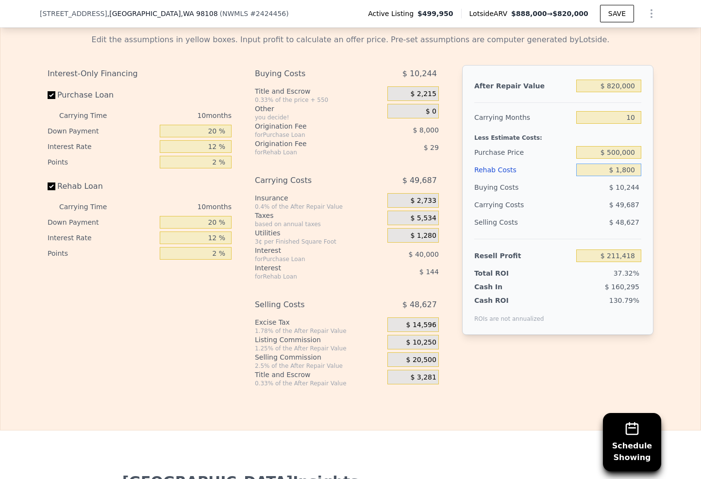
type input "$ 209,642"
type input "$ 18,000"
type input "$ 191,883"
type input "$ 180,000"
type input "$ 14,331"
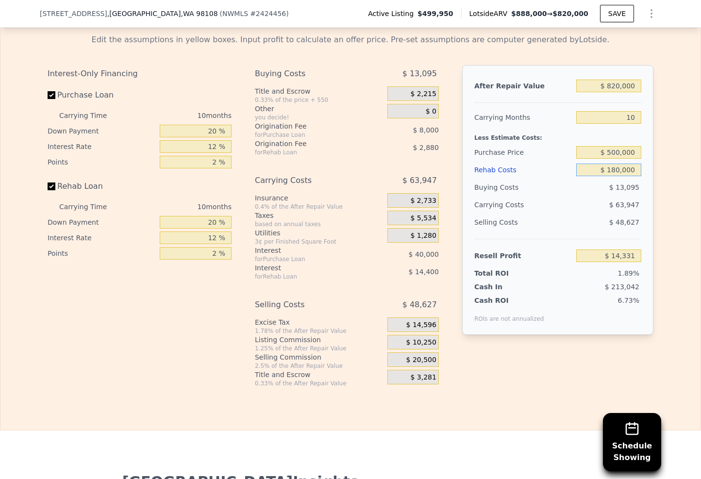
type input "$ 1,800,000"
type input "-$ 1,761,189"
type input "$ 180,000"
type input "$ 14,331"
click at [653, 207] on div "Edit the assumptions in yellow boxes. Input profit to calculate an offer price.…" at bounding box center [351, 206] width 622 height 361
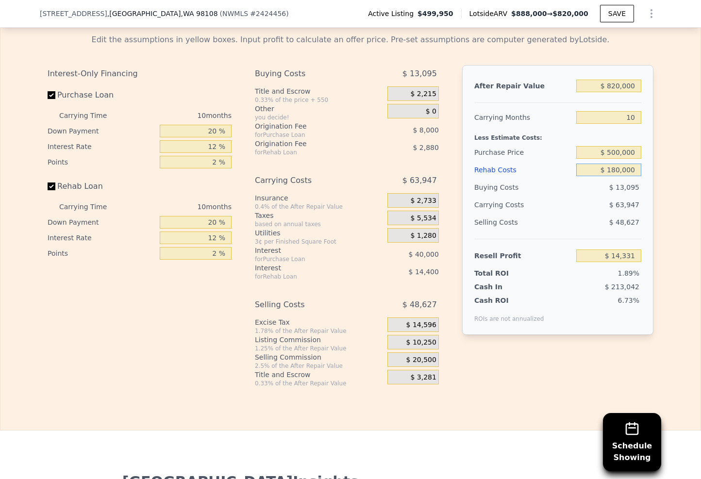
click at [617, 176] on input "$ 180,000" at bounding box center [608, 170] width 65 height 13
type input "$ 18,000"
type input "$ 191,883"
type input "$ 1,000"
type input "$ 210,515"
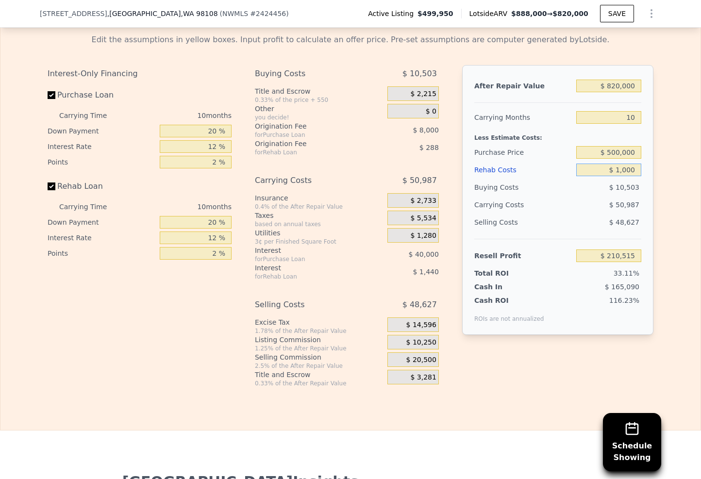
type input "$ 000"
type input "$ 211,611"
type input "$ 2,000"
type input "$ 209,419"
type input "$ 20,000"
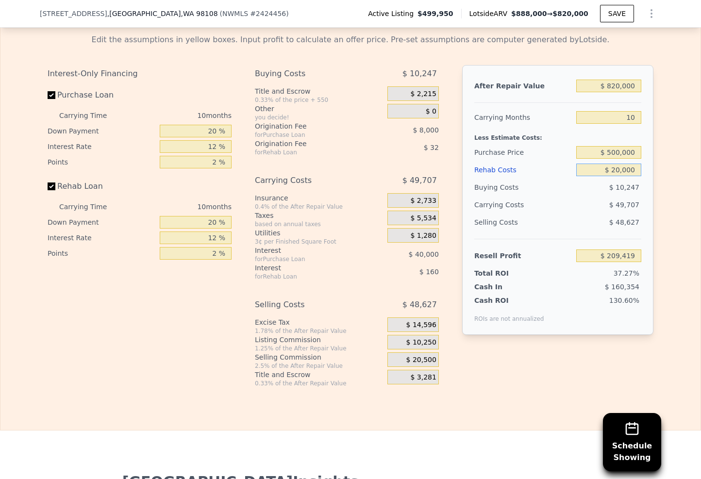
type input "$ 189,691"
type input "$ 200,000"
type input "-$ 7,589"
type input "$ 2,000,000"
type input "-$ 1,980,389"
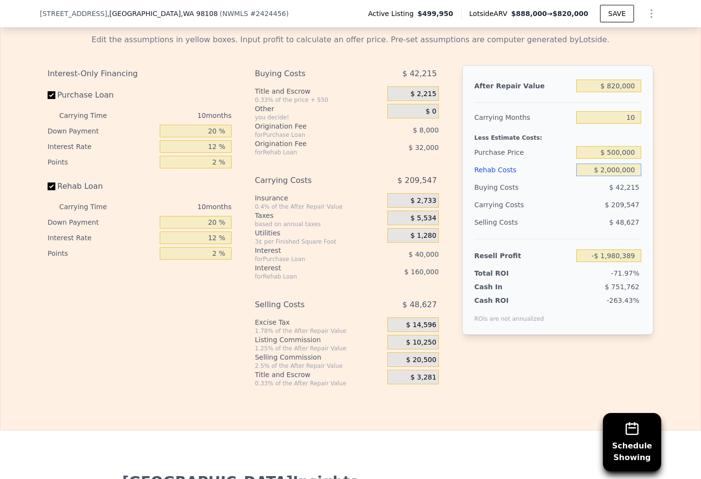
type input "$ 200,000"
type input "-$ 7,589"
type input "$ 200,000"
click at [653, 221] on div "Edit the assumptions in yellow boxes. Input profit to calculate an offer price.…" at bounding box center [351, 206] width 622 height 361
click at [630, 124] on input "10" at bounding box center [608, 117] width 65 height 13
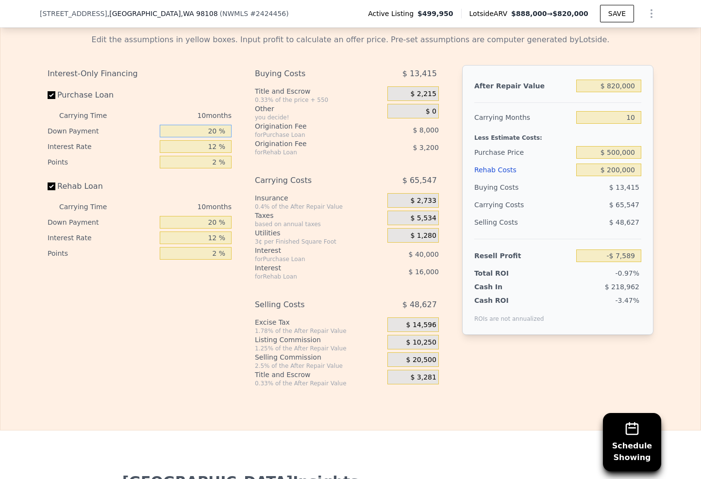
click at [216, 137] on input "20 %" at bounding box center [196, 131] width 72 height 13
type input "2 %"
type input "-$ 18,389"
type input "1 %"
type input "-$ 18,989"
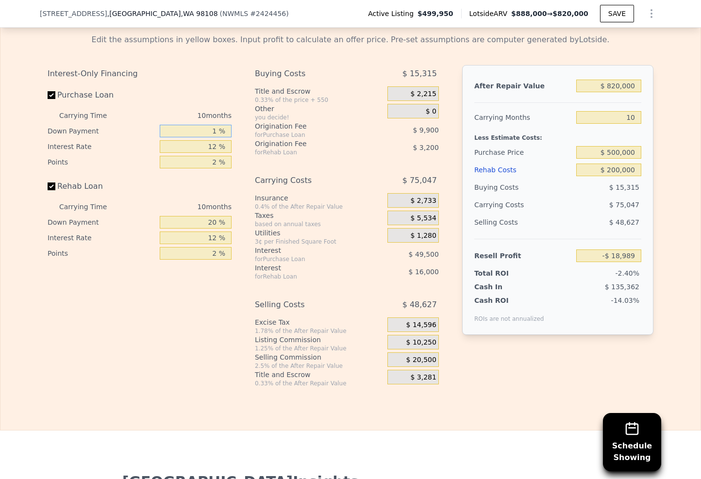
type input "15 %"
type input "-$ 10,589"
type input "15 %"
click at [213, 153] on input "12 %" at bounding box center [196, 146] width 72 height 13
type input "1 %"
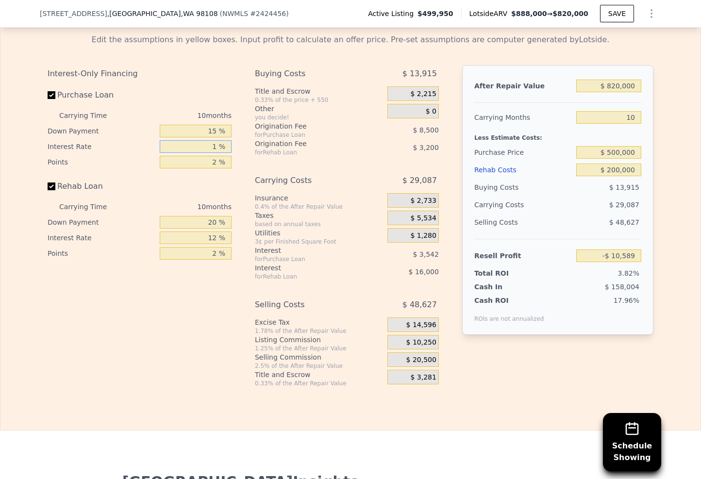
type input "$ 28,371"
type input "10 %"
type input "-$ 3,509"
type input "10.0 %"
click at [212, 169] on input "2 %" at bounding box center [196, 162] width 72 height 13
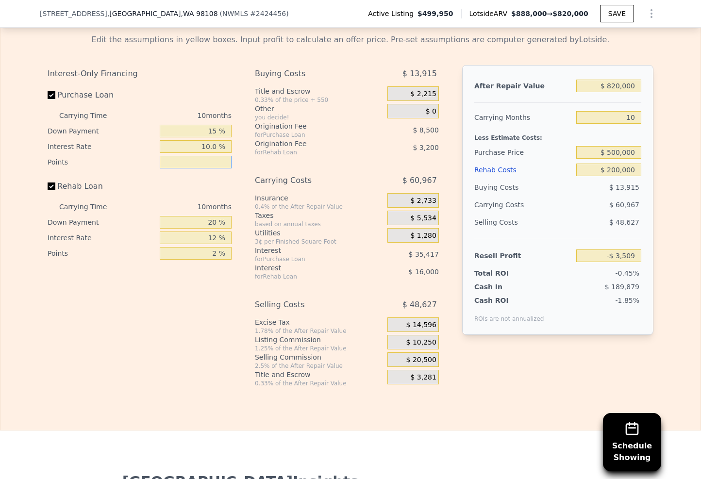
type input "1 %"
type input "$ 741"
type input "1 %"
click at [215, 229] on input "20 %" at bounding box center [196, 222] width 72 height 13
type input "2 %"
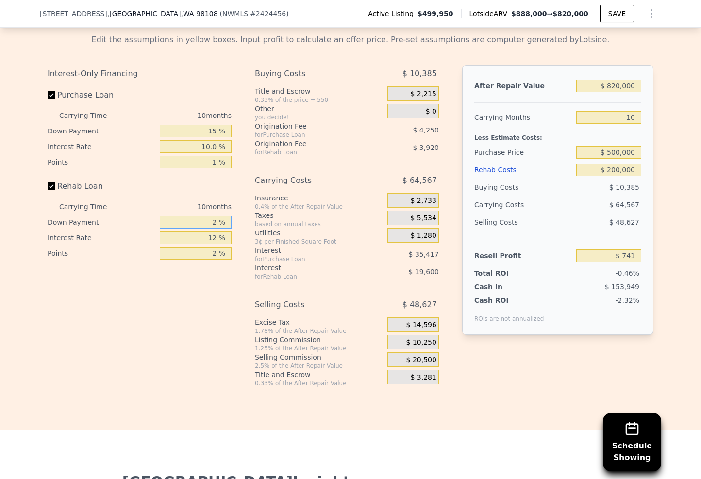
type input "-$ 3,579"
type input "1 %"
type input "-$ 3,819"
type input "15 %"
type input "-$ 459"
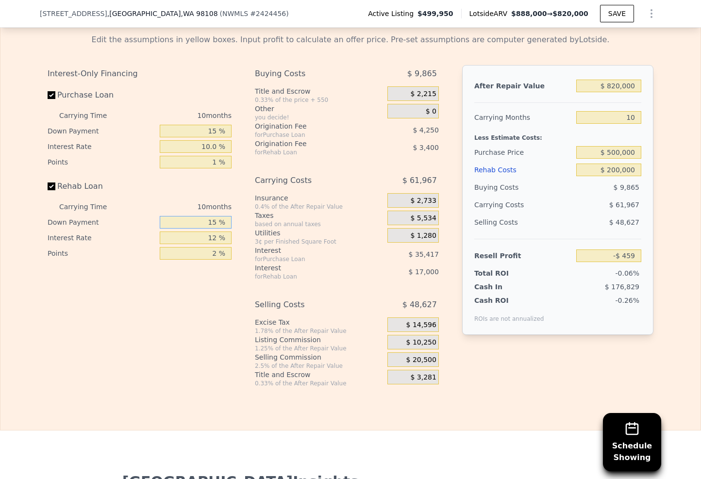
type input "15 %"
click at [215, 244] on input "12 %" at bounding box center [196, 238] width 72 height 13
type input "1 %"
type input "$ 15,121"
type input "-1 %"
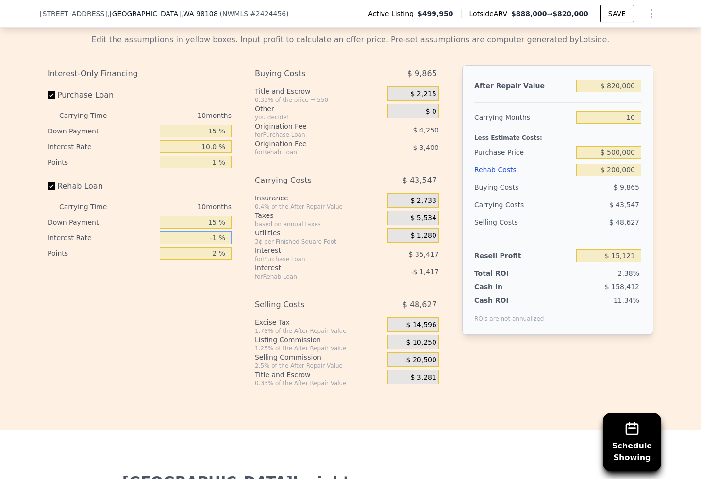
type input "$ 17,961"
type input "-"
type input "10 %"
type input "$ 2,371"
type input "10 %"
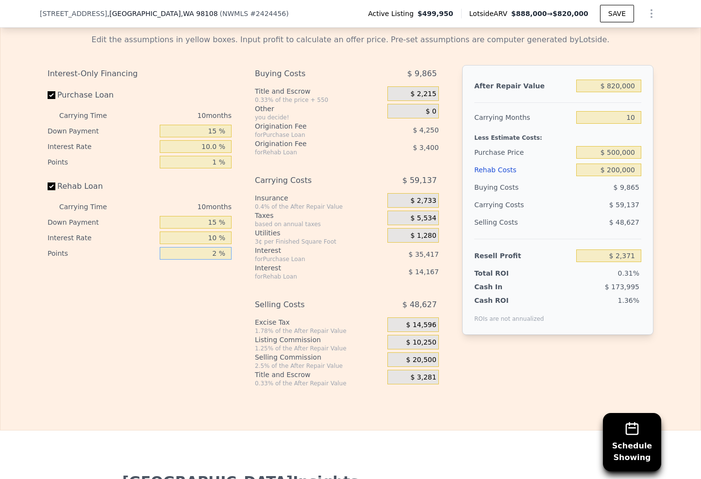
click at [215, 260] on input "2 %" at bounding box center [196, 253] width 72 height 13
type input "1 %"
type input "$ 4,071"
type input "1 %"
click at [219, 284] on div "Interest-Only Financing Purchase Loan Carrying Time 10 months Down Payment 15 %…" at bounding box center [144, 226] width 192 height 322
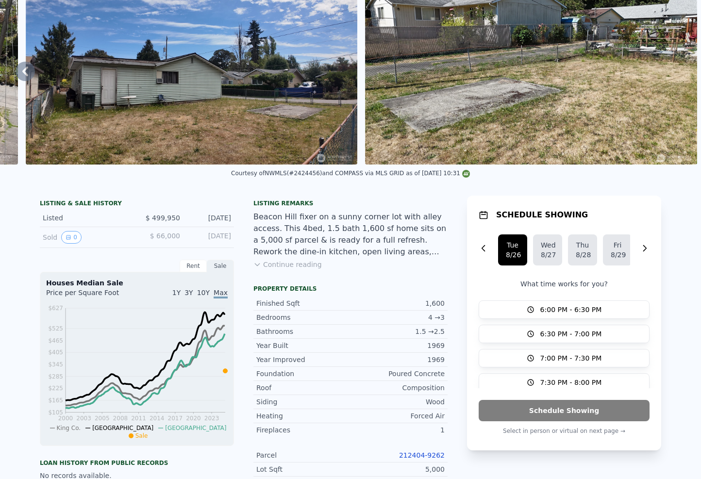
scroll to position [0, 0]
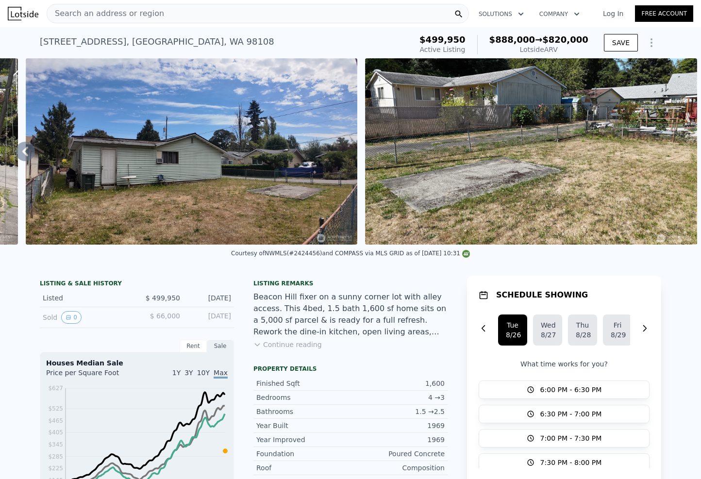
click at [662, 268] on div "Courtesy of NWMLS (#2424456) and COMPASS via MLS GRID as of 08/26/2025 10:31" at bounding box center [350, 256] width 701 height 23
click at [647, 49] on icon "Show Options" at bounding box center [652, 43] width 12 height 12
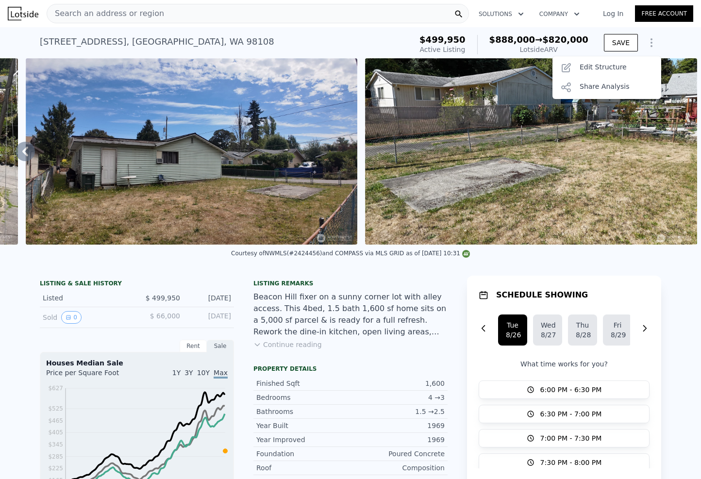
click at [598, 5] on div "Search an address or region Solutions Company Open main menu Log In Free Account" at bounding box center [351, 13] width 686 height 23
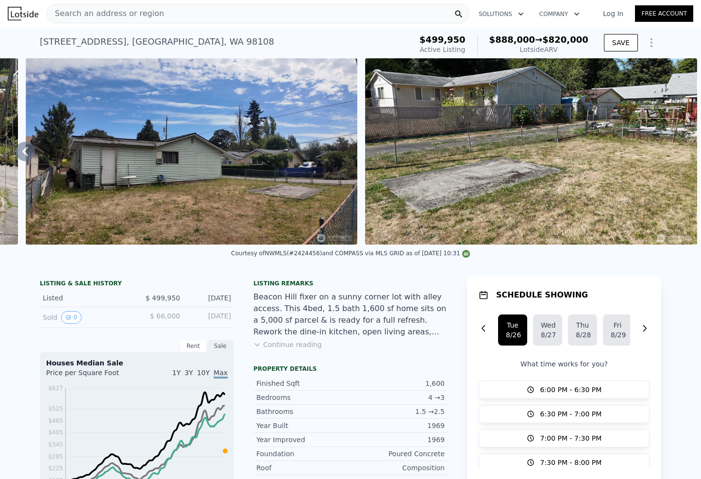
click at [601, 13] on link "Log In" at bounding box center [613, 14] width 44 height 10
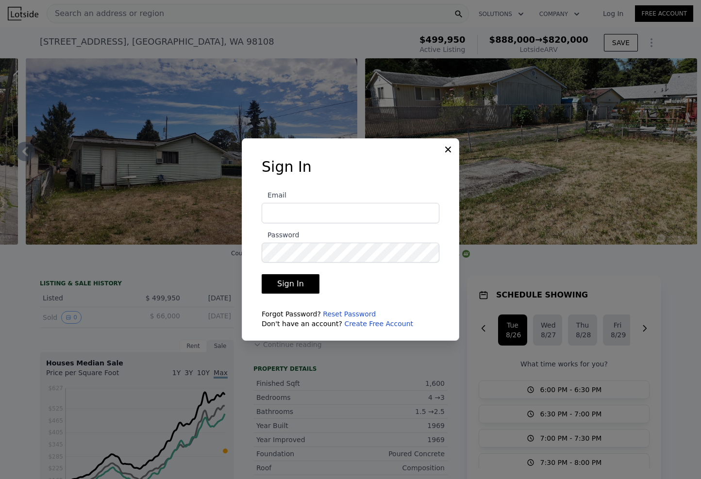
type input "ludek@pellego.com"
click at [286, 283] on button "Sign In" at bounding box center [291, 283] width 58 height 19
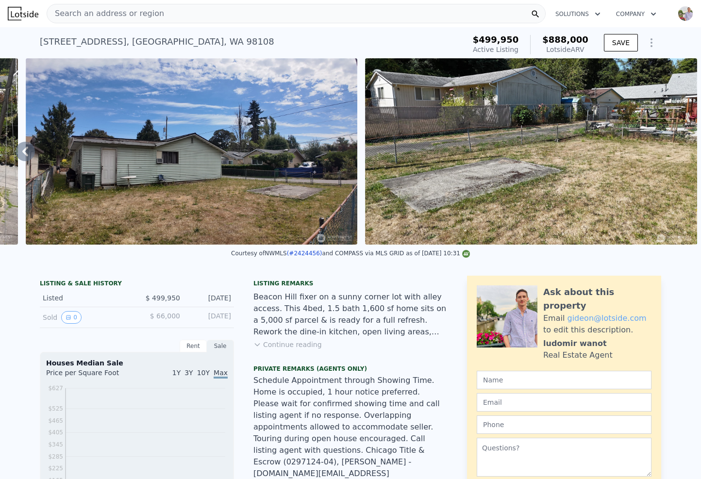
scroll to position [90, 0]
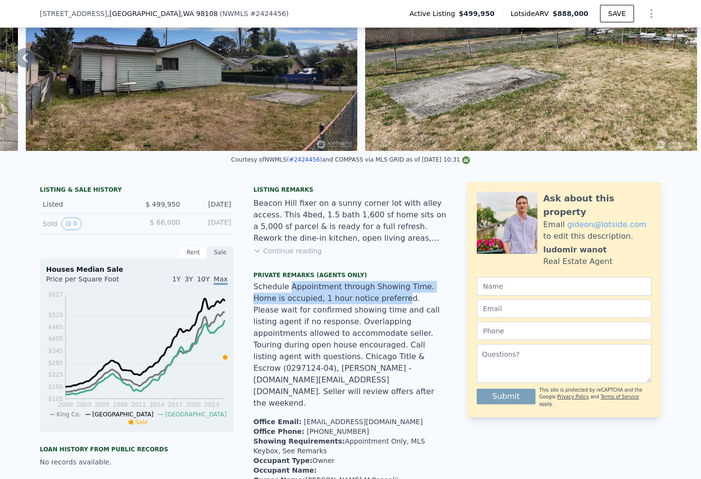
drag, startPoint x: 286, startPoint y: 289, endPoint x: 364, endPoint y: 305, distance: 79.8
click at [364, 305] on span "Schedule Appointment through Showing Time. Home is occupied, 1 hour notice pref…" at bounding box center [346, 345] width 186 height 126
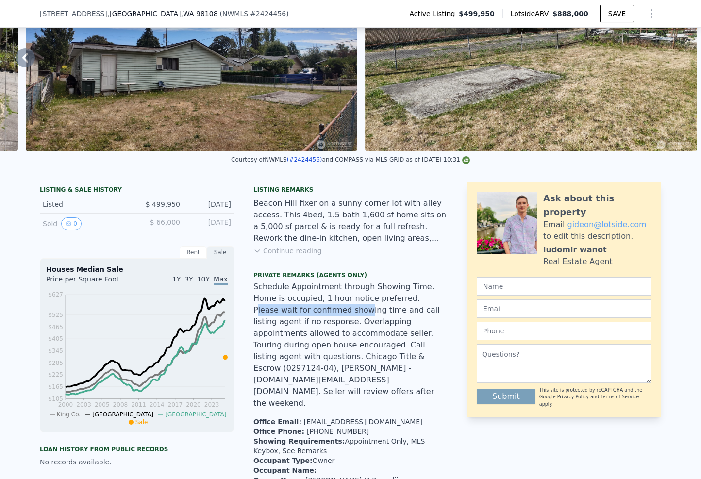
drag, startPoint x: 374, startPoint y: 305, endPoint x: 304, endPoint y: 321, distance: 71.1
click at [304, 321] on div "Schedule Appointment through Showing Time. Home is occupied, 1 hour notice pref…" at bounding box center [350, 358] width 194 height 155
drag, startPoint x: 290, startPoint y: 316, endPoint x: 289, endPoint y: 321, distance: 5.8
click at [290, 316] on span "Schedule Appointment through Showing Time. Home is occupied, 1 hour notice pref…" at bounding box center [346, 345] width 186 height 126
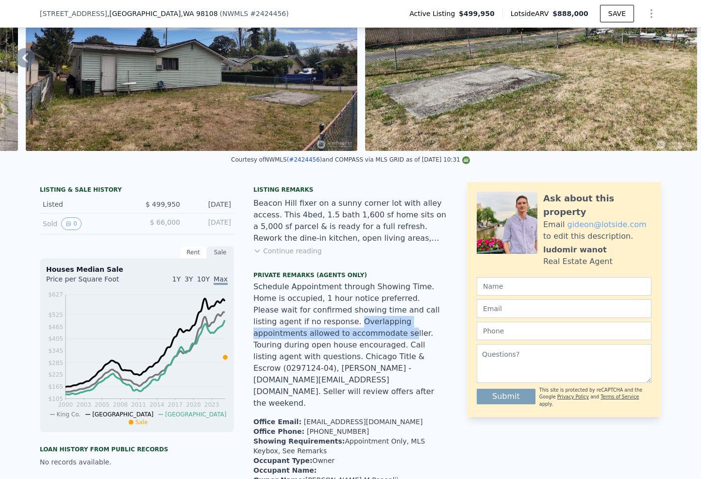
drag, startPoint x: 288, startPoint y: 323, endPoint x: 312, endPoint y: 335, distance: 26.1
click at [312, 335] on span "Schedule Appointment through Showing Time. Home is occupied, 1 hour notice pref…" at bounding box center [346, 345] width 186 height 126
drag, startPoint x: 320, startPoint y: 335, endPoint x: 362, endPoint y: 337, distance: 42.3
click at [362, 337] on span "Schedule Appointment through Showing Time. Home is occupied, 1 hour notice pref…" at bounding box center [346, 345] width 186 height 126
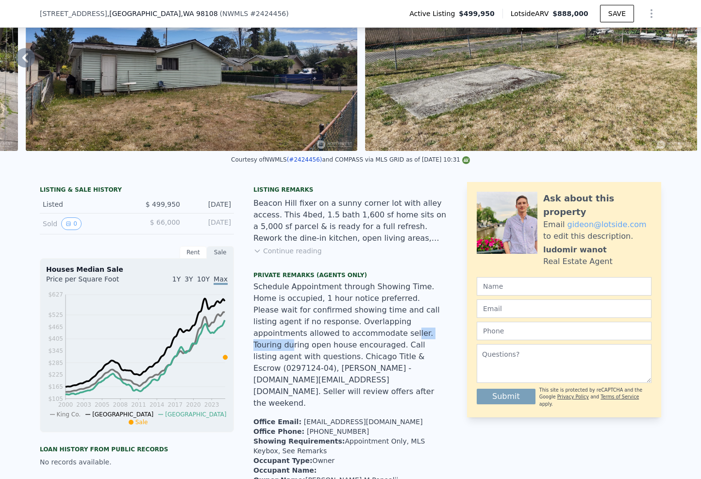
click at [362, 336] on span "Schedule Appointment through Showing Time. Home is occupied, 1 hour notice pref…" at bounding box center [346, 345] width 186 height 126
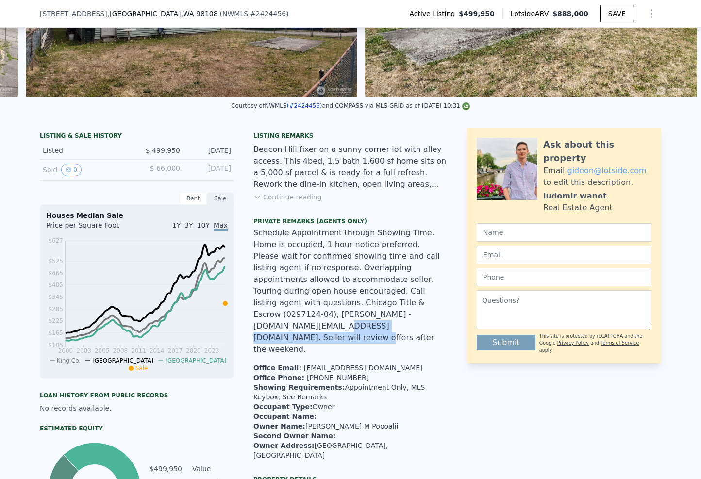
drag, startPoint x: 336, startPoint y: 321, endPoint x: 426, endPoint y: 333, distance: 90.7
click at [426, 333] on div "Schedule Appointment through Showing Time. Home is occupied, 1 hour notice pref…" at bounding box center [350, 304] width 194 height 155
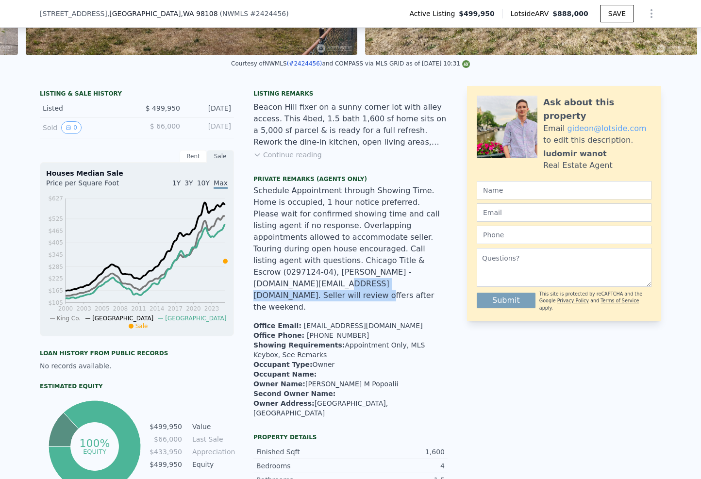
scroll to position [0, 0]
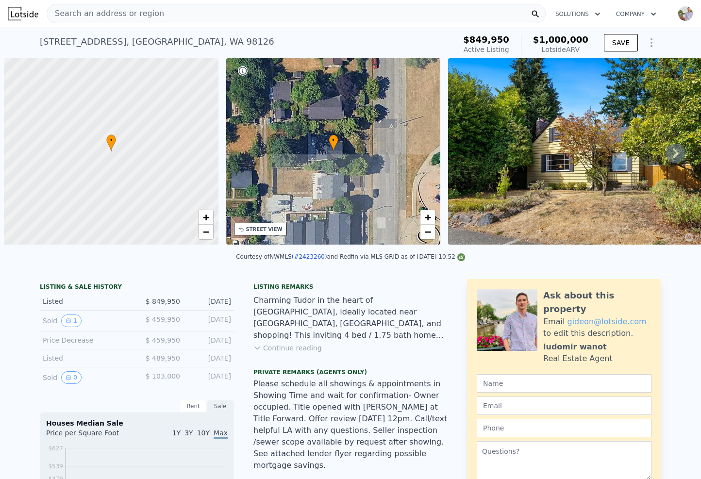
scroll to position [0, 4]
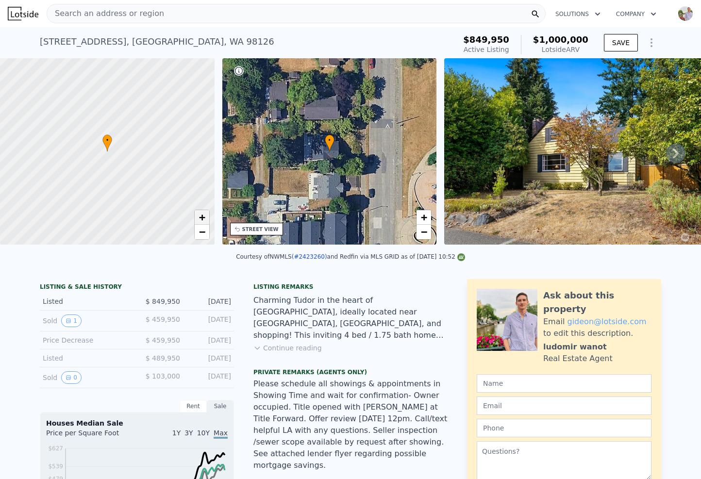
click at [201, 219] on span "+" at bounding box center [202, 217] width 6 height 12
click at [206, 220] on link "+" at bounding box center [202, 217] width 15 height 15
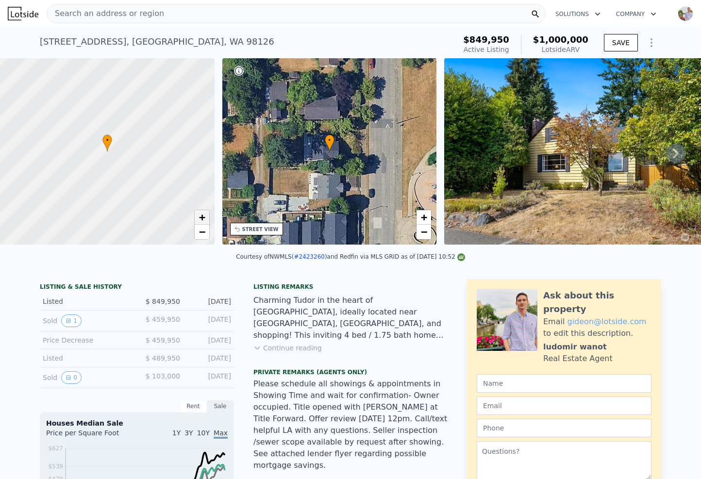
click at [206, 220] on link "+" at bounding box center [202, 217] width 15 height 15
click at [199, 233] on span "−" at bounding box center [202, 232] width 6 height 12
click at [199, 232] on span "−" at bounding box center [202, 232] width 6 height 12
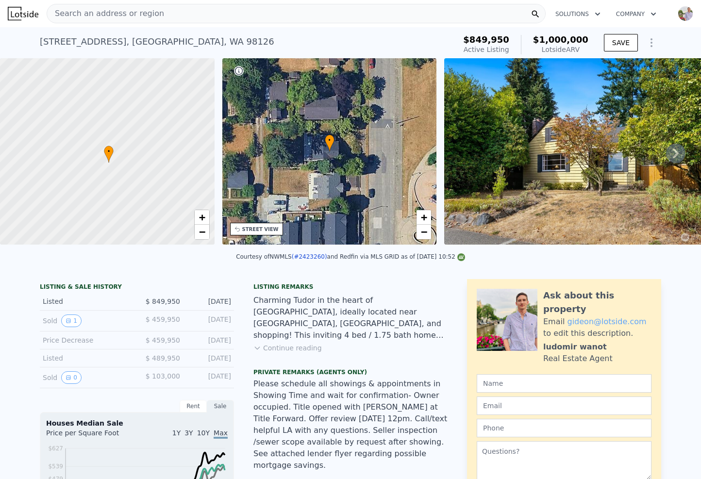
drag, startPoint x: 116, startPoint y: 140, endPoint x: 114, endPoint y: 148, distance: 8.4
click at [115, 149] on div at bounding box center [107, 152] width 257 height 224
click at [146, 140] on div at bounding box center [107, 152] width 257 height 224
click at [111, 129] on div at bounding box center [107, 152] width 257 height 224
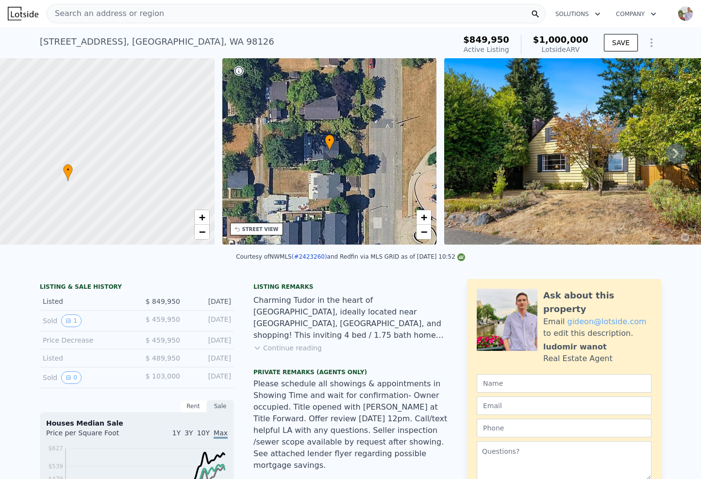
click at [111, 129] on div at bounding box center [107, 152] width 257 height 224
click at [98, 153] on div at bounding box center [107, 152] width 257 height 224
click at [192, 231] on div at bounding box center [107, 152] width 257 height 224
click at [195, 232] on link "−" at bounding box center [202, 232] width 15 height 15
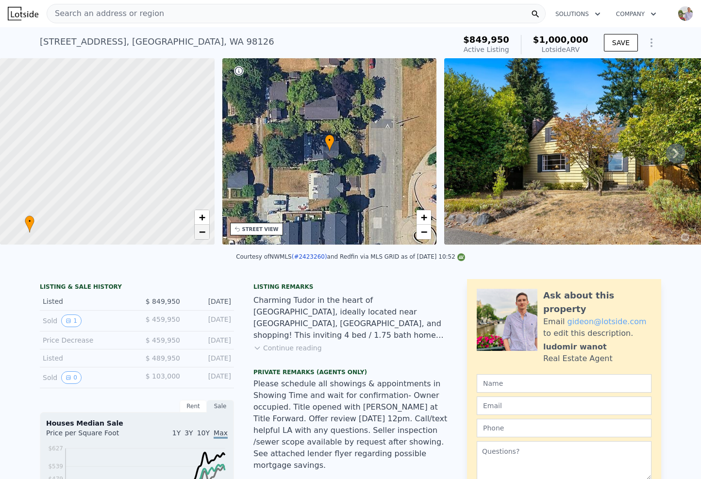
click at [195, 232] on link "−" at bounding box center [202, 232] width 15 height 15
click at [61, 200] on div at bounding box center [107, 152] width 257 height 224
click at [62, 192] on div at bounding box center [107, 152] width 257 height 224
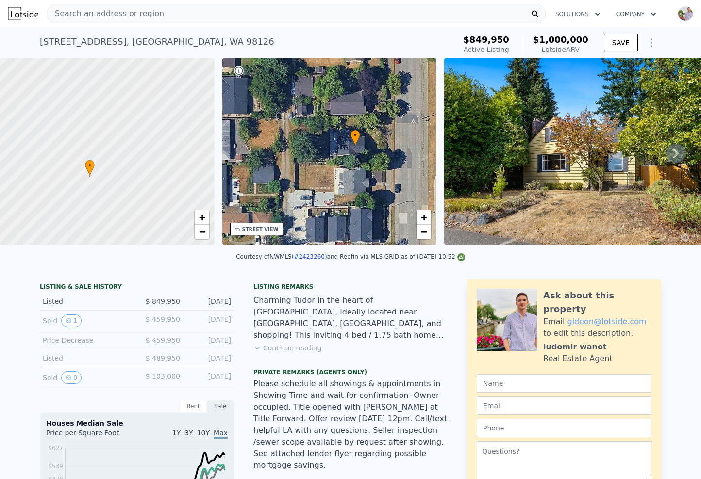
drag, startPoint x: 293, startPoint y: 163, endPoint x: 313, endPoint y: 159, distance: 20.4
click at [313, 159] on div "• + −" at bounding box center [329, 151] width 215 height 186
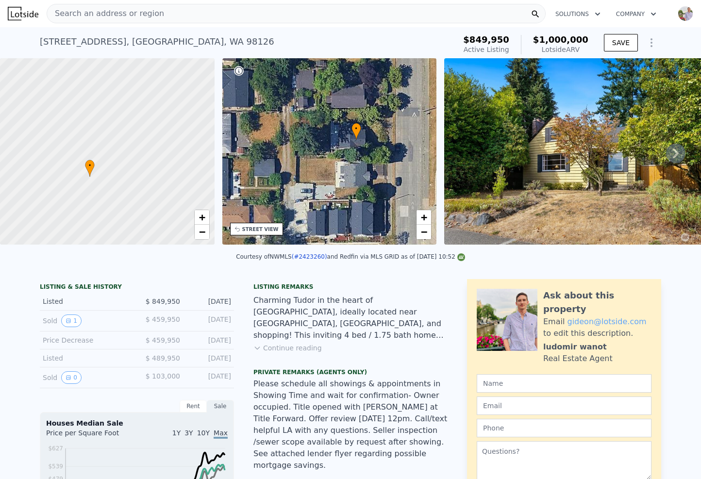
drag, startPoint x: 317, startPoint y: 159, endPoint x: 359, endPoint y: 101, distance: 72.4
click at [359, 101] on div "• + −" at bounding box center [329, 151] width 215 height 186
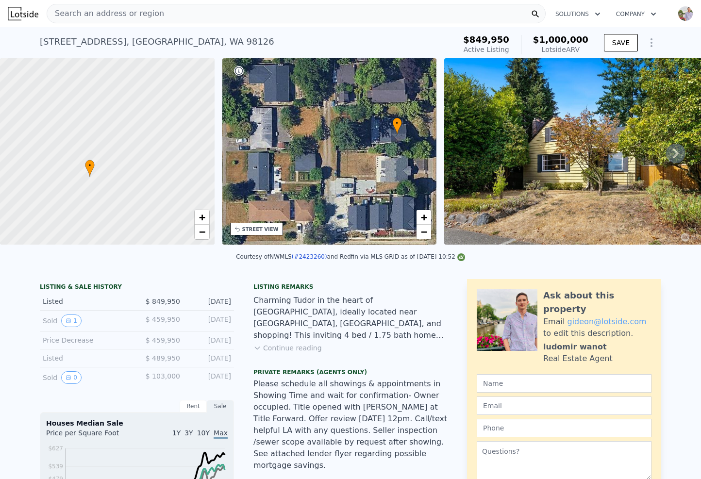
drag, startPoint x: 333, startPoint y: 191, endPoint x: 330, endPoint y: 219, distance: 28.3
click at [330, 219] on div "• + −" at bounding box center [329, 151] width 215 height 186
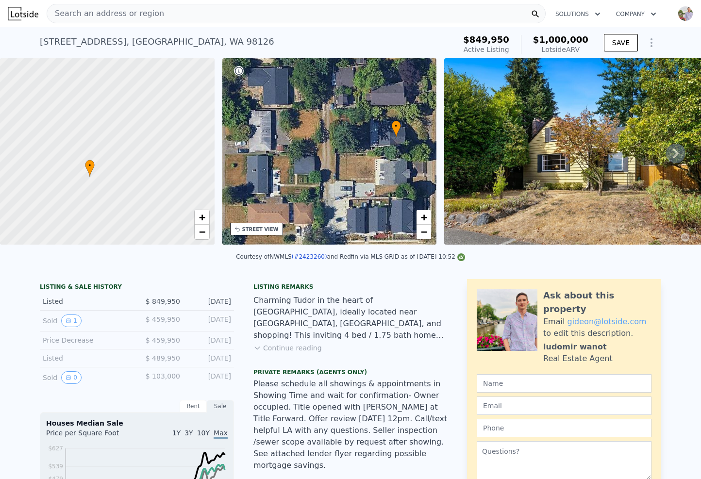
drag, startPoint x: 323, startPoint y: 201, endPoint x: 325, endPoint y: 186, distance: 14.3
click at [323, 201] on div "• + −" at bounding box center [329, 151] width 215 height 186
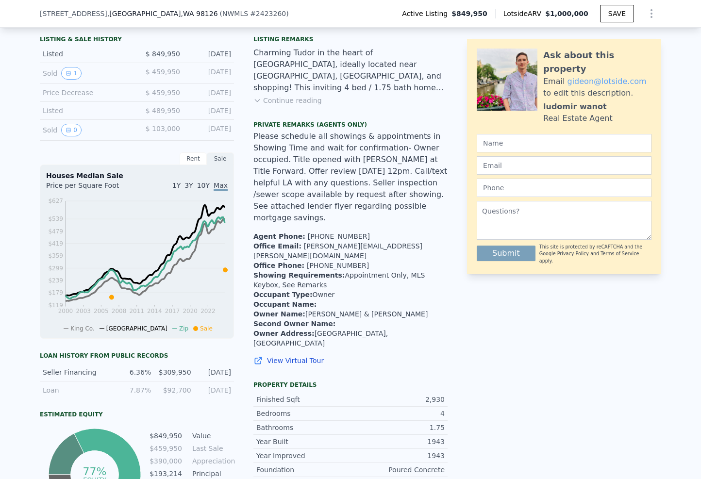
scroll to position [414, 0]
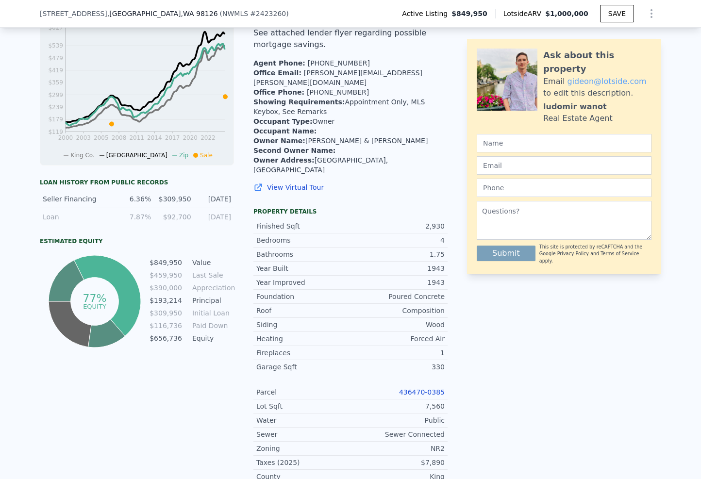
click at [423, 388] on link "436470-0385" at bounding box center [422, 392] width 46 height 8
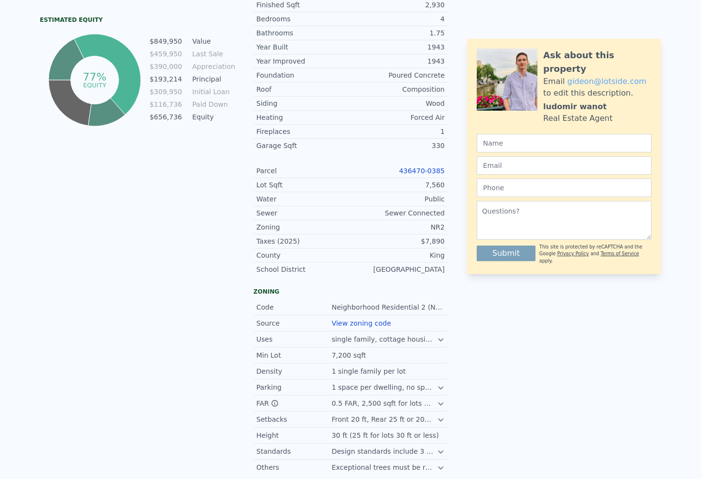
scroll to position [0, 0]
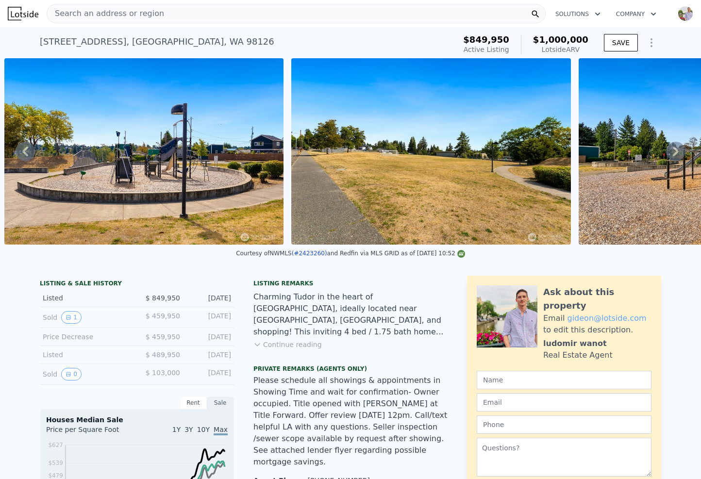
click at [646, 46] on icon "Show Options" at bounding box center [652, 43] width 12 height 12
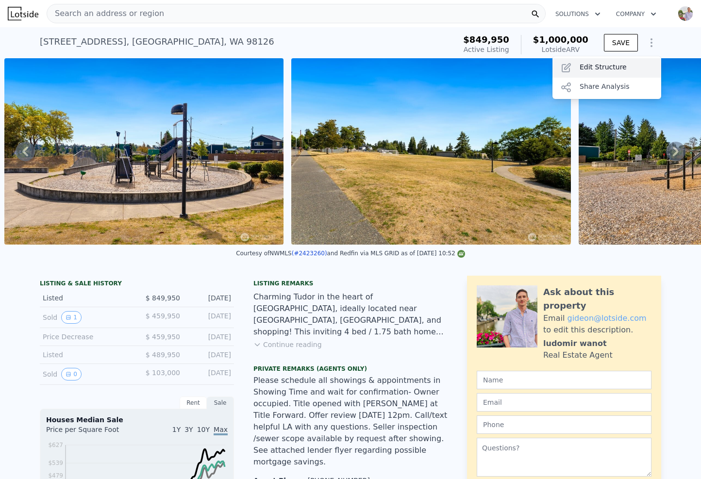
click at [580, 71] on div "Edit Structure" at bounding box center [607, 67] width 109 height 19
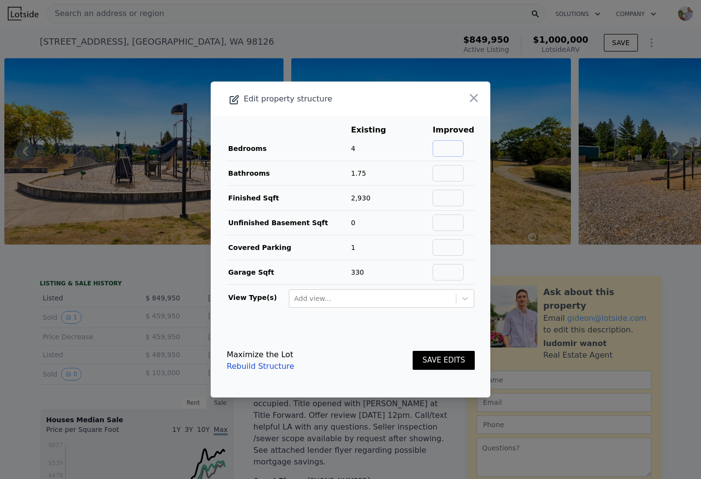
click at [435, 154] on input "text" at bounding box center [448, 148] width 31 height 17
type input "5"
click at [449, 177] on input "text" at bounding box center [448, 173] width 31 height 17
click at [414, 157] on td "25%" at bounding box center [416, 148] width 31 height 25
click at [445, 194] on input "text" at bounding box center [448, 198] width 31 height 17
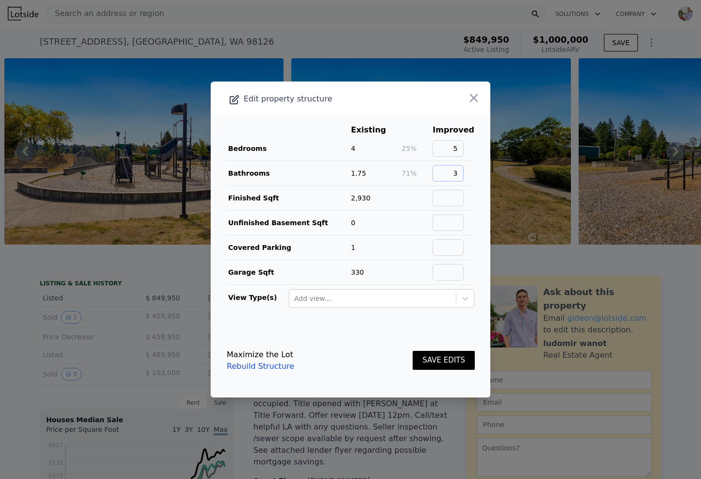
click at [461, 172] on input "3" at bounding box center [448, 173] width 31 height 17
type input "3.5"
click at [483, 184] on main "Existing Improved Bedrooms 4 25% 5 Bathrooms 1.75 100% 3.5 Finished Sqft 2,930 …" at bounding box center [351, 220] width 280 height 208
click at [439, 363] on button "SAVE EDITS" at bounding box center [444, 360] width 62 height 19
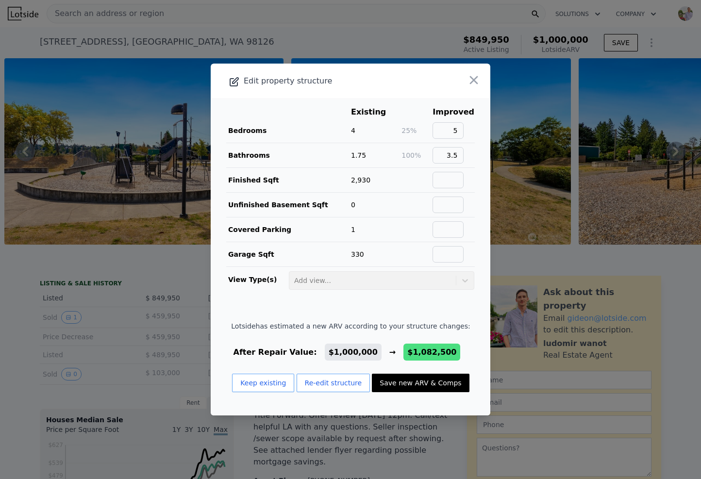
click at [422, 375] on button "Save new ARV & Comps" at bounding box center [420, 383] width 97 height 18
type input "3.75"
type input "$ 1,082,500"
type input "$ 82,117"
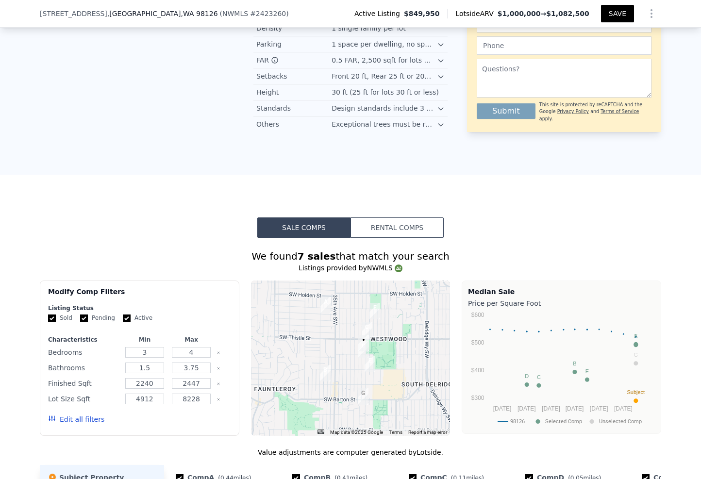
scroll to position [1113, 0]
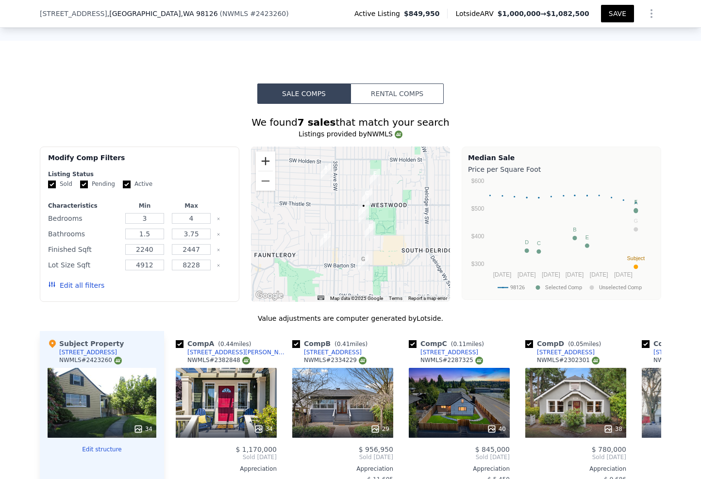
click at [269, 152] on button "Zoom in" at bounding box center [265, 161] width 19 height 19
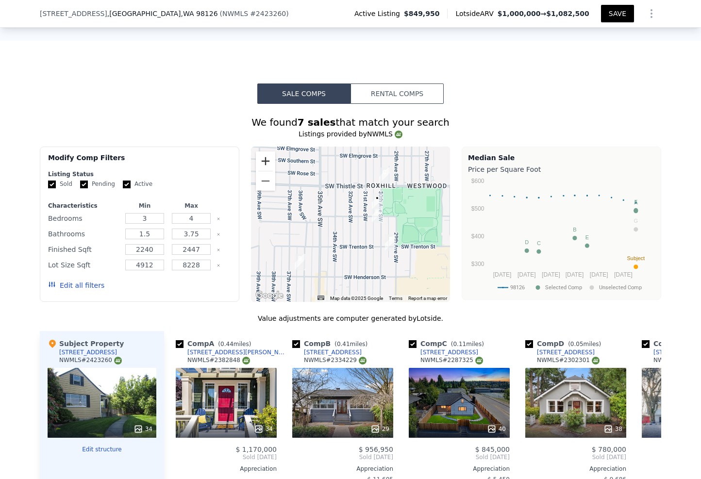
click at [269, 152] on button "Zoom in" at bounding box center [265, 161] width 19 height 19
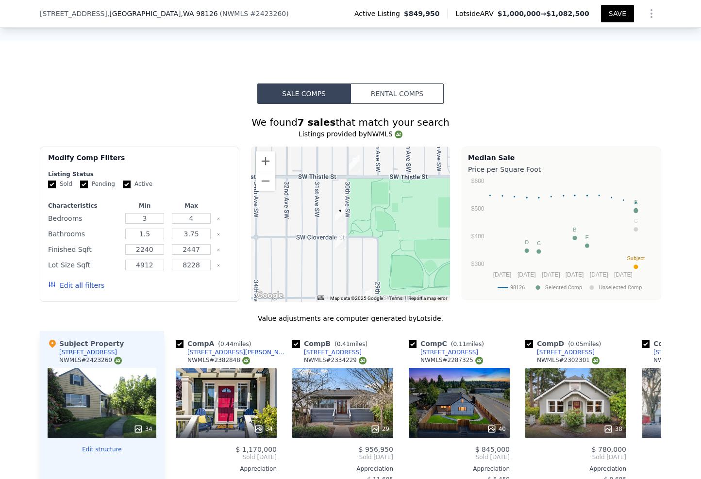
drag, startPoint x: 378, startPoint y: 181, endPoint x: 311, endPoint y: 210, distance: 73.3
click at [311, 210] on div at bounding box center [351, 224] width 200 height 155
click at [262, 171] on button "Zoom out" at bounding box center [265, 180] width 19 height 19
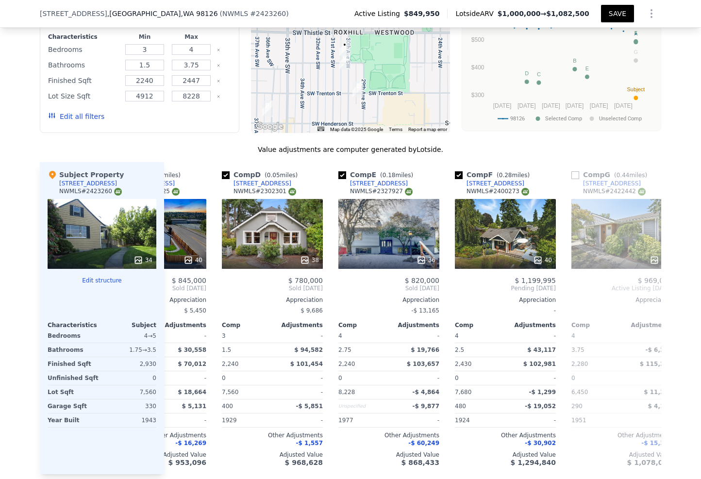
scroll to position [1123, 0]
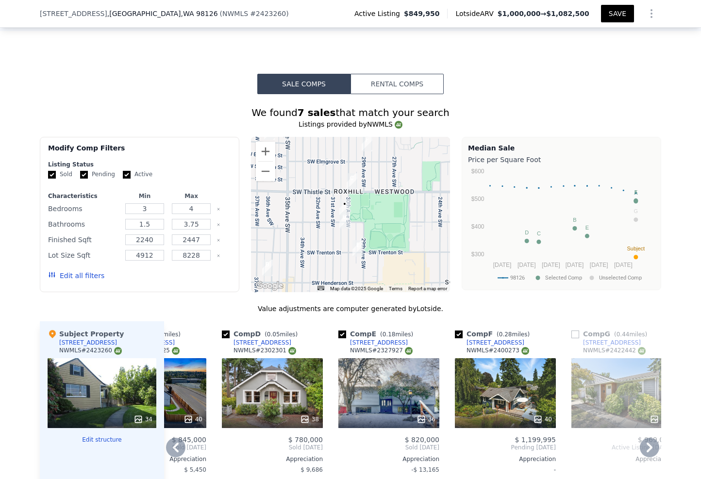
click at [493, 365] on div "40" at bounding box center [505, 393] width 101 height 70
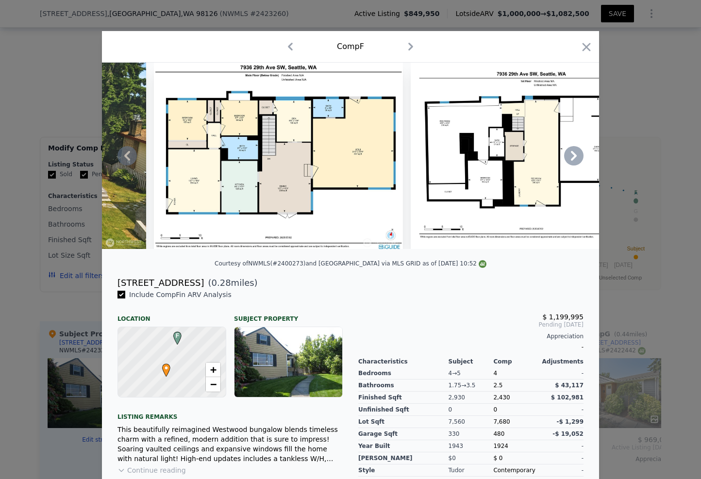
scroll to position [0, 10783]
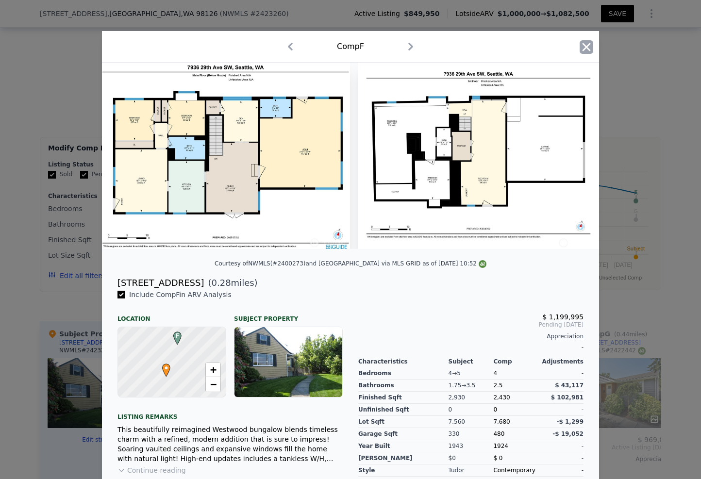
click at [582, 49] on icon "button" at bounding box center [587, 47] width 14 height 14
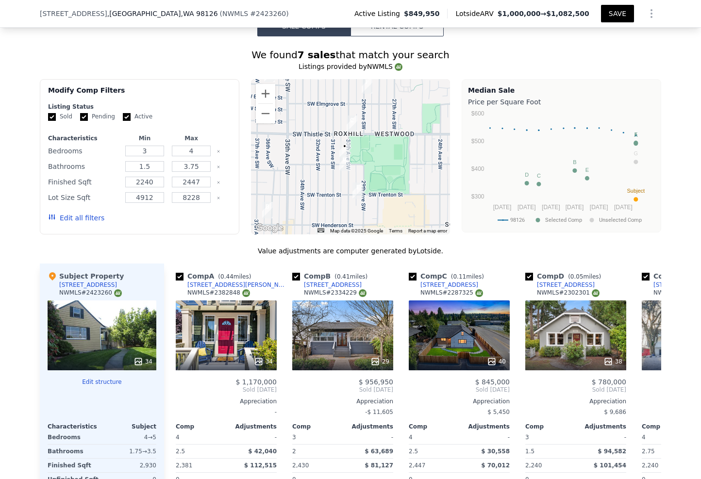
scroll to position [1170, 0]
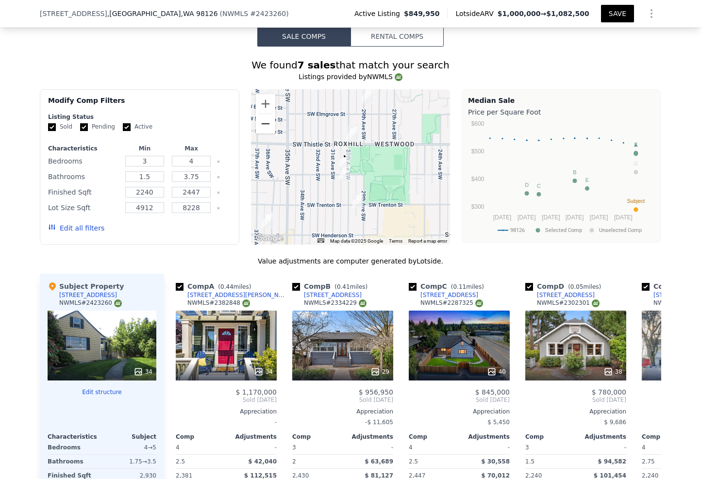
click at [259, 114] on button "Zoom out" at bounding box center [265, 123] width 19 height 19
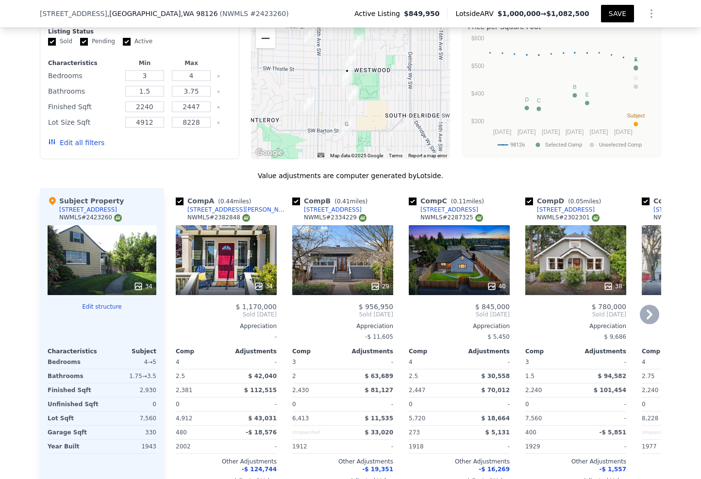
scroll to position [1244, 0]
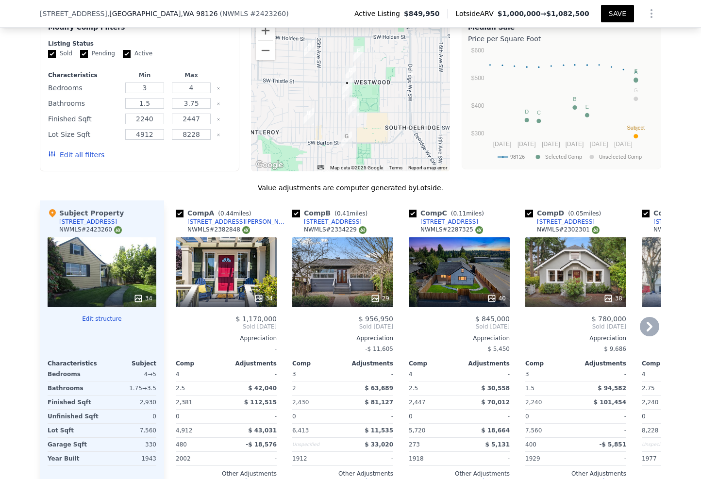
click at [216, 247] on div "34" at bounding box center [226, 272] width 101 height 70
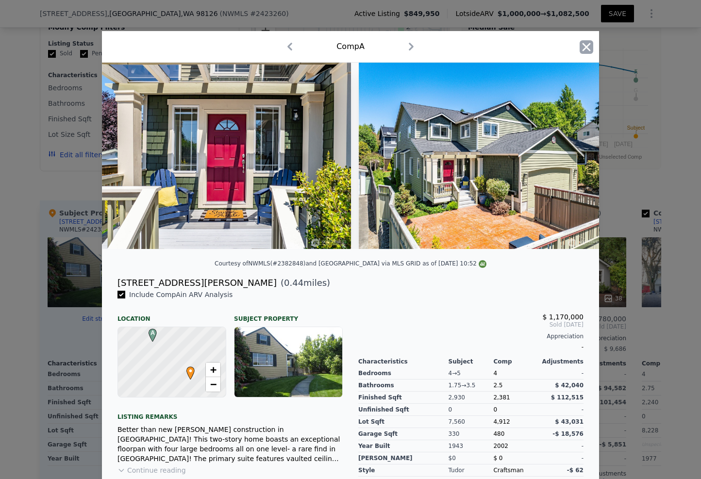
click at [582, 46] on icon "button" at bounding box center [587, 47] width 14 height 14
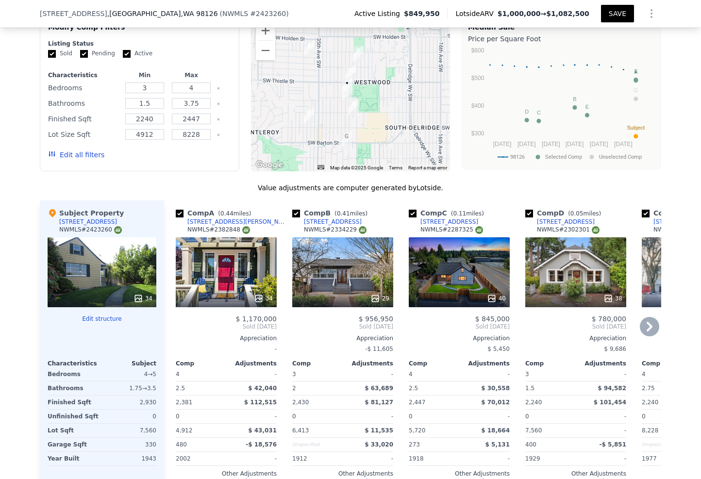
scroll to position [1256, 0]
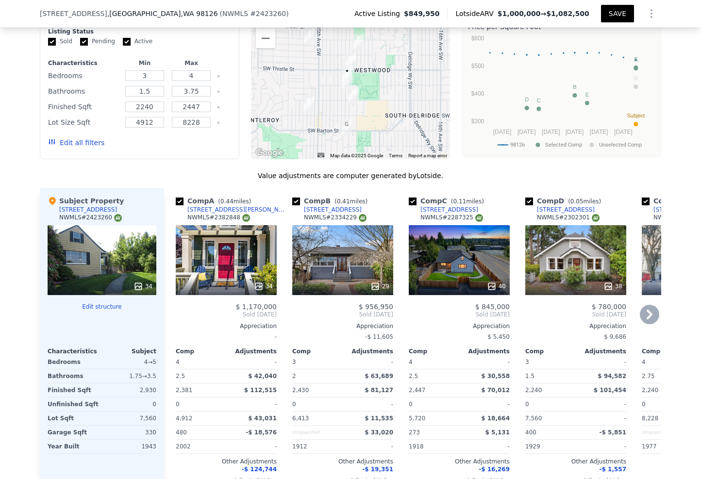
click at [176, 198] on input "checkbox" at bounding box center [180, 202] width 8 height 8
checkbox input "false"
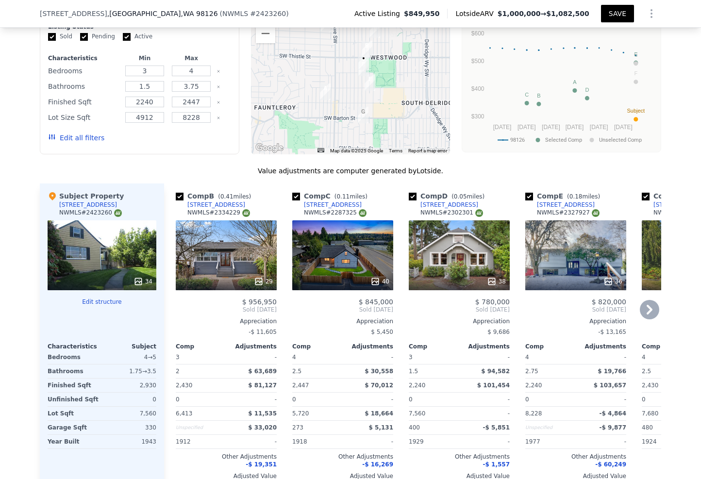
scroll to position [1275, 0]
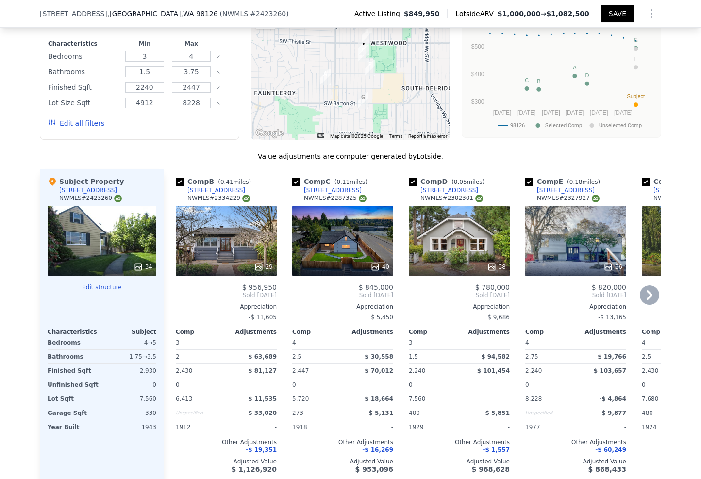
click at [209, 209] on div "29" at bounding box center [226, 241] width 101 height 70
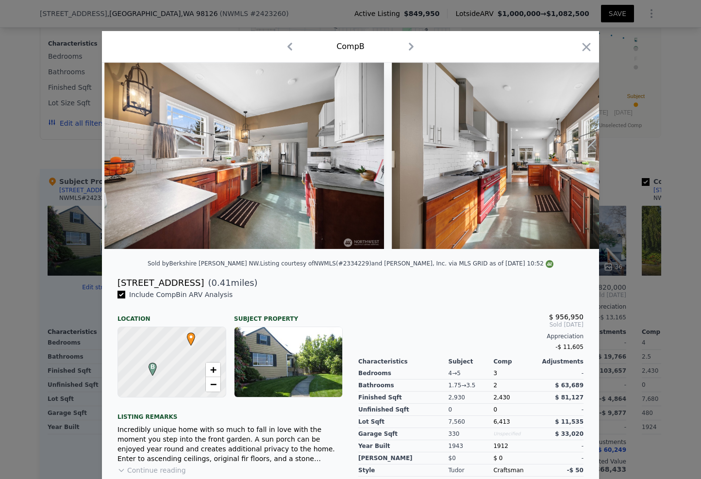
scroll to position [0, 3371]
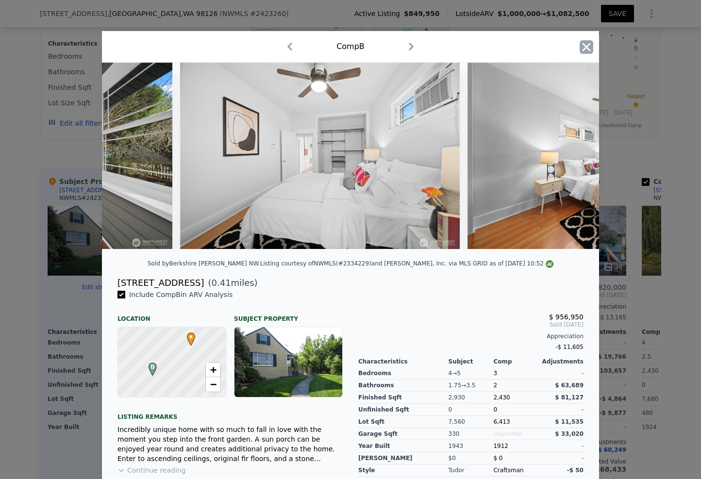
click at [585, 45] on icon "button" at bounding box center [587, 47] width 8 height 8
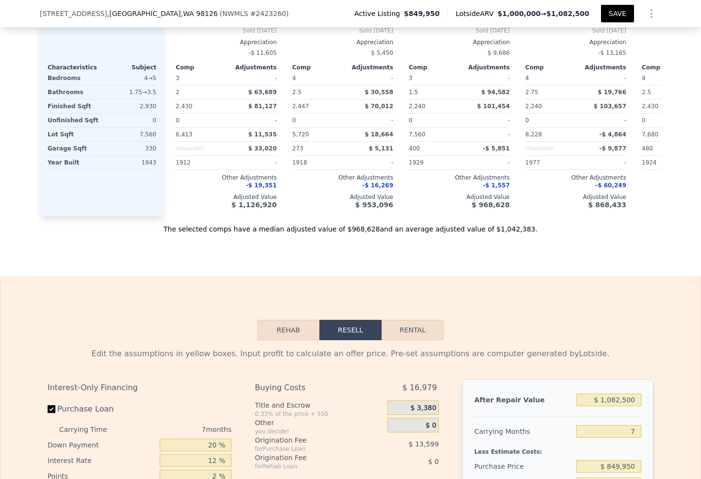
scroll to position [1704, 0]
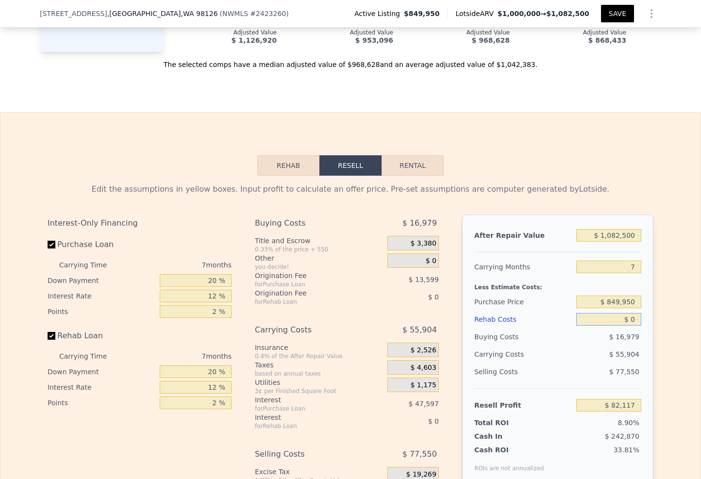
click at [613, 313] on input "$ 0" at bounding box center [608, 319] width 65 height 13
type input "$ 200"
type input "$ 81,900"
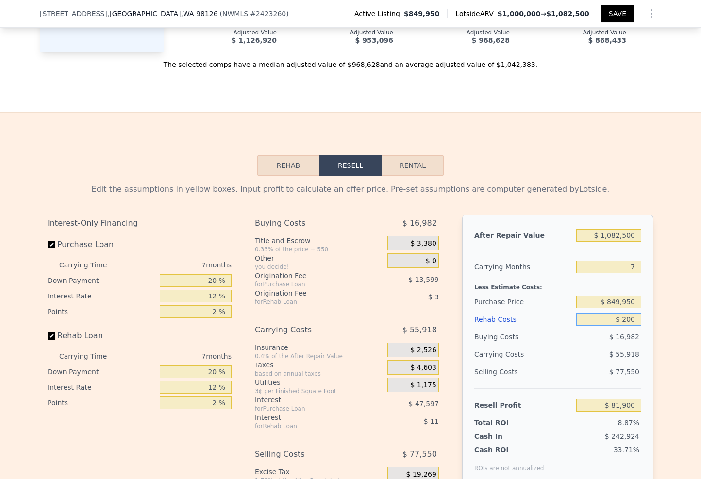
type input "$ 2,000"
type input "$ 79,973"
type input "$ 20,000"
type input "$ 60,677"
type input "$ 200,000"
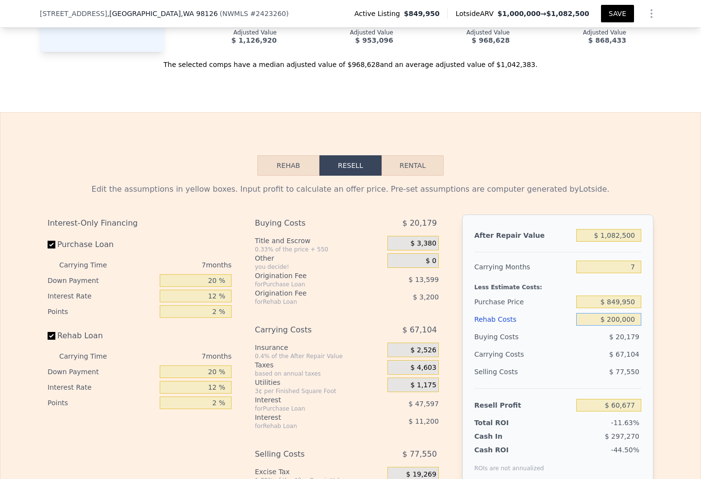
type input "-$ 132,283"
type input "$ 2,000,000"
type input "-$ 2,061,883"
type input "$ 200,000"
type input "-$ 132,283"
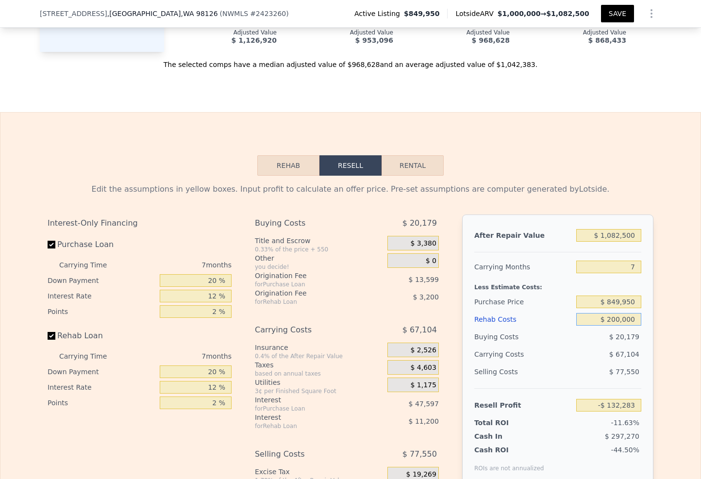
type input "$ 200,000"
click at [646, 279] on div "After Repair Value $ 1,082,500 Carrying Months 7 Less Estimate Costs: Purchase …" at bounding box center [557, 350] width 191 height 270
click at [618, 229] on input "$ 1,082,500" at bounding box center [608, 235] width 65 height 13
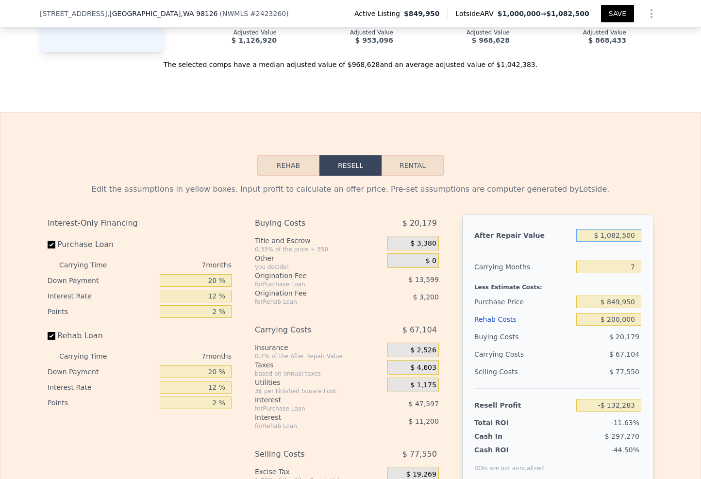
click at [618, 229] on input "$ 1,082,500" at bounding box center [608, 235] width 65 height 13
type input "$ 10,821,500"
type input "$ 8,891,258"
type input "$ 108,210,500"
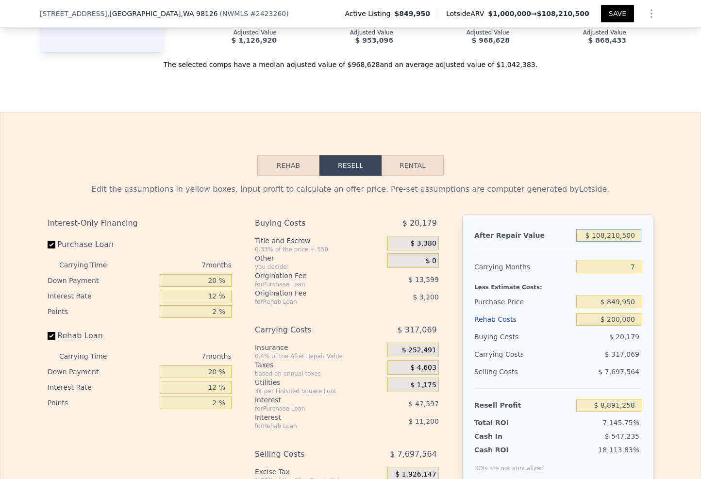
type input "$ 99,125,738"
type input "$ 10,821,050,500"
type input "$ 10,024,964,802"
type input "$ 108,210,500,500"
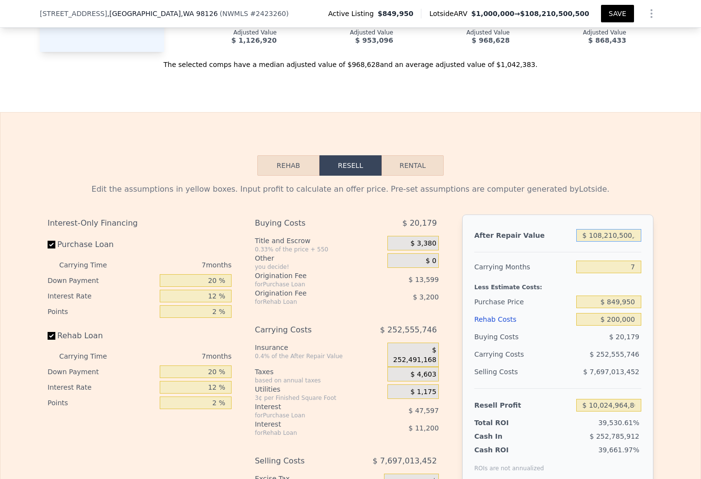
type input "$ 100,259,861,173"
click at [618, 229] on input "$ 108,210,500,500" at bounding box center [608, 235] width 65 height 13
type input "$ 1"
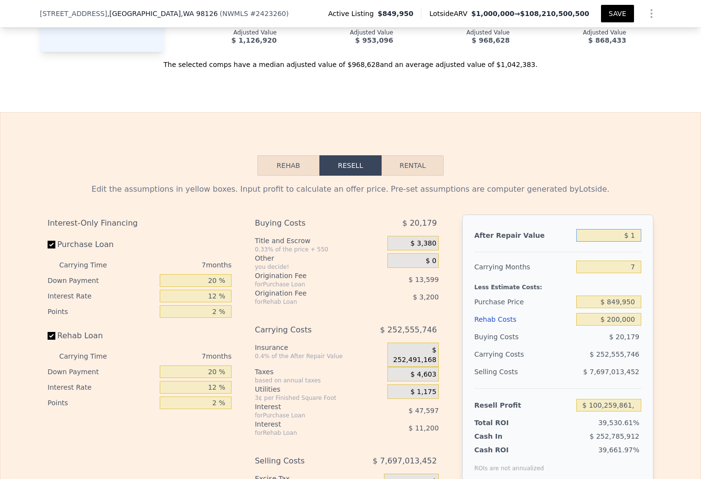
type input "-$ 1,135,256"
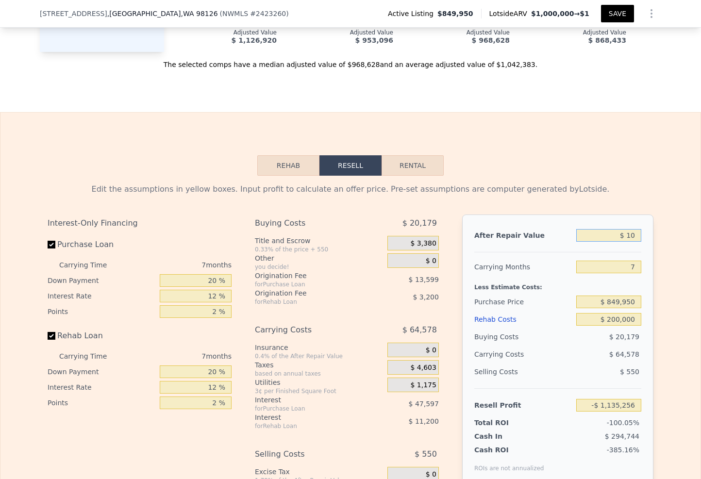
type input "$ 105"
type input "-$ 1,135,160"
type input "$ 1,050"
type input "-$ 1,134,283"
type input "$ 10,500"
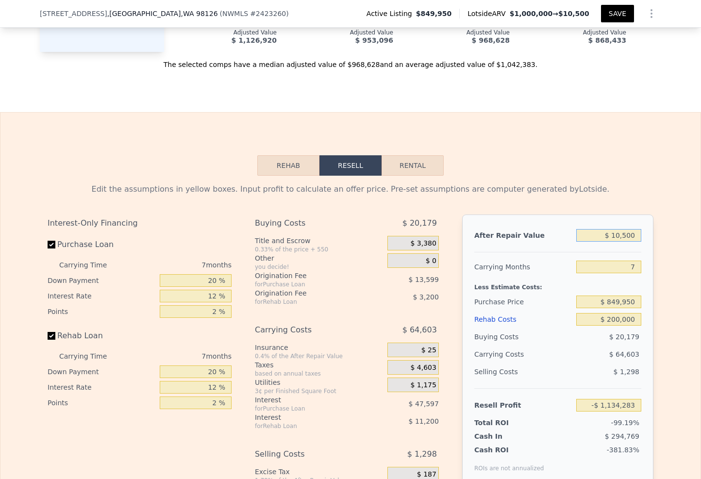
type input "-$ 1,125,530"
type input "$ 105,000"
type input "-$ 1,037,971"
type input "$ 1,050,000"
type input "-$ 162,394"
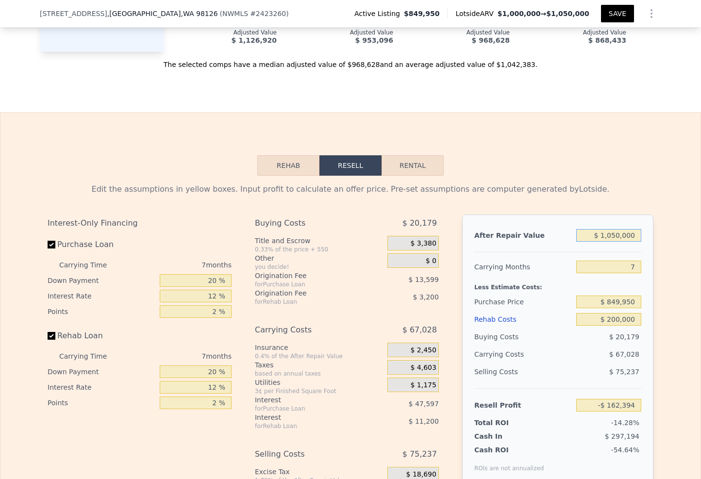
type input "$ 1,050,000"
click at [631, 261] on input "7" at bounding box center [608, 267] width 65 height 13
type input "12"
type input "-$ 210,271"
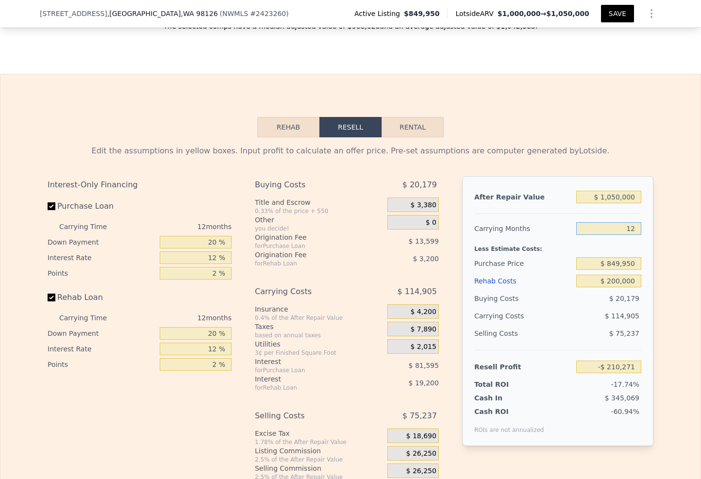
scroll to position [1828, 0]
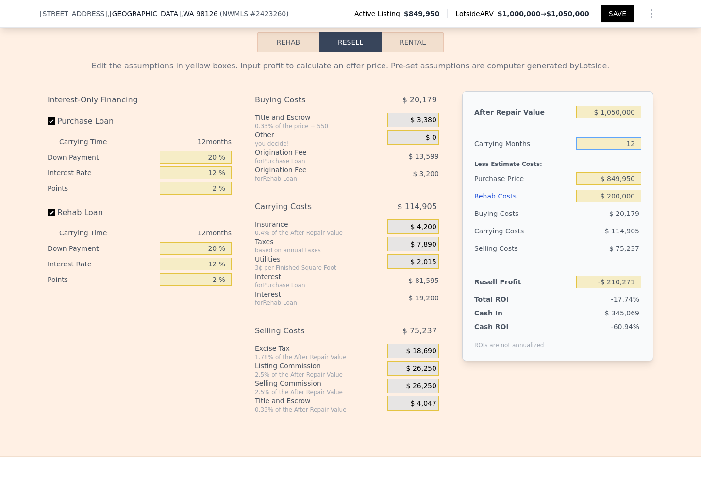
type input "12"
click at [615, 172] on input "$ 849,950" at bounding box center [608, 178] width 65 height 13
type input "$ 650,000"
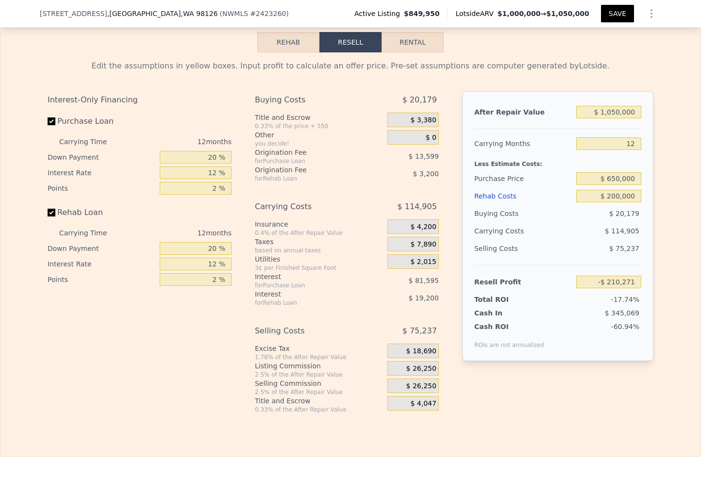
click at [666, 166] on div "Edit the assumptions in yellow boxes. Input profit to calculate an offer price.…" at bounding box center [350, 232] width 700 height 361
type input "$ 12,743"
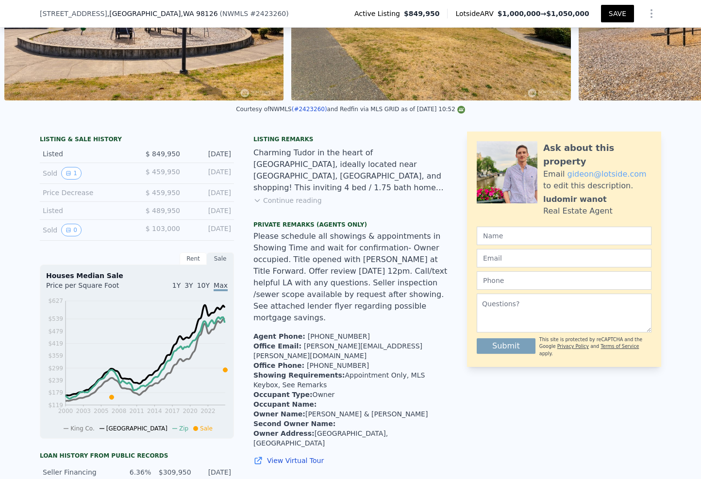
scroll to position [0, 0]
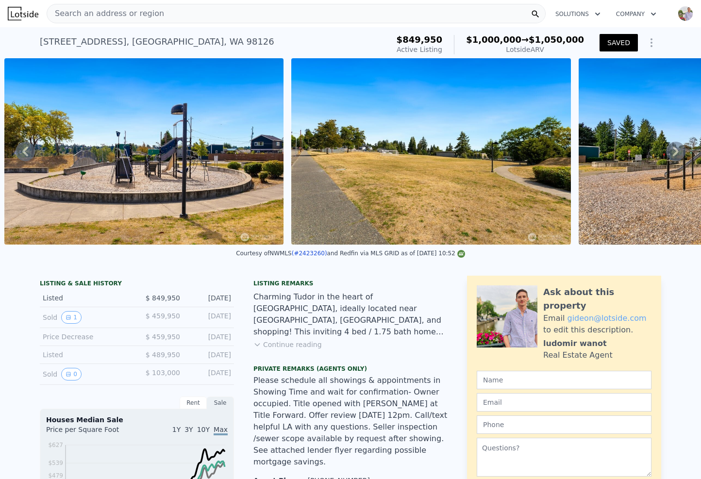
type input "2.75"
type input "$ 1,082,500"
type input "7"
type input "$ 0"
type input "$ 82,117"
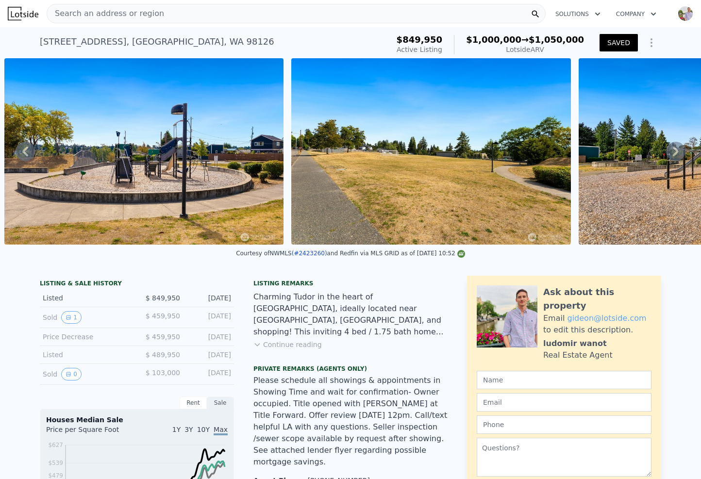
checkbox input "true"
drag, startPoint x: 632, startPoint y: 267, endPoint x: 640, endPoint y: 266, distance: 7.8
click at [640, 266] on div "Courtesy of NWMLS (#2423260) and Redfin via MLS GRID as of 08/26/2025 10:52" at bounding box center [350, 256] width 701 height 23
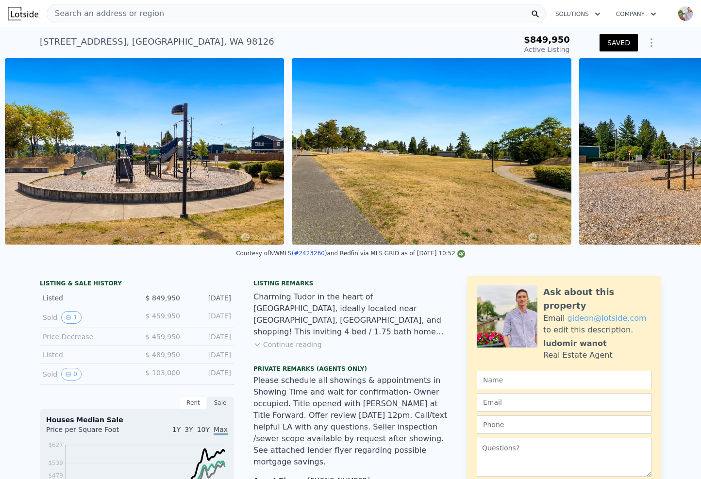
scroll to position [0, 9064]
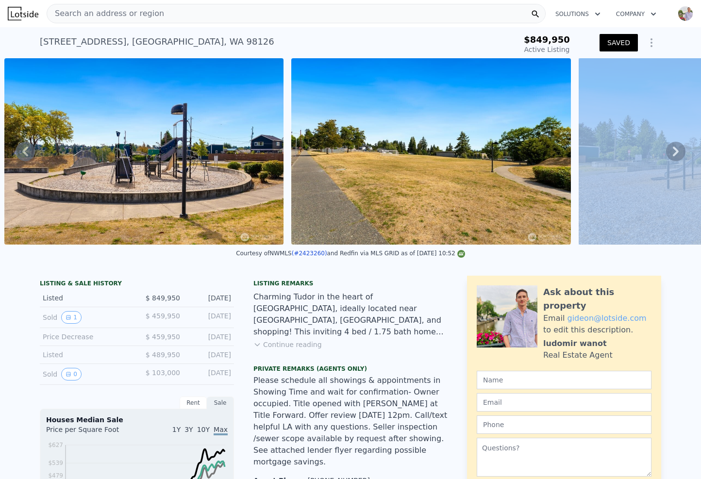
drag, startPoint x: 632, startPoint y: 251, endPoint x: 692, endPoint y: 243, distance: 60.2
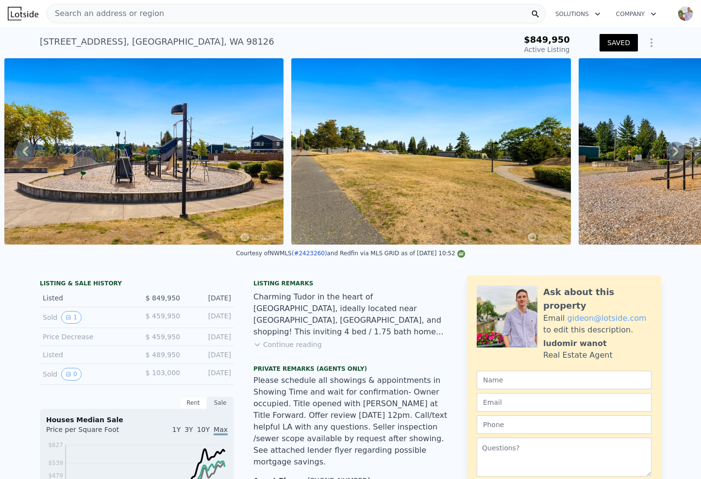
click at [620, 258] on div "Courtesy of NWMLS (#2423260) and Redfin via MLS GRID as of 08/26/2025 10:52" at bounding box center [350, 256] width 701 height 23
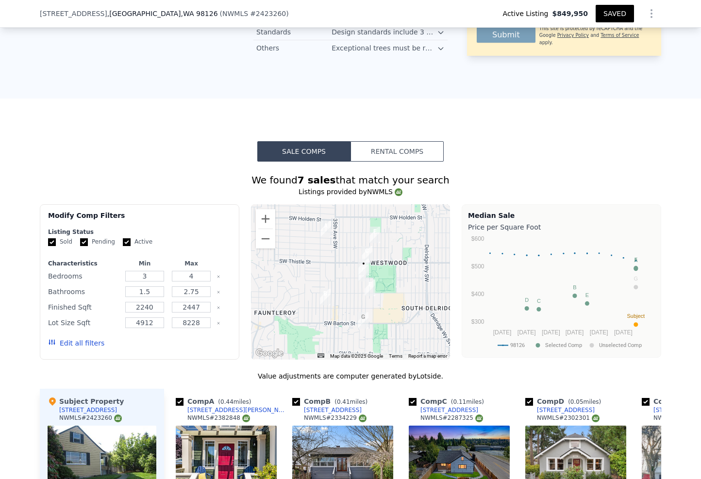
scroll to position [1300, 0]
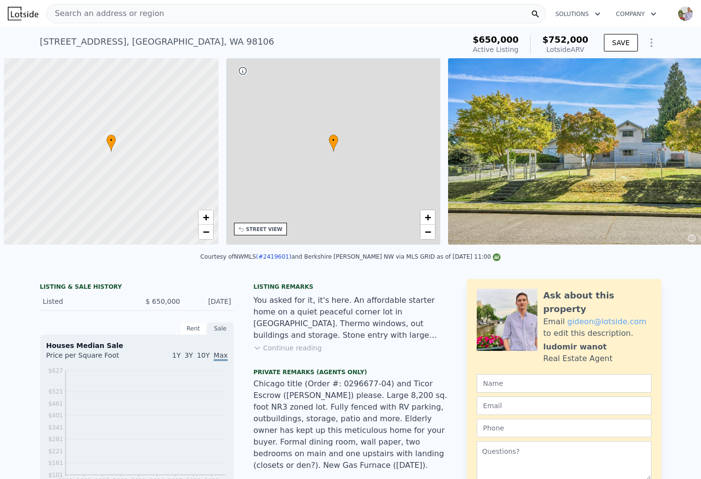
scroll to position [0, 4]
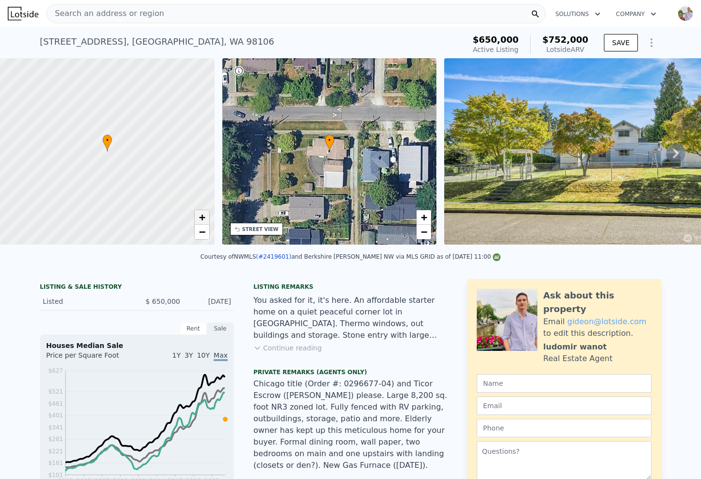
click at [208, 219] on link "+" at bounding box center [202, 217] width 15 height 15
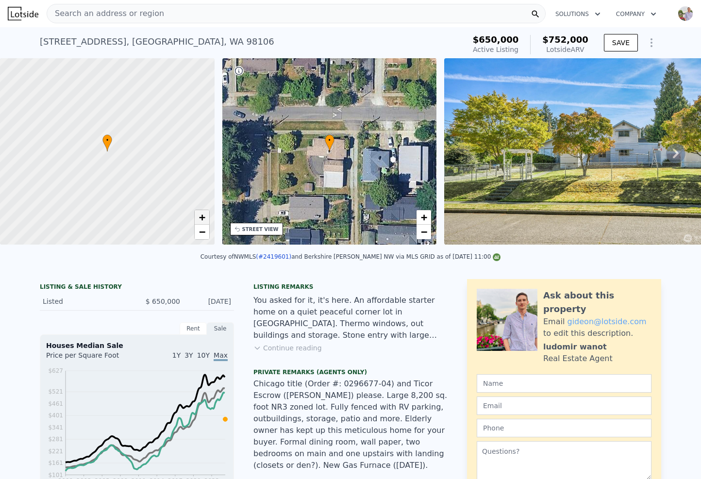
click at [205, 218] on link "+" at bounding box center [202, 217] width 15 height 15
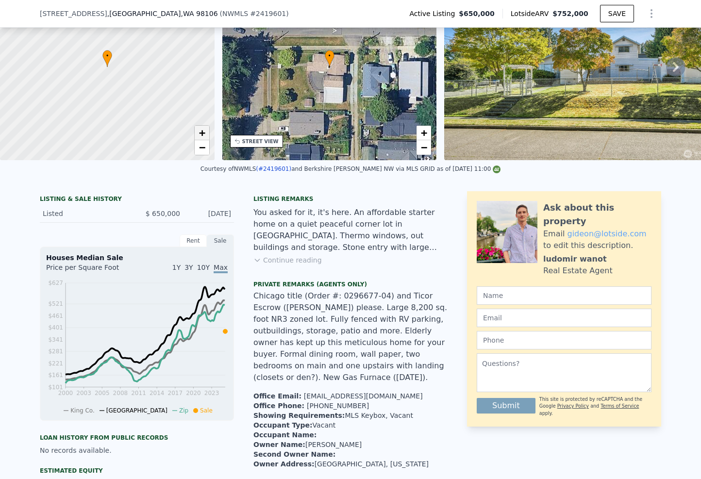
scroll to position [3, 0]
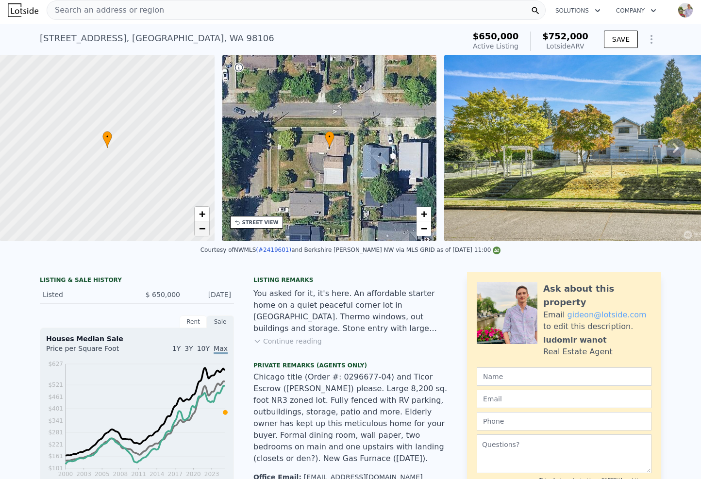
click at [200, 225] on span "−" at bounding box center [202, 228] width 6 height 12
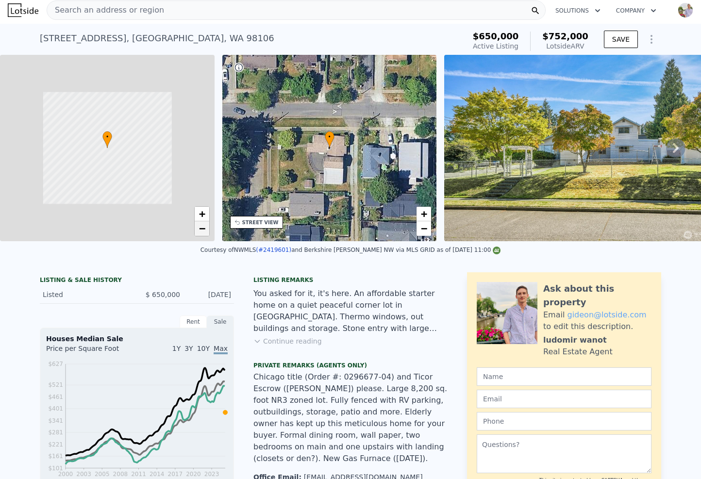
click at [200, 225] on span "−" at bounding box center [202, 228] width 6 height 12
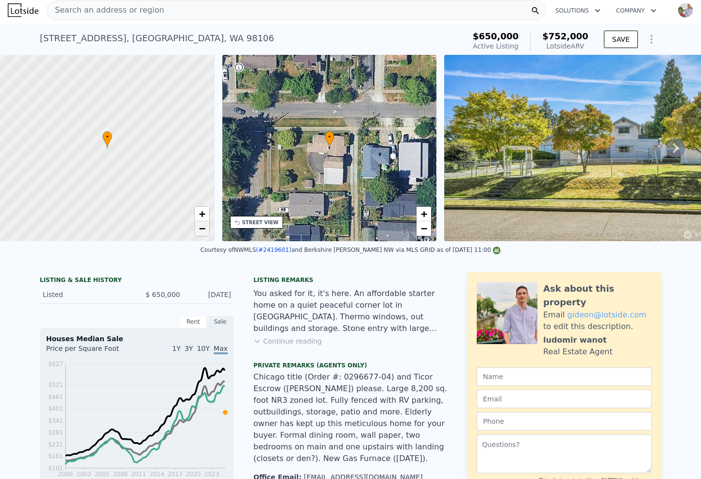
click at [200, 225] on span "−" at bounding box center [202, 228] width 6 height 12
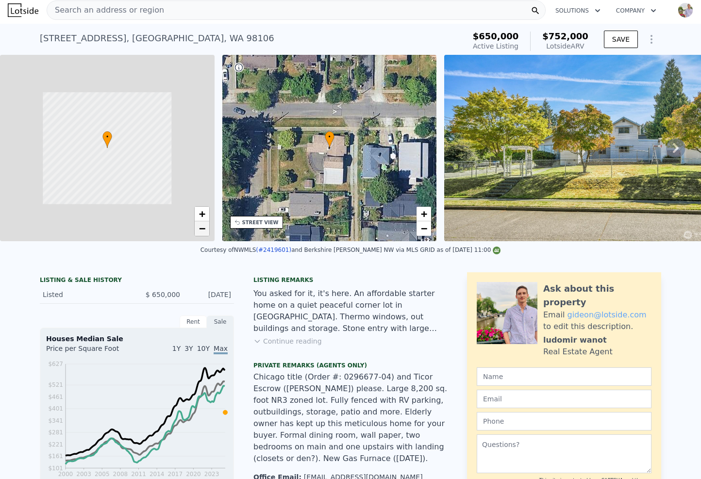
click at [200, 225] on span "−" at bounding box center [202, 228] width 6 height 12
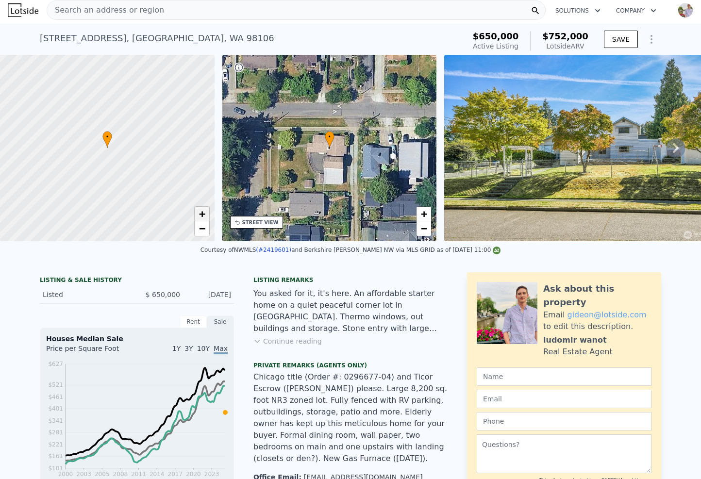
click at [198, 212] on link "+" at bounding box center [202, 214] width 15 height 15
click at [204, 211] on span "+" at bounding box center [202, 214] width 6 height 12
click at [204, 230] on span "−" at bounding box center [202, 228] width 6 height 12
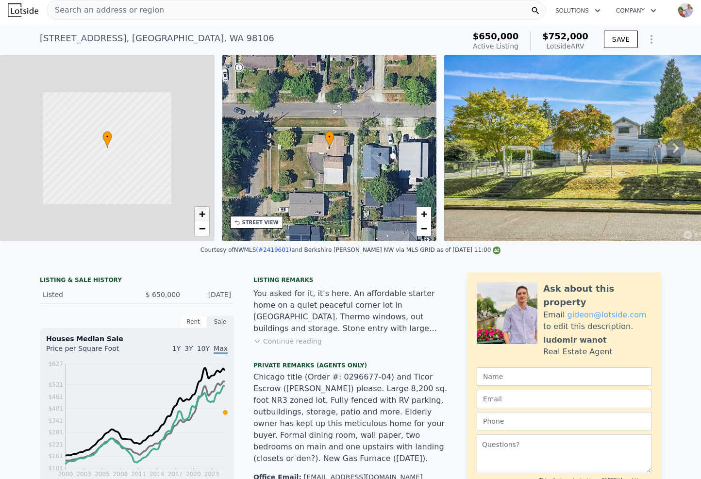
click at [205, 217] on span "+" at bounding box center [202, 214] width 6 height 12
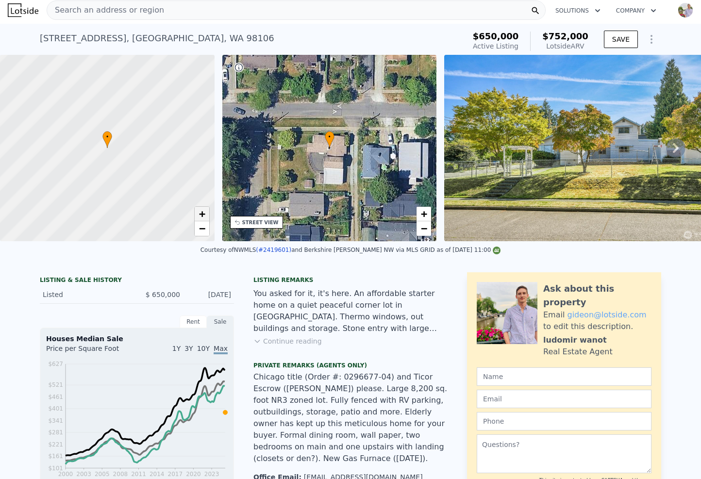
click at [205, 217] on span "+" at bounding box center [202, 214] width 6 height 12
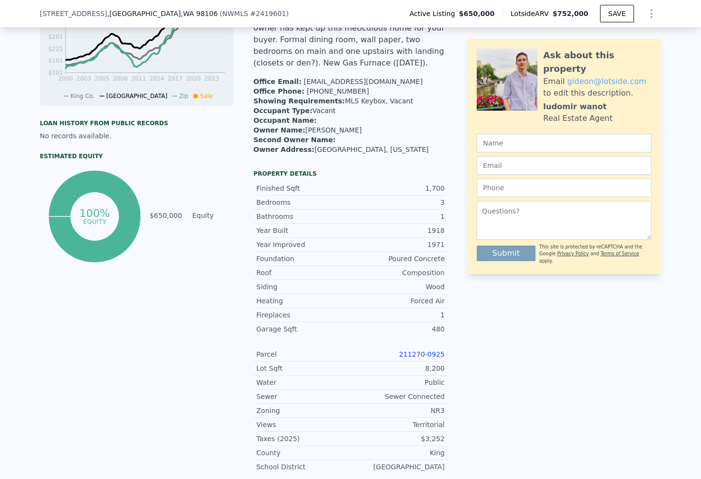
scroll to position [556, 0]
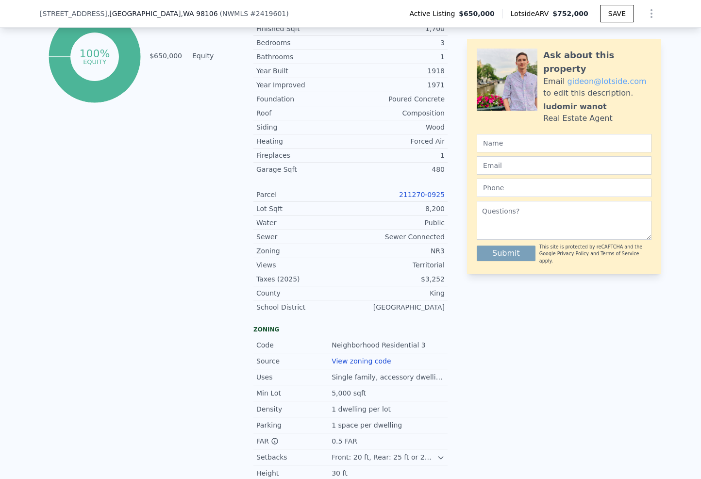
click at [422, 197] on link "211270-0925" at bounding box center [422, 195] width 46 height 8
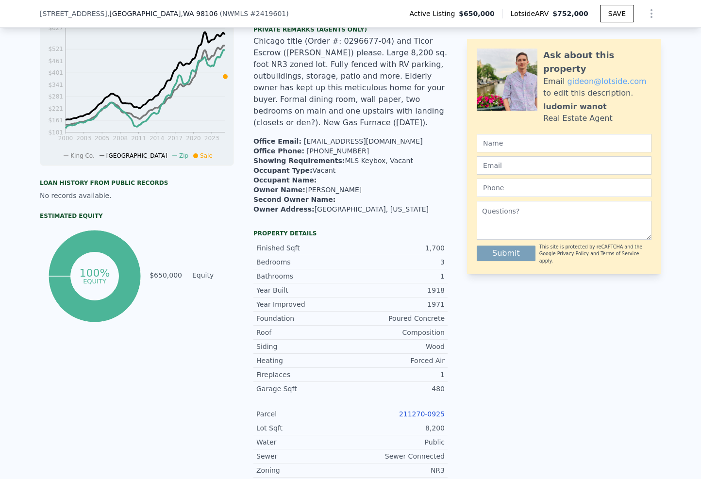
scroll to position [0, 0]
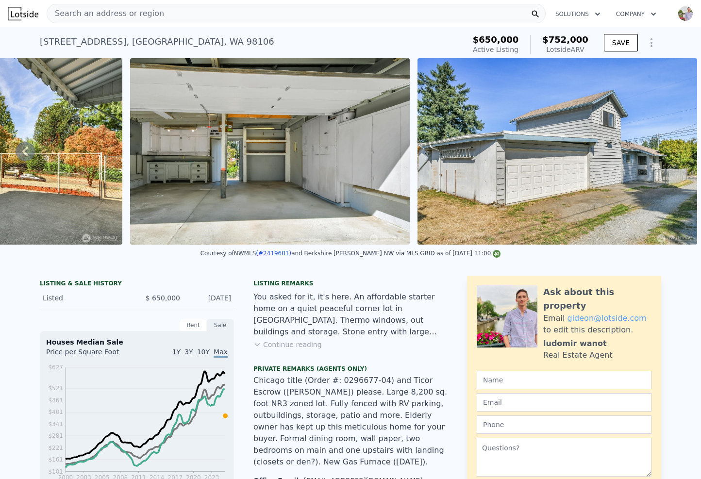
click at [651, 38] on icon "Show Options" at bounding box center [652, 43] width 12 height 12
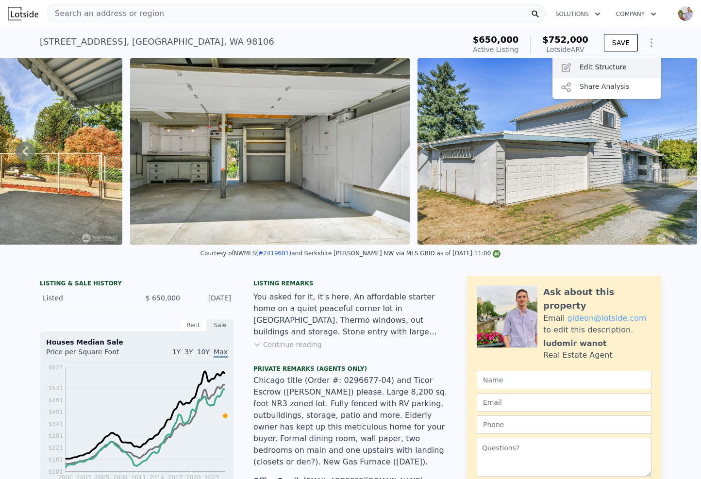
click at [614, 63] on div "Edit Structure" at bounding box center [607, 67] width 109 height 19
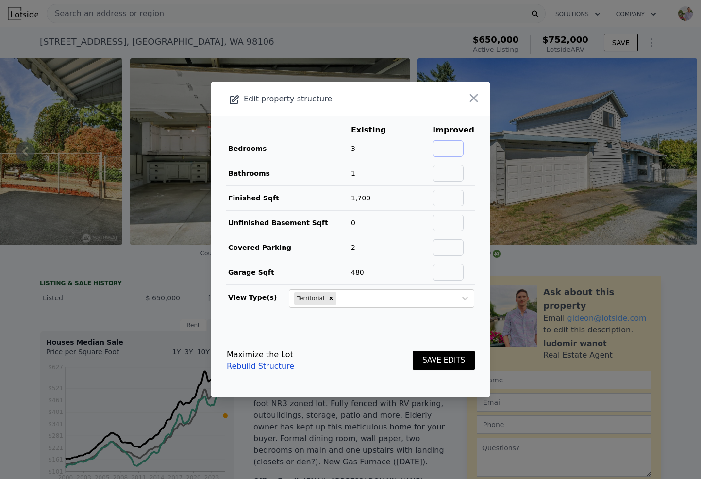
click at [454, 152] on input "text" at bounding box center [448, 148] width 31 height 17
type input "2"
click at [460, 176] on input "text" at bounding box center [448, 173] width 31 height 17
click at [464, 153] on input "2" at bounding box center [448, 148] width 31 height 17
click at [461, 150] on input "2" at bounding box center [448, 148] width 31 height 17
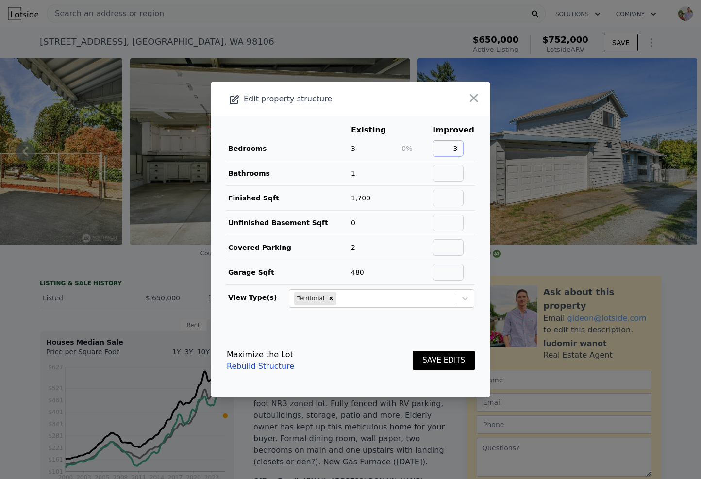
type input "3"
click at [454, 176] on input "text" at bounding box center [448, 173] width 31 height 17
type input "2.5"
click at [422, 199] on td at bounding box center [416, 198] width 31 height 25
click at [447, 354] on button "SAVE EDITS" at bounding box center [444, 360] width 62 height 19
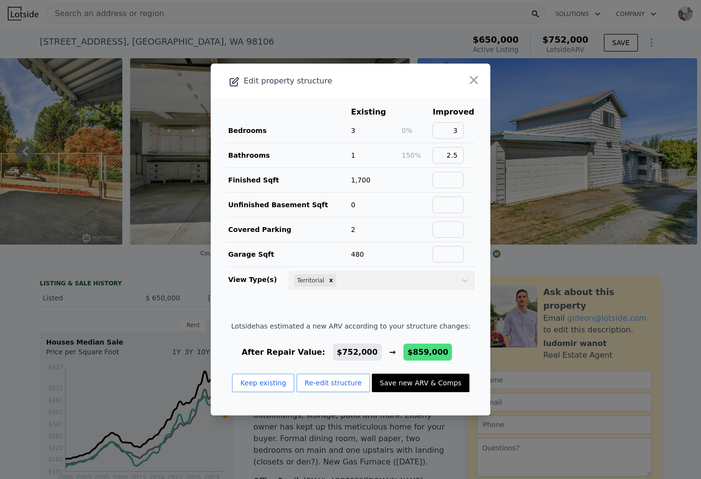
click at [401, 386] on button "Save new ARV & Comps" at bounding box center [420, 383] width 97 height 18
type input "1.75"
type input "3"
type input "1290"
type input "2350"
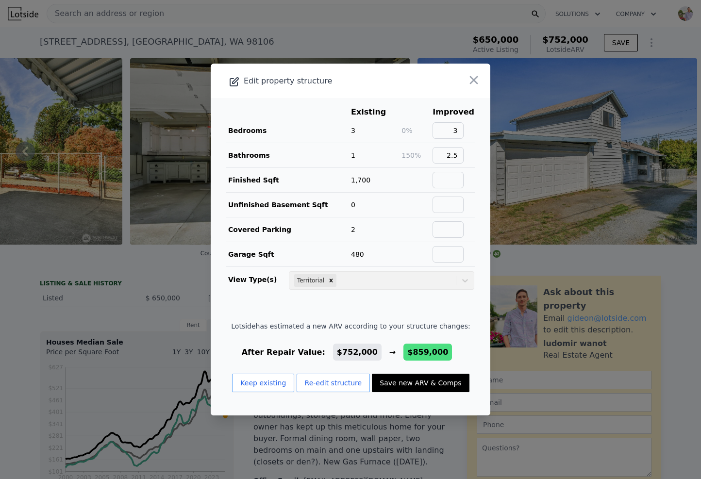
type input "4680"
checkbox input "false"
checkbox input "true"
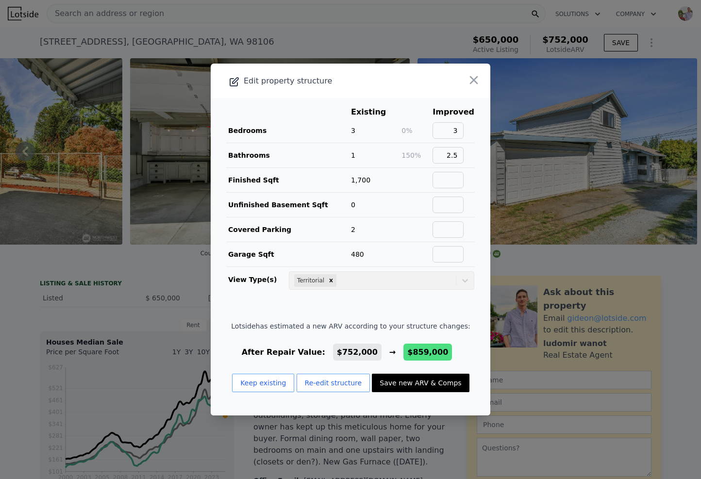
type input "$ 859,000"
type input "$ 98,905"
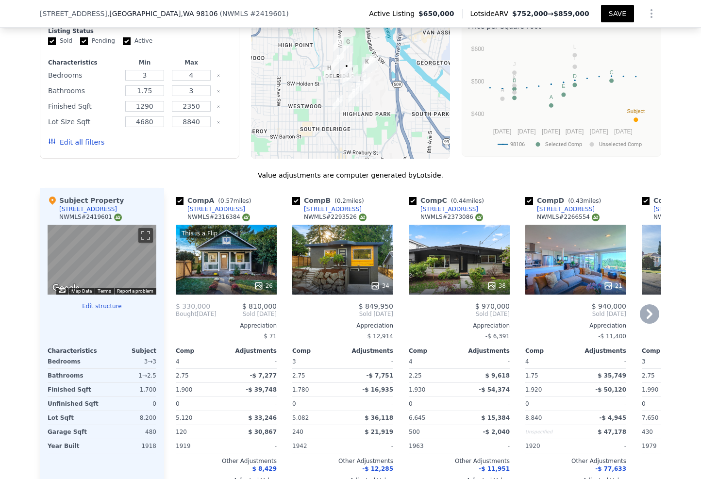
scroll to position [1229, 0]
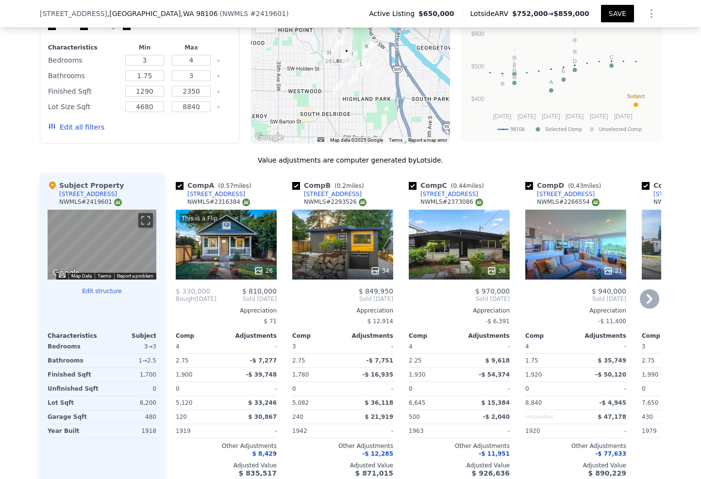
click at [320, 248] on div "34" at bounding box center [342, 245] width 101 height 70
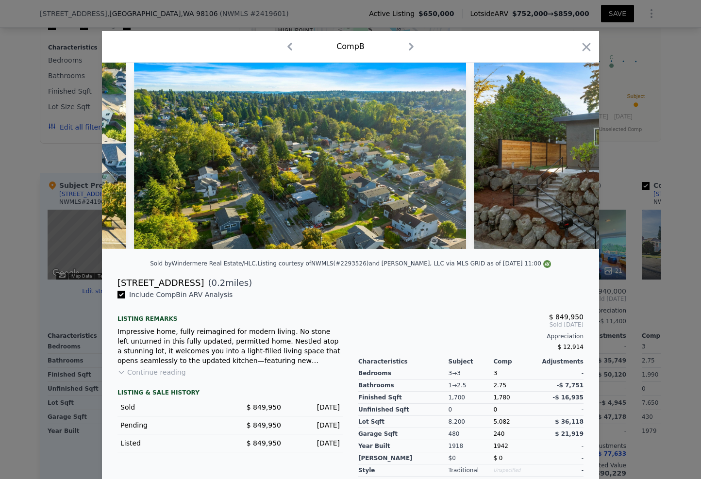
scroll to position [0, 9479]
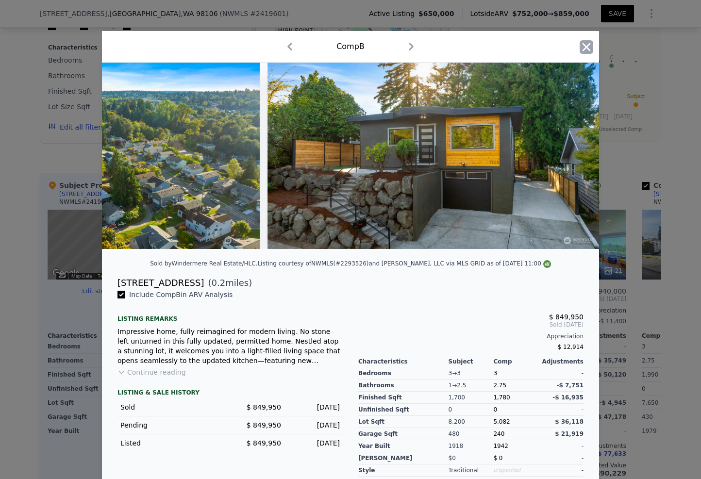
click at [585, 46] on icon "button" at bounding box center [587, 47] width 8 height 8
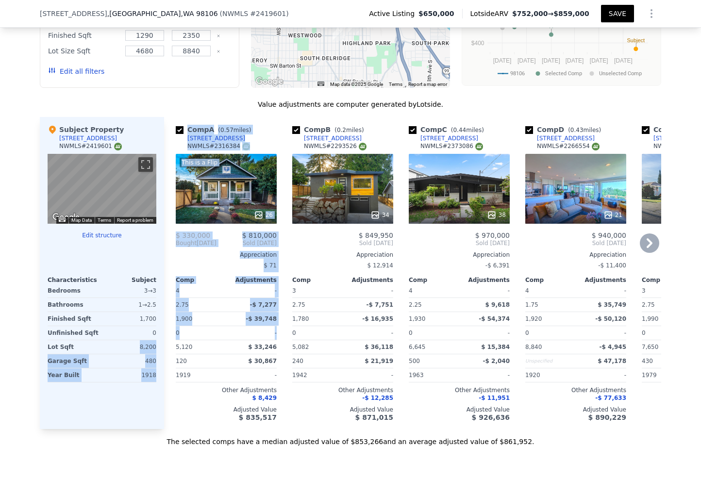
drag, startPoint x: 132, startPoint y: 350, endPoint x: 164, endPoint y: 350, distance: 32.1
click at [164, 350] on div "Subject Property [STREET_ADDRESS] ← Move left → Move right ↑ Move up ↓ Move dow…" at bounding box center [351, 273] width 622 height 312
click at [158, 350] on div "Subject Property [STREET_ADDRESS] ← Move left → Move right ↑ Move up ↓ Move dow…" at bounding box center [102, 273] width 124 height 312
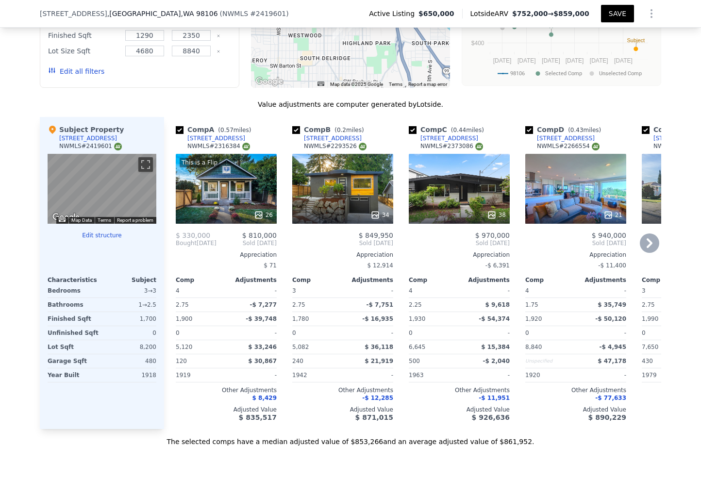
click at [335, 197] on div "34" at bounding box center [342, 189] width 101 height 70
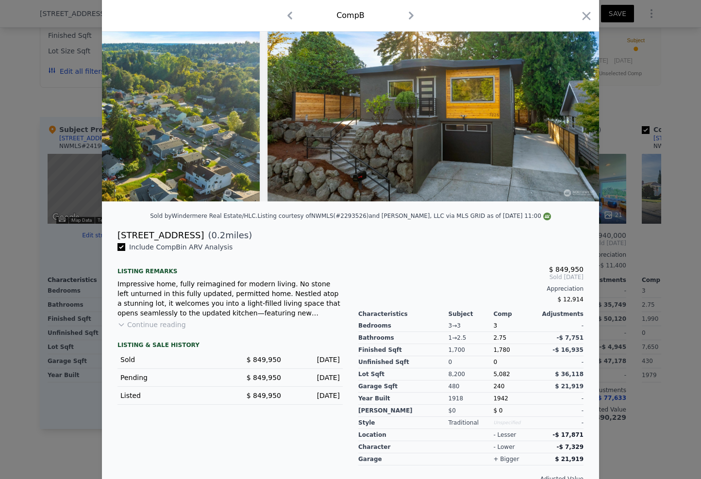
scroll to position [71, 0]
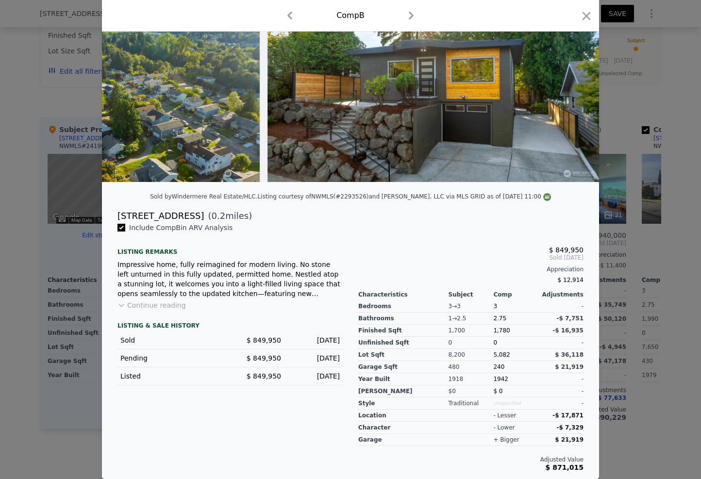
click at [182, 216] on div "[STREET_ADDRESS]" at bounding box center [161, 216] width 86 height 14
copy div "[STREET_ADDRESS]"
click at [583, 19] on icon "button" at bounding box center [587, 16] width 8 height 8
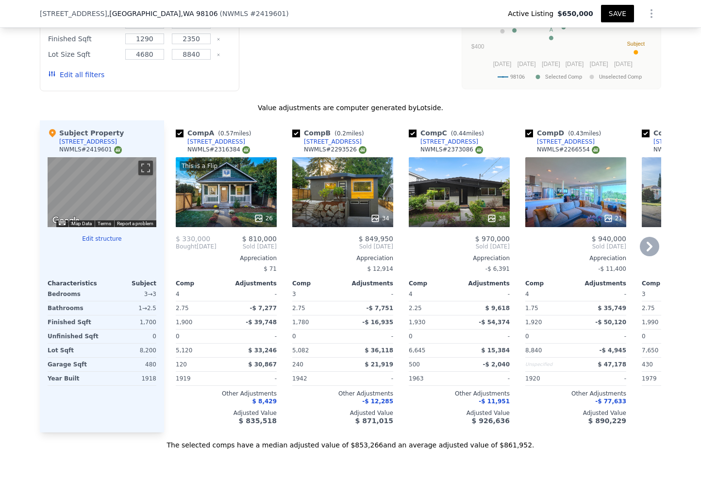
scroll to position [1288, 0]
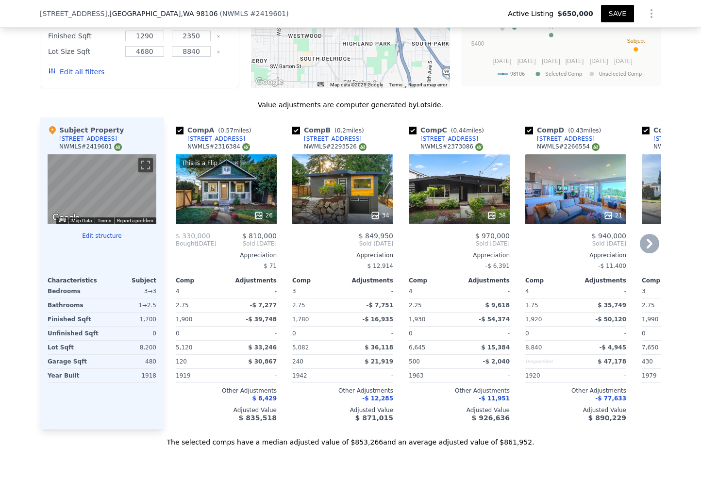
click at [219, 196] on div "This is a Flip 26" at bounding box center [226, 189] width 101 height 70
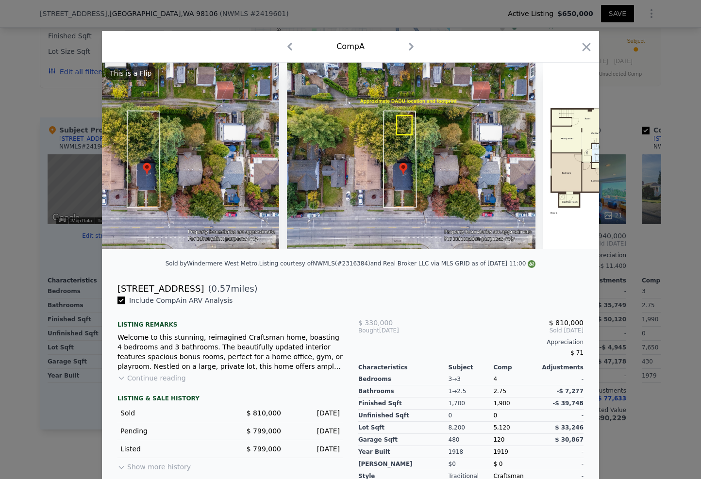
scroll to position [0, 6880]
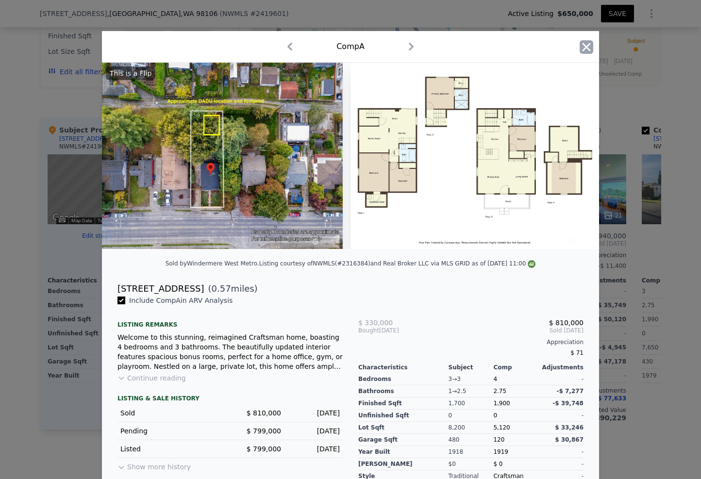
click at [590, 53] on icon "button" at bounding box center [587, 47] width 14 height 14
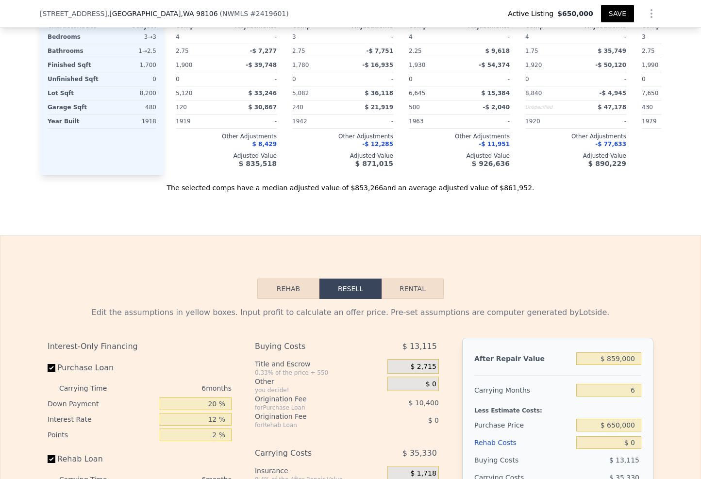
scroll to position [1718, 0]
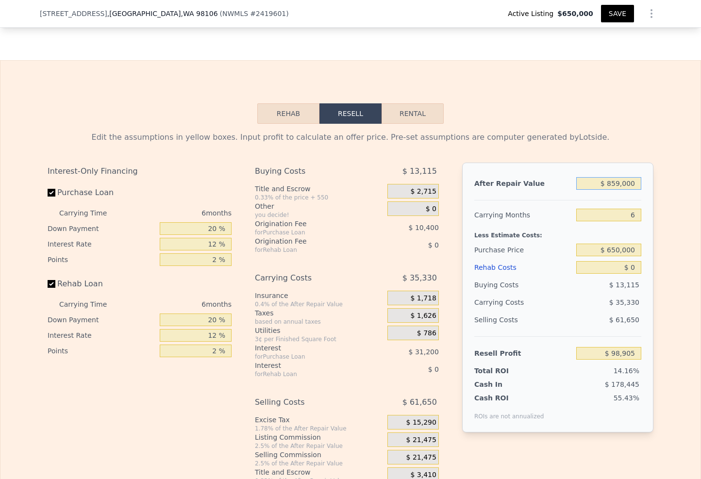
click at [606, 190] on input "$ 859,000" at bounding box center [608, 183] width 65 height 13
type input "$ 8"
type input "-$ 697,269"
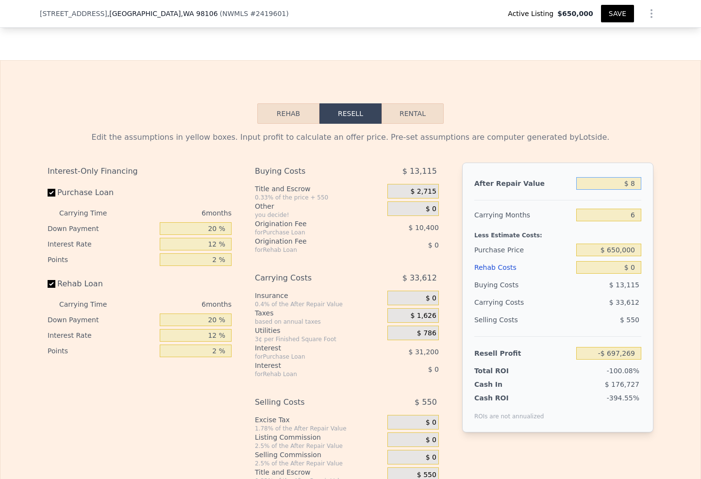
type input "$ 83"
type input "-$ 697,199"
type input "$ 830"
type input "-$ 696,509"
type input "$ 8,300"
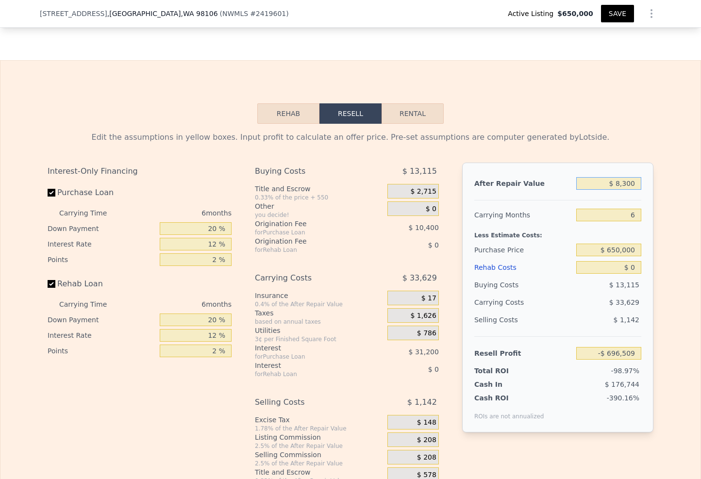
type input "-$ 689,586"
type input "$ 83,000"
type input "-$ 620,346"
type input "$ 830,000"
type input "$ 72,025"
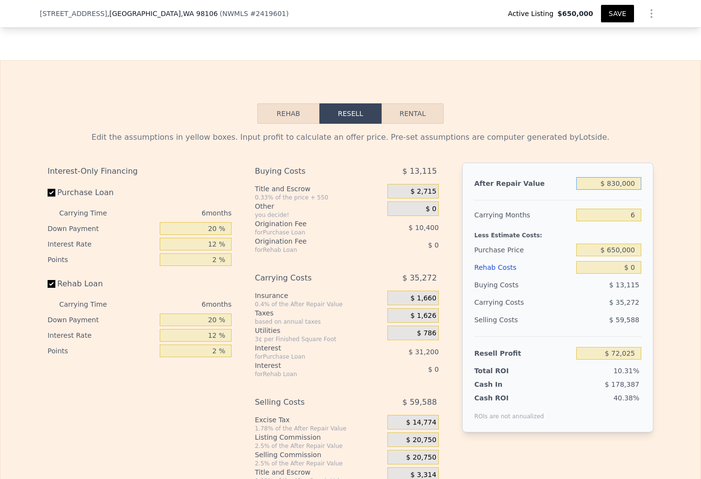
type input "$ 830,000"
click at [636, 218] on input "6" at bounding box center [608, 215] width 65 height 13
type input "10"
type input "$ 48,510"
type input "10"
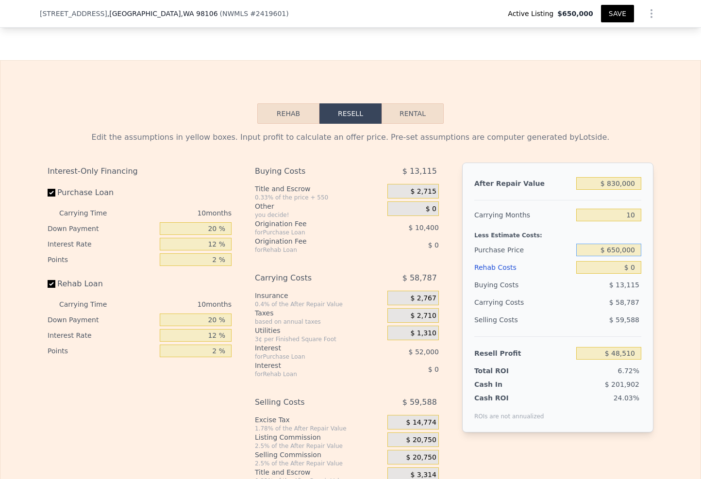
click at [625, 253] on input "$ 650,000" at bounding box center [608, 250] width 65 height 13
click at [632, 276] on div "$ 0" at bounding box center [608, 267] width 65 height 17
click at [633, 273] on input "$ 0" at bounding box center [608, 267] width 65 height 13
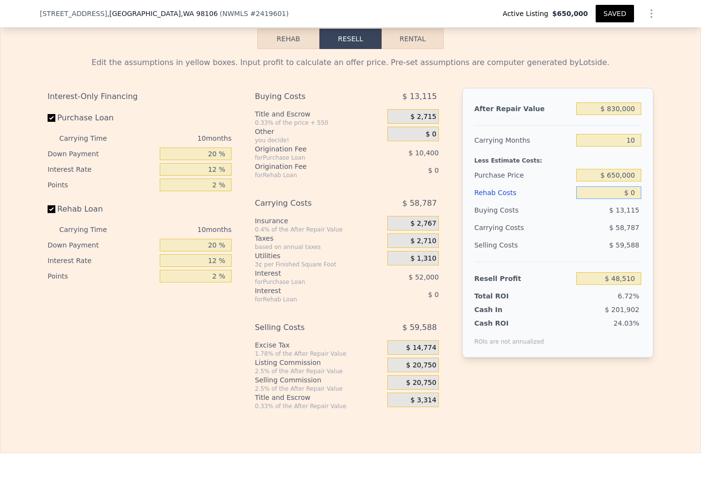
scroll to position [1773, 0]
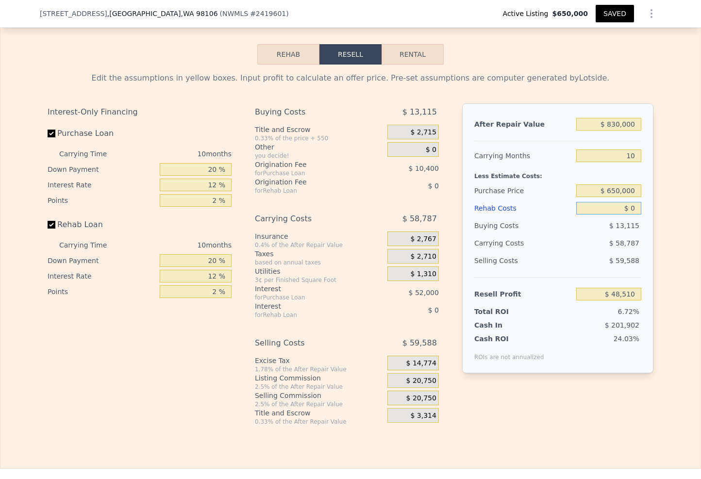
click at [633, 215] on input "$ 0" at bounding box center [608, 208] width 65 height 13
type input "$ 20"
type input "$ 48,490"
type input "$ 200"
type input "$ 48,287"
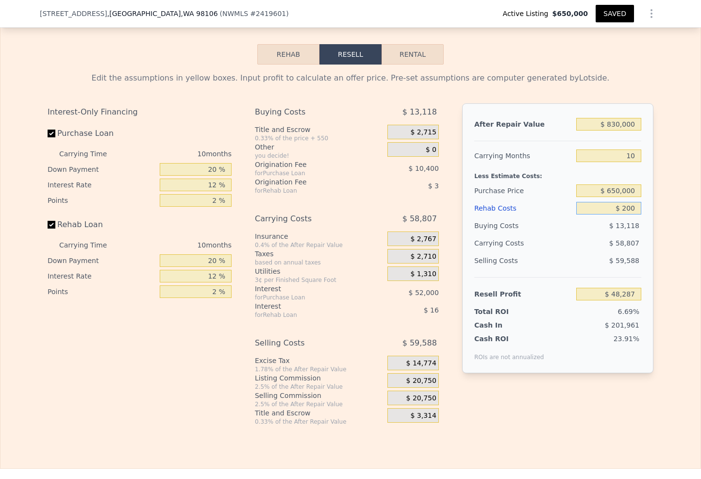
type input "$ 2,000"
type input "$ 46,318"
type input "$ 20,000"
type input "$ 26,590"
type input "$ 200,000"
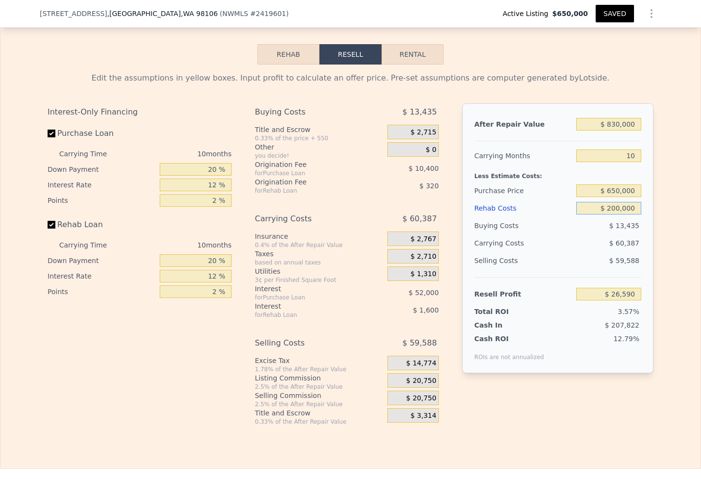
type input "-$ 170,690"
type input "$ 200,000"
click at [683, 223] on div "Edit the assumptions in yellow boxes. Input profit to calculate an offer price.…" at bounding box center [350, 245] width 700 height 361
click at [610, 197] on input "$ 650,000" at bounding box center [608, 191] width 65 height 13
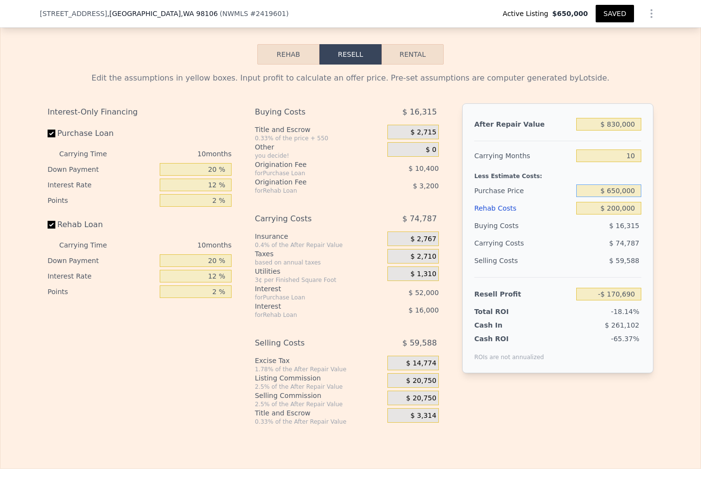
click at [610, 197] on input "$ 650,000" at bounding box center [608, 191] width 65 height 13
type input "$ 500,000"
click at [666, 238] on div "Edit the assumptions in yellow boxes. Input profit to calculate an offer price.…" at bounding box center [350, 245] width 700 height 361
type input "-$ 5,790"
type input "$ 859,000"
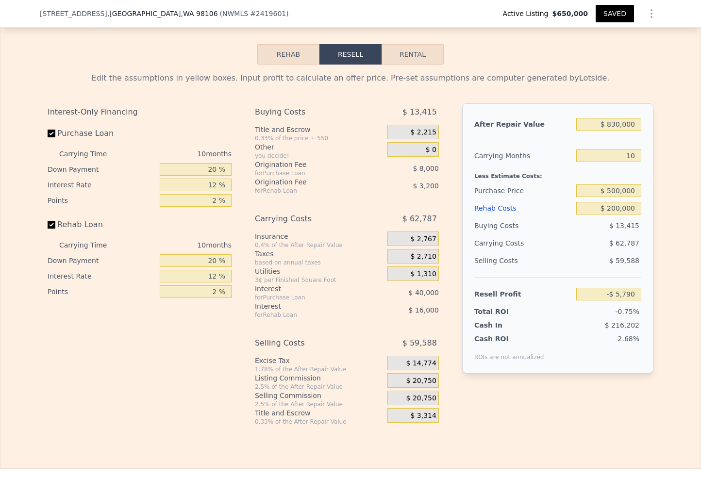
type input "6"
type input "$ 0"
type input "$ 98,905"
